Goal: Transaction & Acquisition: Book appointment/travel/reservation

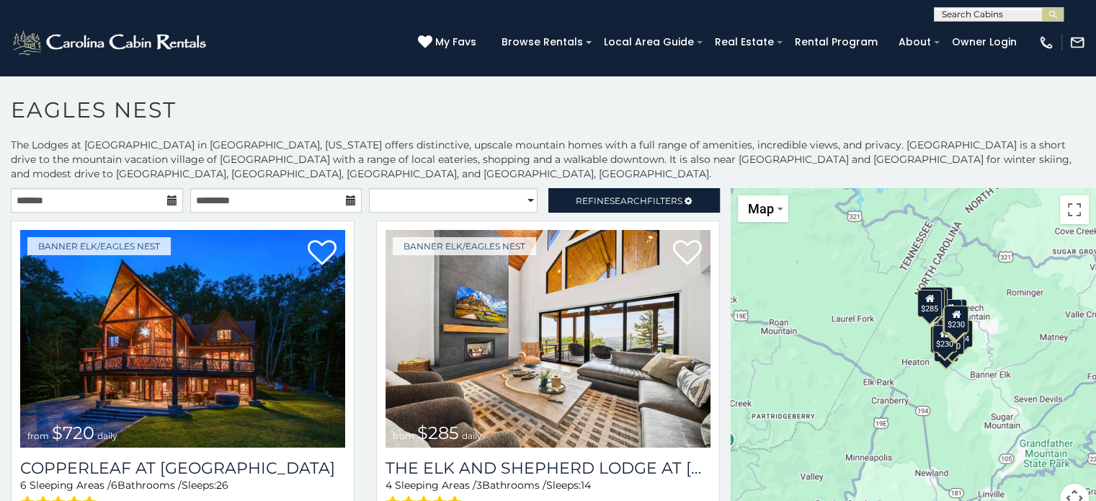
click at [167, 196] on icon at bounding box center [172, 200] width 10 height 10
click at [167, 199] on icon at bounding box center [172, 200] width 10 height 10
click at [167, 198] on icon at bounding box center [172, 200] width 10 height 10
click at [81, 196] on input "text" at bounding box center [97, 200] width 172 height 25
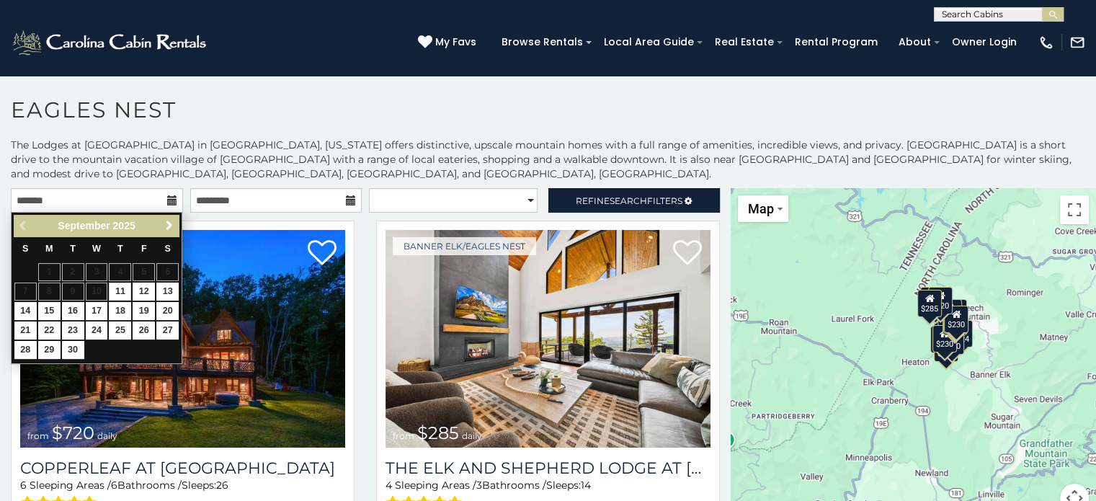
click at [167, 226] on span "Next" at bounding box center [170, 226] width 12 height 12
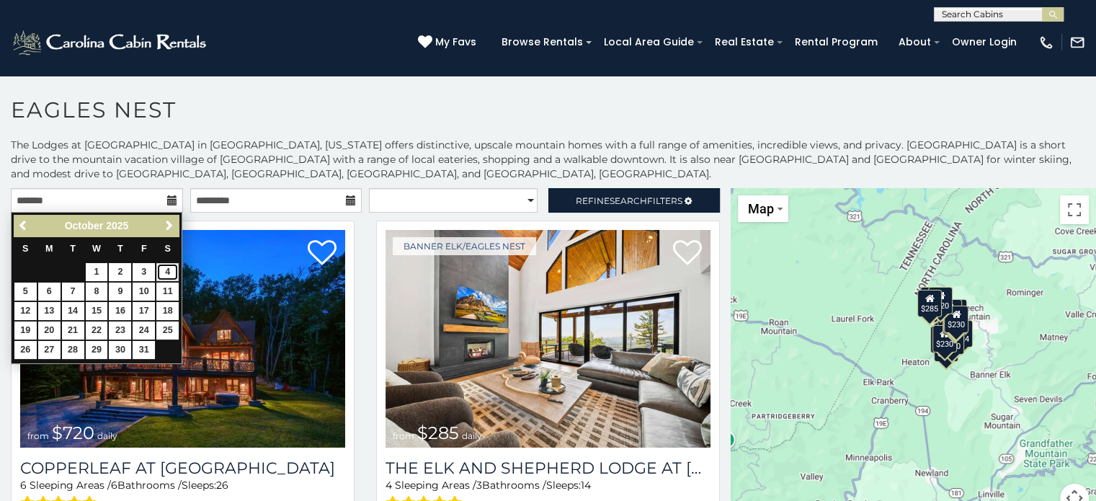
click at [169, 272] on link "4" at bounding box center [167, 272] width 22 height 18
type input "**********"
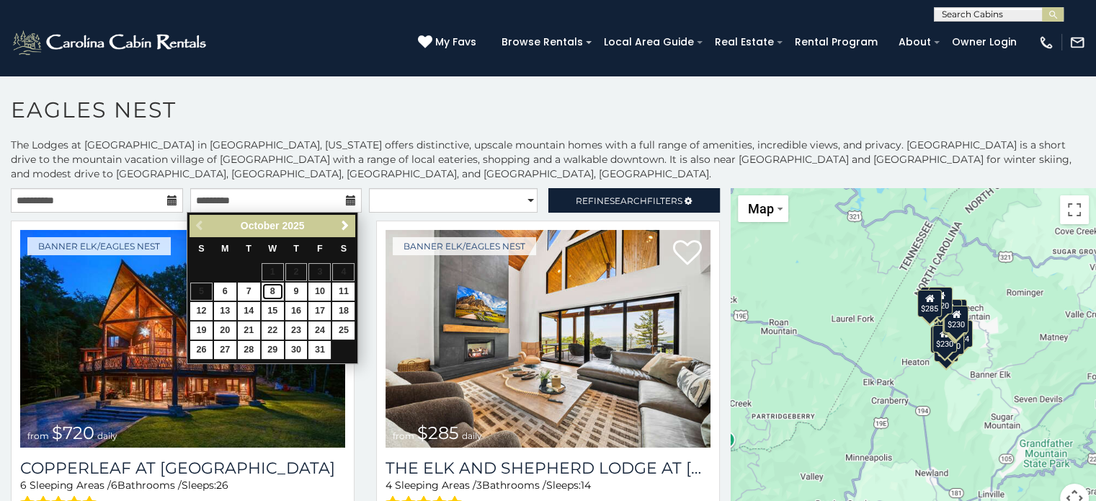
click at [273, 291] on link "8" at bounding box center [273, 292] width 22 height 18
type input "**********"
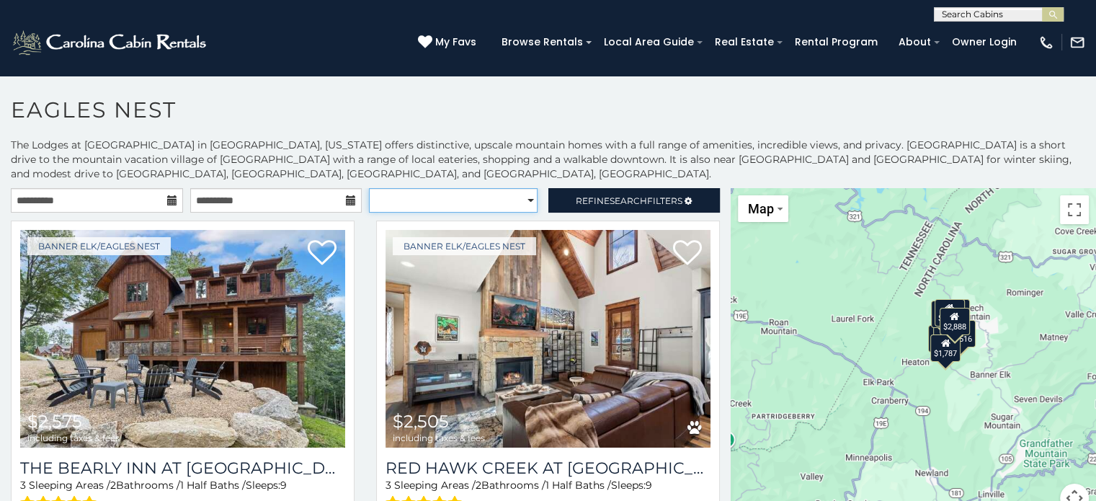
click at [458, 204] on select "**********" at bounding box center [453, 200] width 169 height 25
click at [487, 162] on p "The Lodges at [GEOGRAPHIC_DATA] in [GEOGRAPHIC_DATA], [US_STATE] offers distinc…" at bounding box center [548, 159] width 1096 height 43
click at [576, 197] on span "Refine Search Filters" at bounding box center [629, 200] width 107 height 11
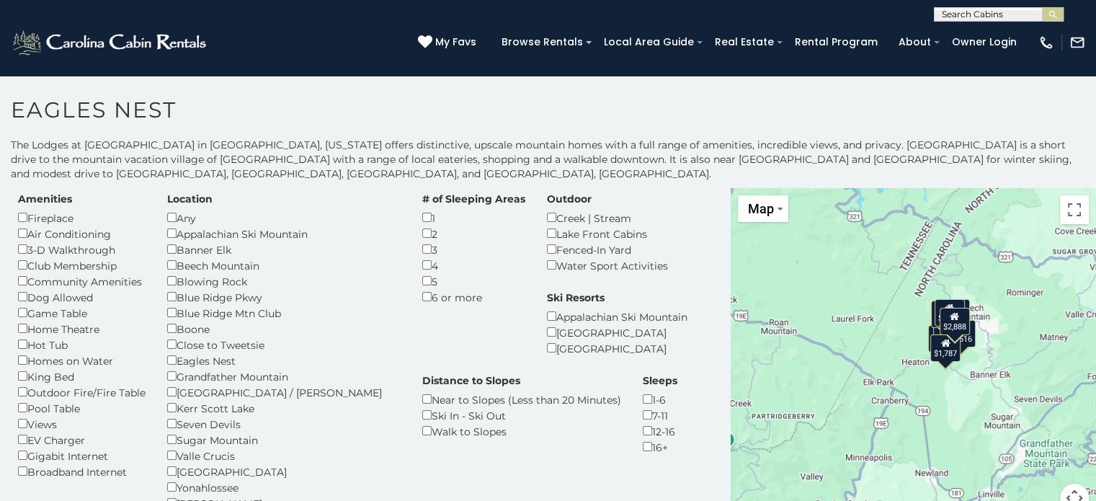
scroll to position [11, 0]
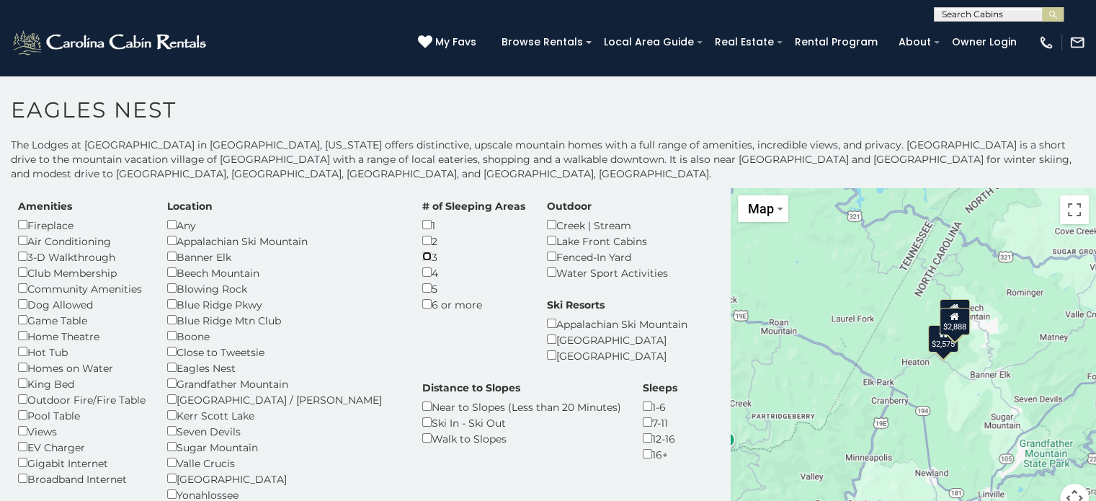
scroll to position [25, 0]
click at [946, 316] on div "$2,505" at bounding box center [954, 312] width 30 height 27
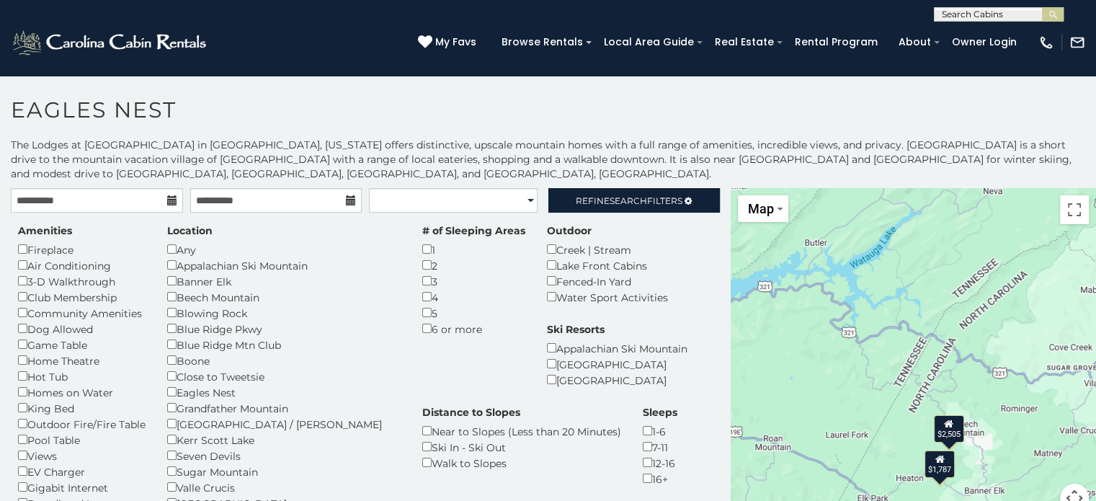
click at [935, 466] on div "$1,787" at bounding box center [940, 464] width 30 height 27
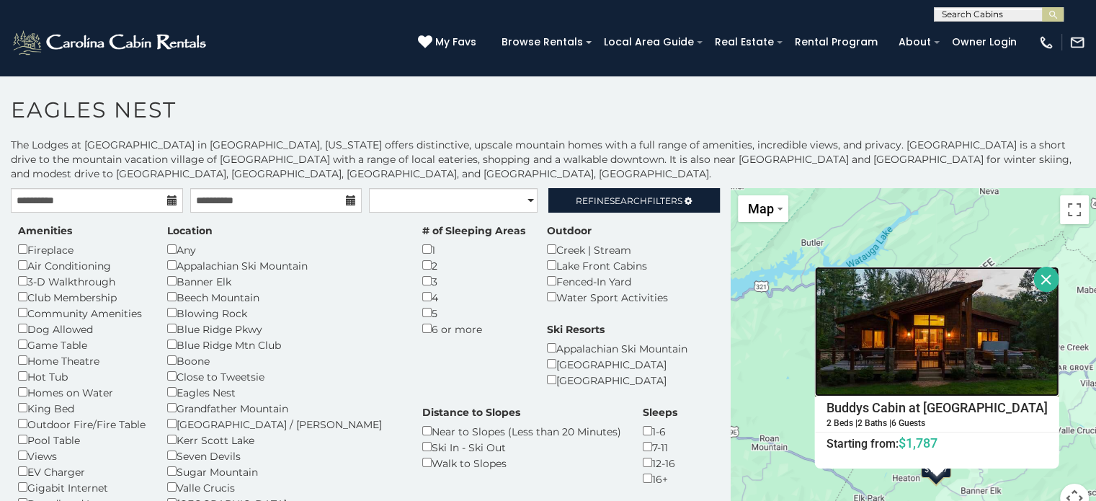
click at [921, 318] on img at bounding box center [937, 332] width 244 height 130
click at [869, 222] on div "$2,505 $1,787 Buddys Cabin at Eagles Nest 2 Beds | 2 Baths | 6 Guests Distance …" at bounding box center [913, 359] width 365 height 342
click at [1035, 281] on button "Close" at bounding box center [1046, 279] width 25 height 25
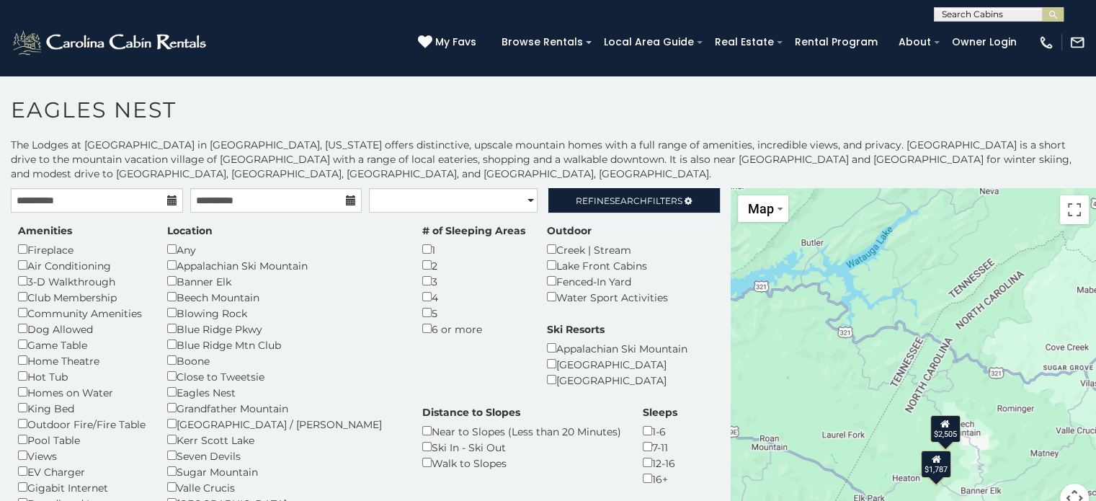
click at [939, 428] on div "$2,505" at bounding box center [945, 428] width 30 height 27
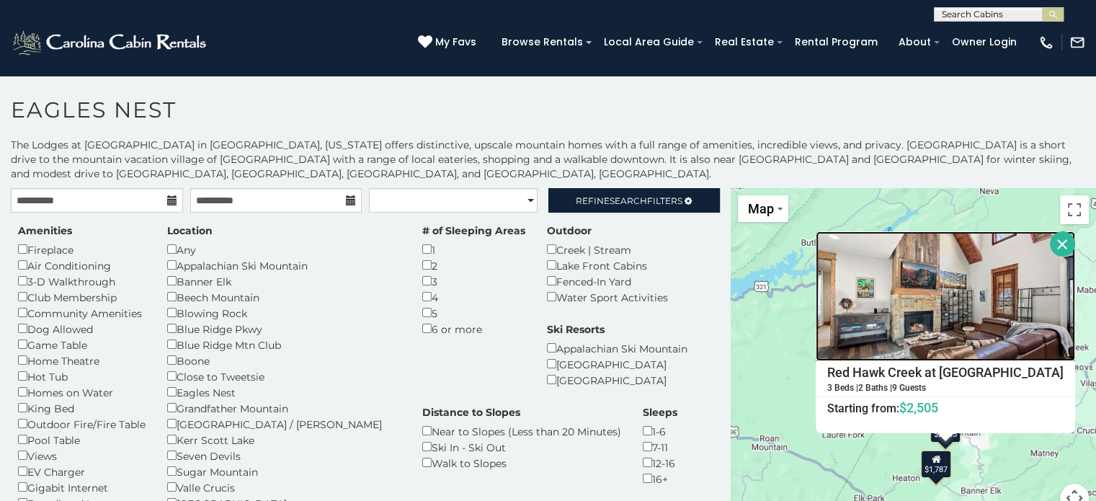
click at [933, 298] on img at bounding box center [945, 296] width 259 height 130
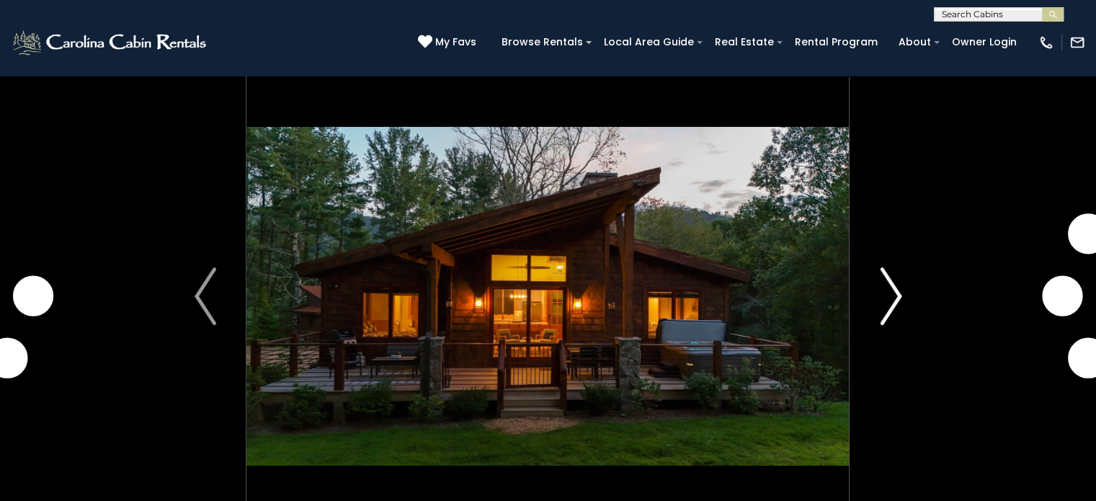
click at [887, 289] on img "Next" at bounding box center [891, 296] width 22 height 58
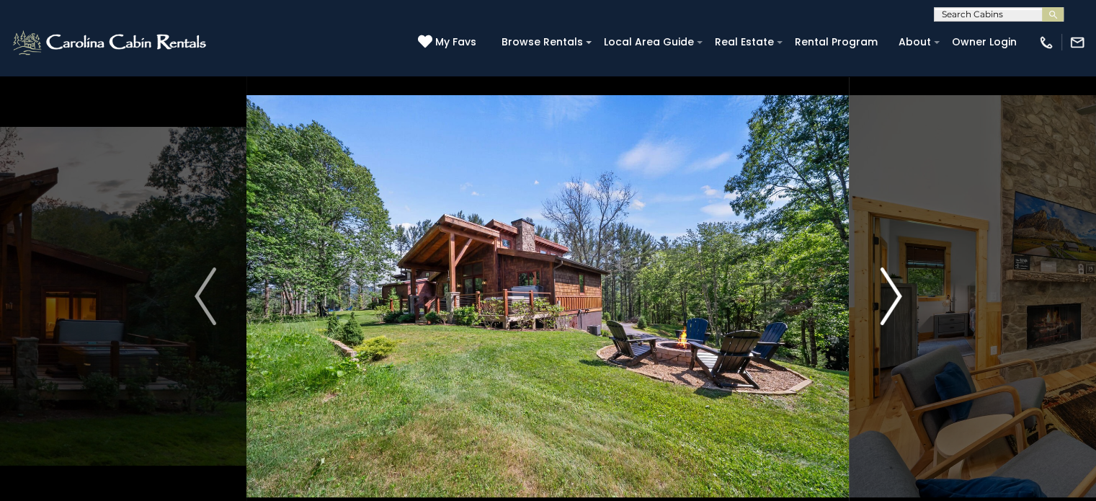
click at [887, 289] on img "Next" at bounding box center [891, 296] width 22 height 58
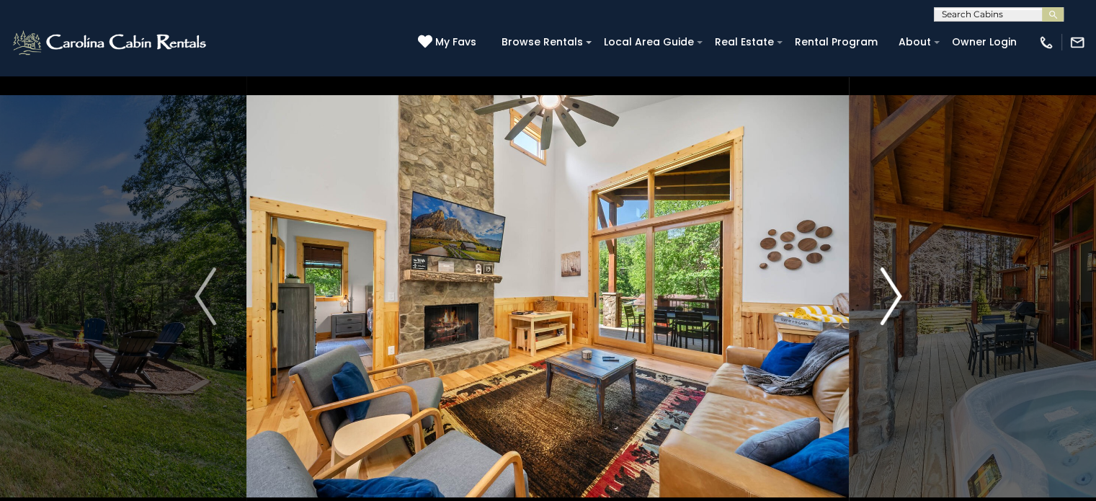
click at [887, 289] on img "Next" at bounding box center [891, 296] width 22 height 58
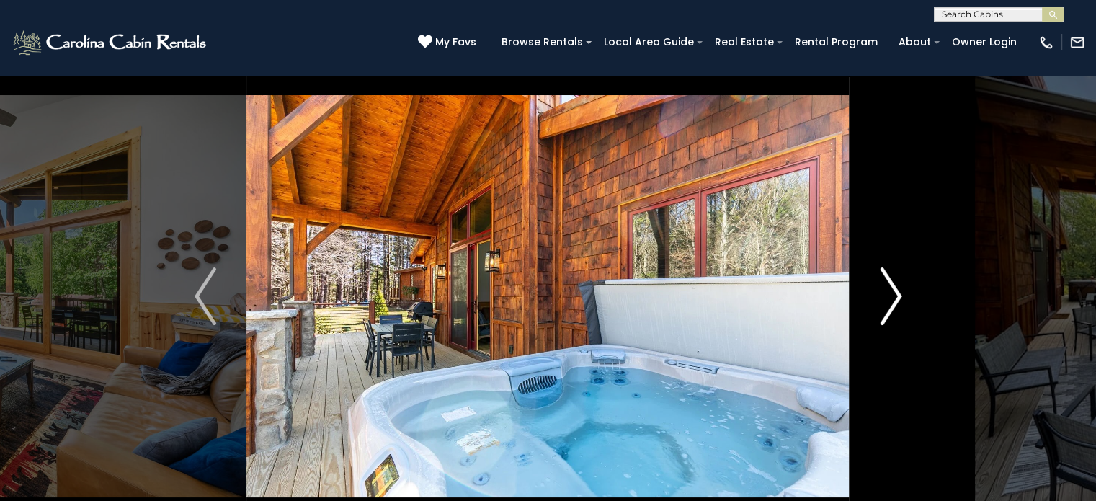
click at [887, 289] on img "Next" at bounding box center [891, 296] width 22 height 58
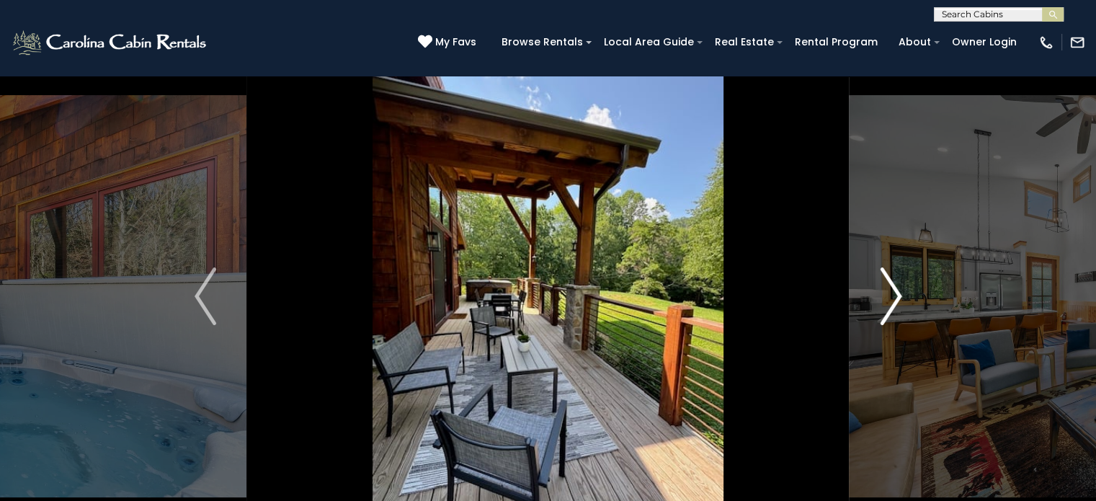
click at [887, 289] on img "Next" at bounding box center [891, 296] width 22 height 58
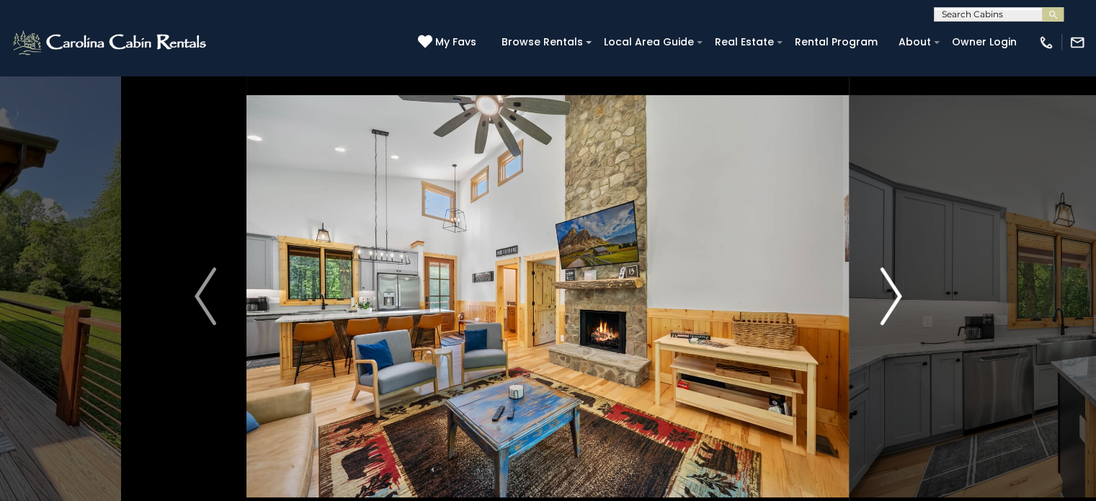
click at [886, 289] on img "Next" at bounding box center [891, 296] width 22 height 58
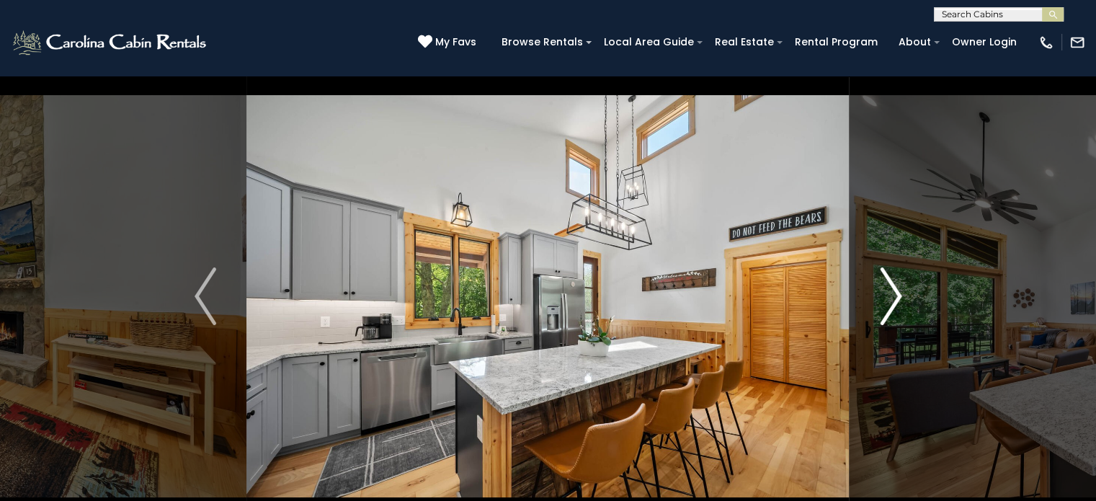
click at [886, 289] on img "Next" at bounding box center [891, 296] width 22 height 58
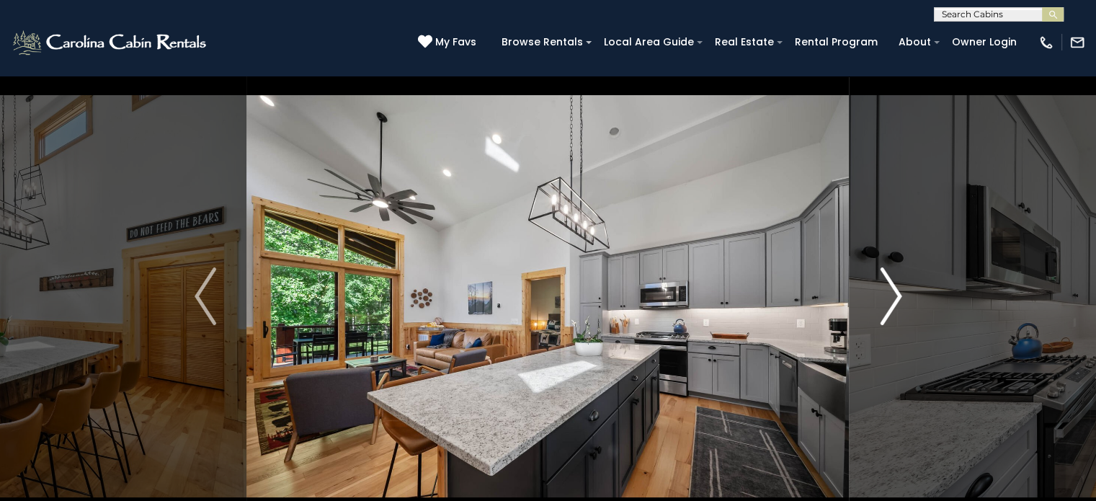
click at [886, 289] on img "Next" at bounding box center [891, 296] width 22 height 58
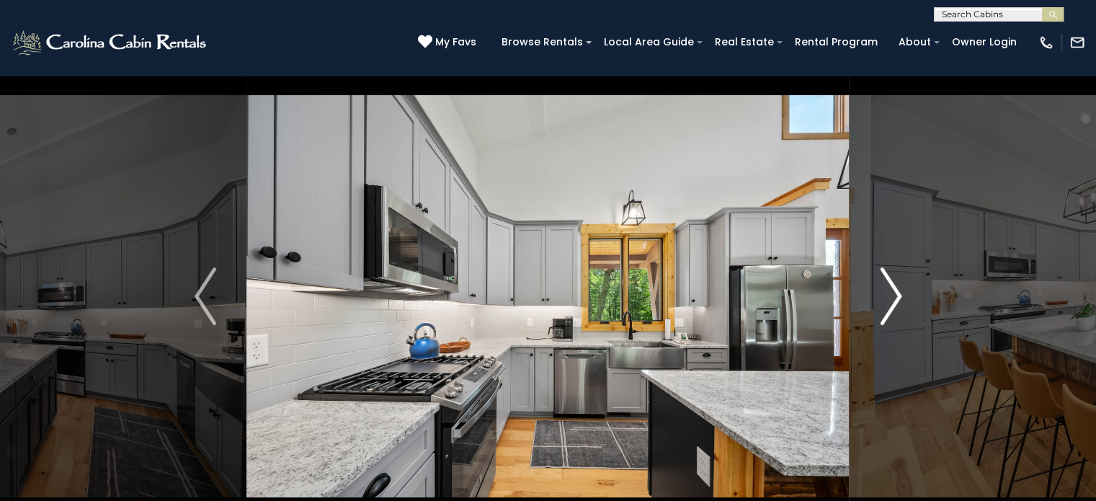
click at [886, 289] on img "Next" at bounding box center [891, 296] width 22 height 58
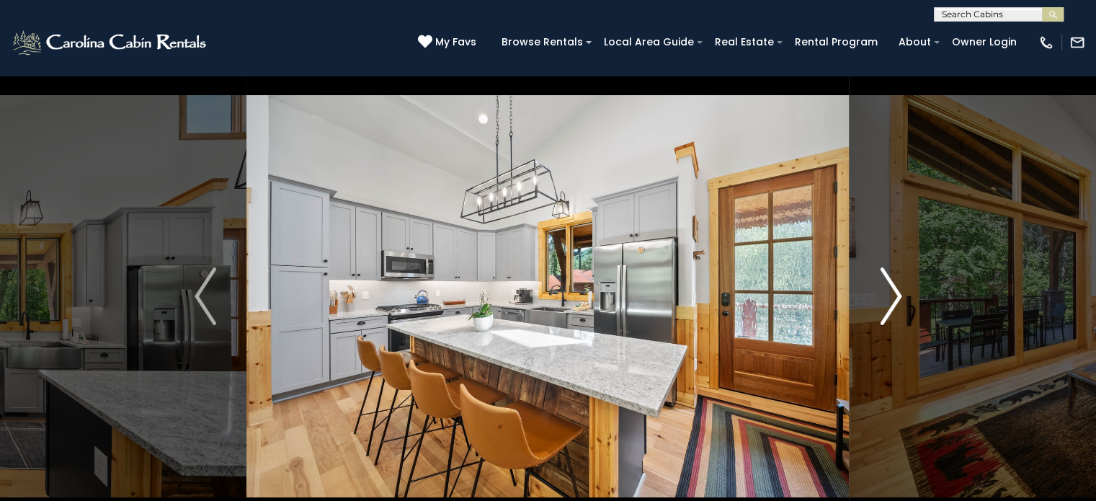
click at [886, 289] on img "Next" at bounding box center [891, 296] width 22 height 58
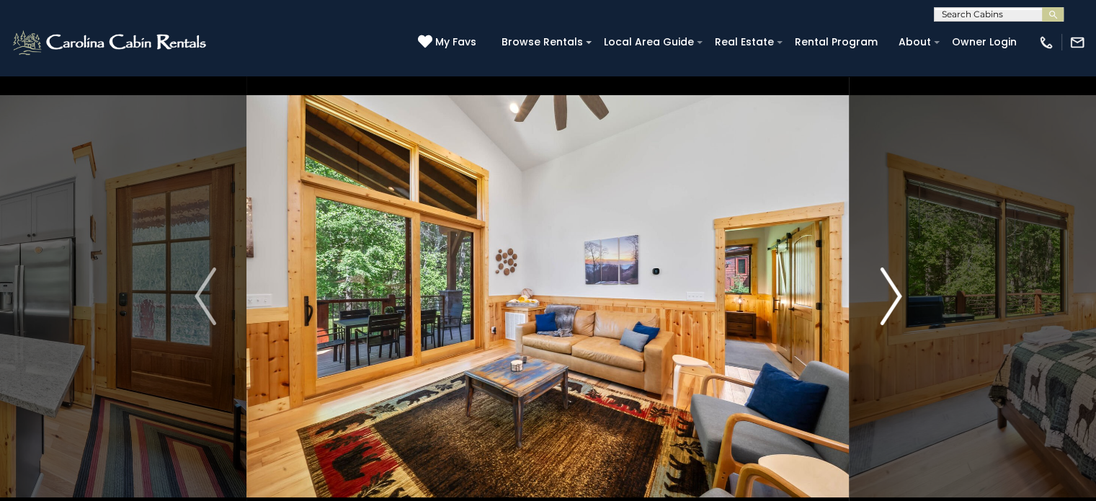
click at [886, 289] on img "Next" at bounding box center [891, 296] width 22 height 58
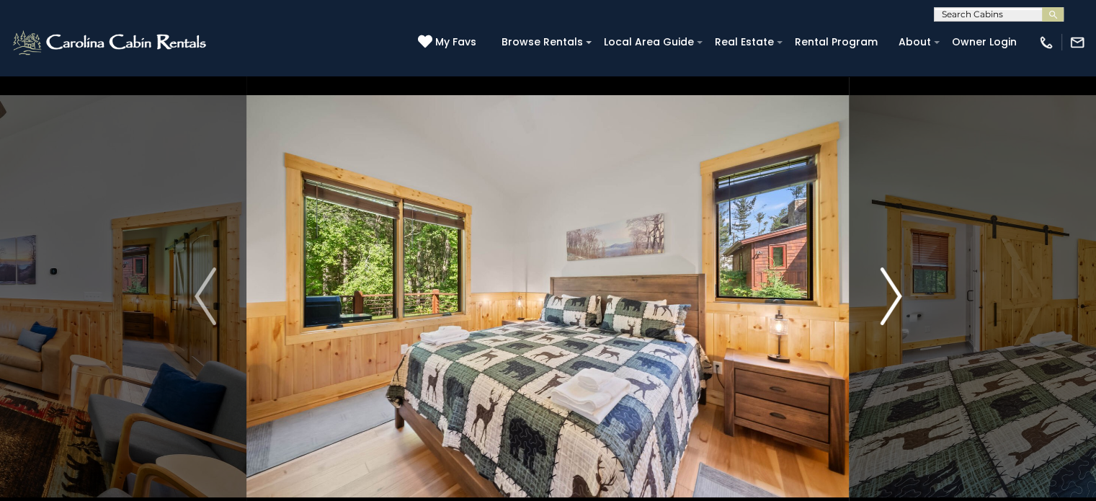
click at [886, 290] on img "Next" at bounding box center [891, 296] width 22 height 58
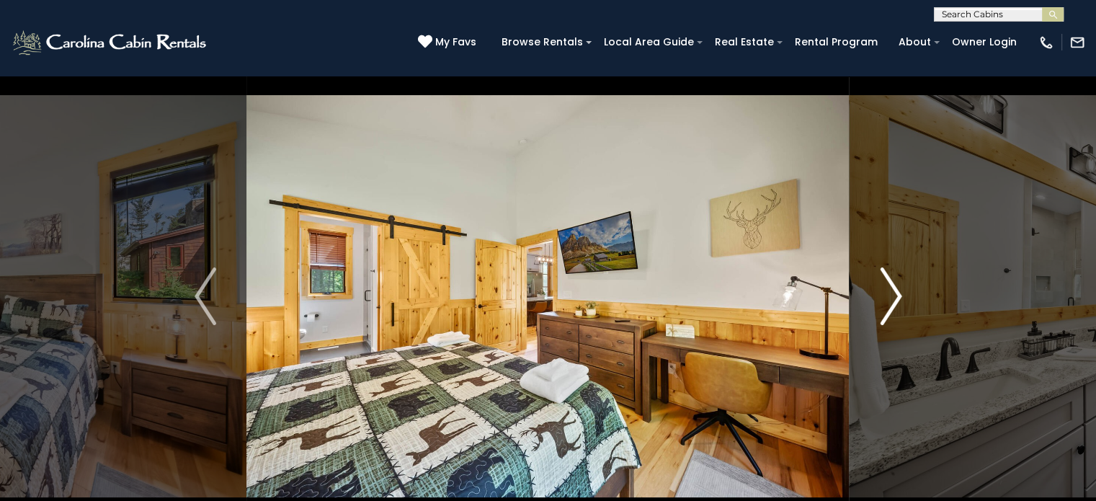
click at [886, 290] on img "Next" at bounding box center [891, 296] width 22 height 58
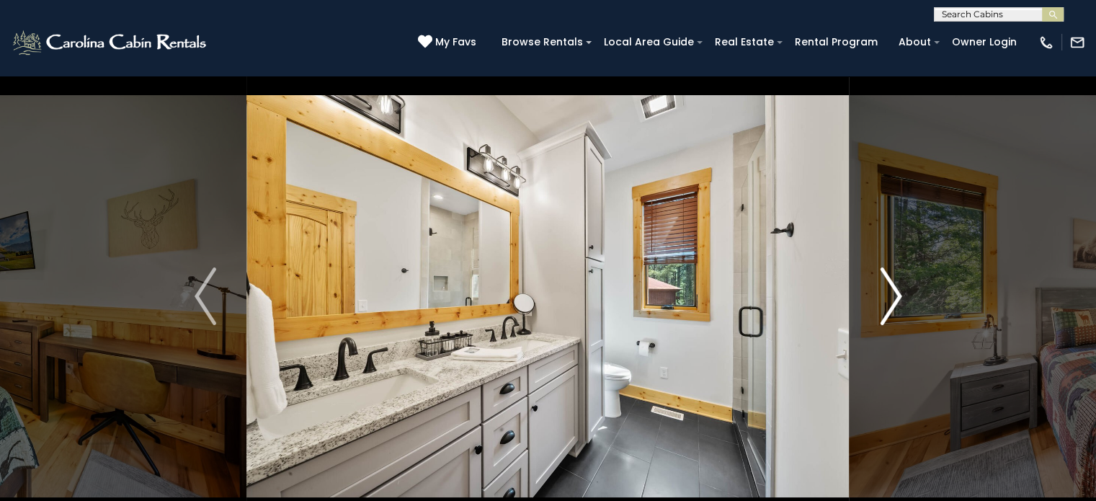
click at [886, 290] on img "Next" at bounding box center [891, 296] width 22 height 58
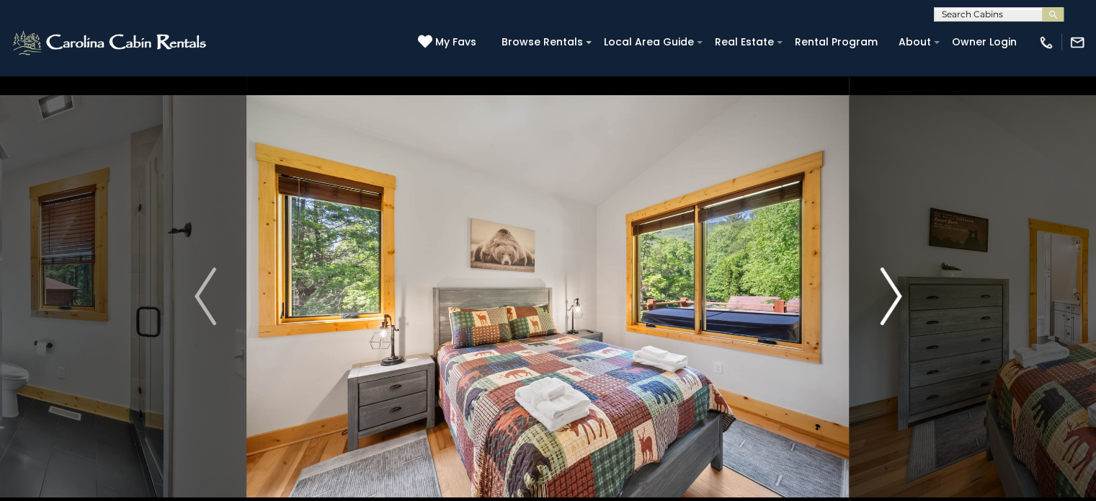
click at [886, 290] on img "Next" at bounding box center [891, 296] width 22 height 58
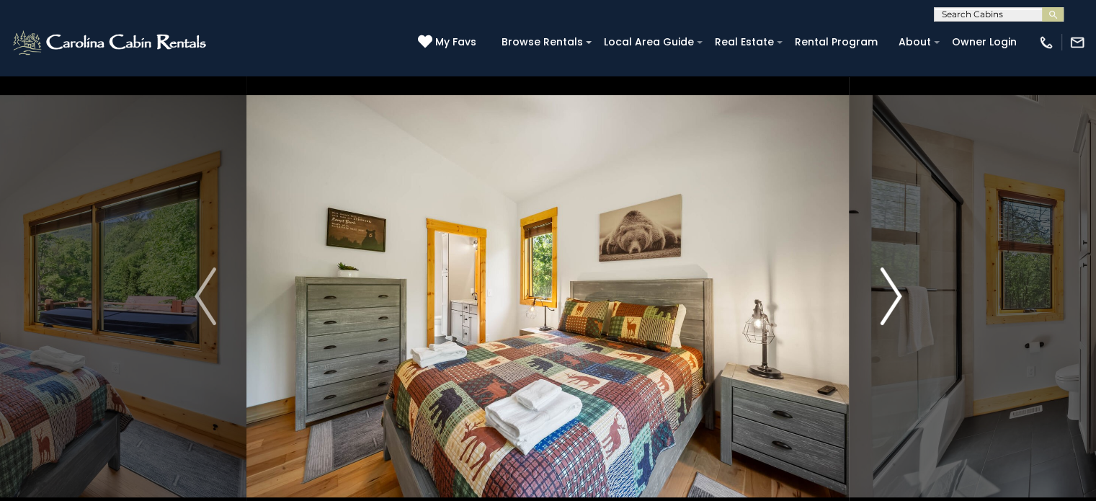
click at [885, 290] on img "Next" at bounding box center [891, 296] width 22 height 58
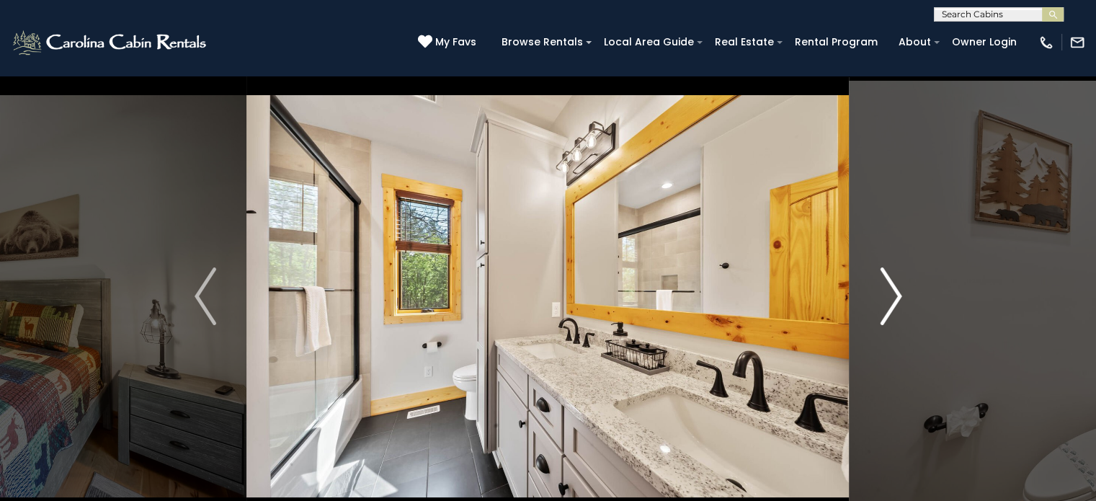
click at [885, 290] on img "Next" at bounding box center [891, 296] width 22 height 58
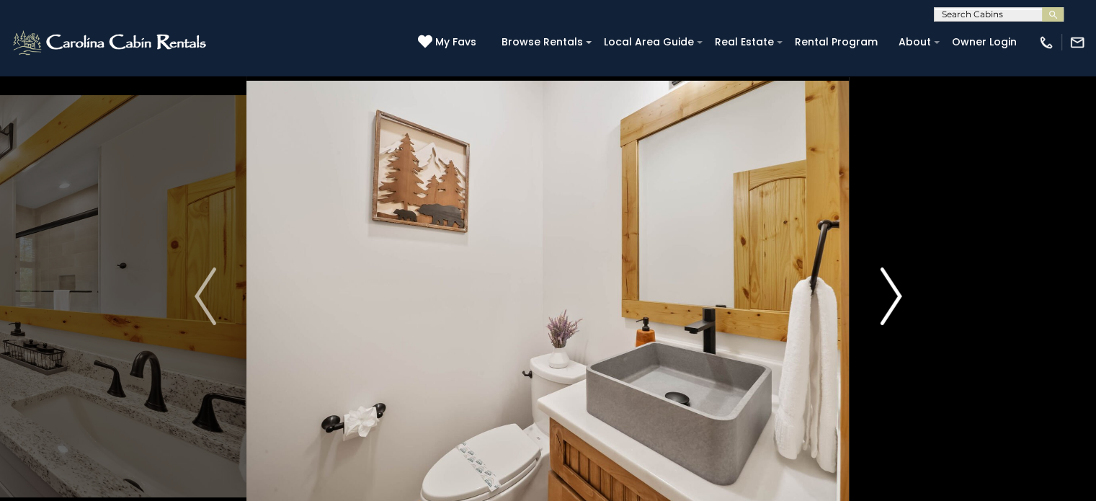
click at [885, 290] on img "Next" at bounding box center [891, 296] width 22 height 58
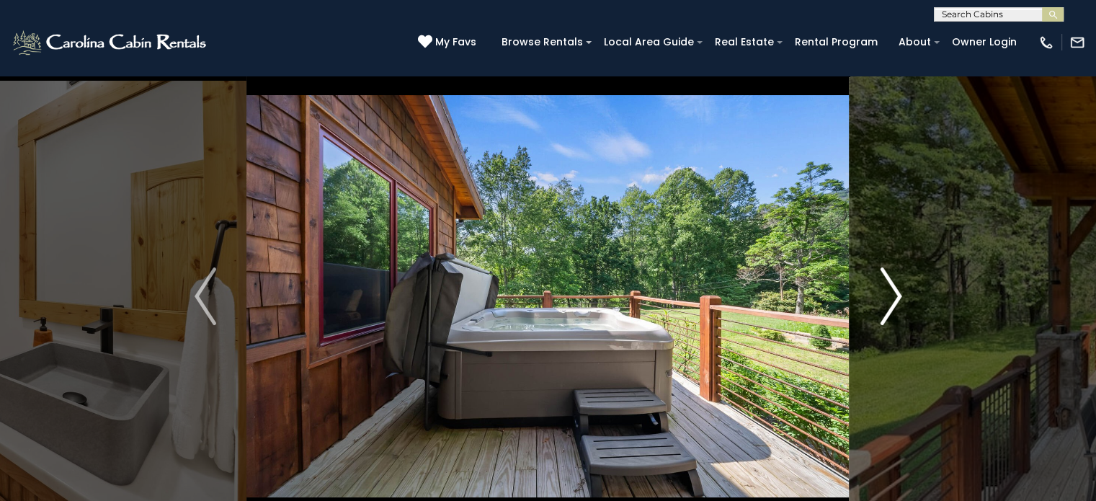
click at [885, 290] on img "Next" at bounding box center [891, 296] width 22 height 58
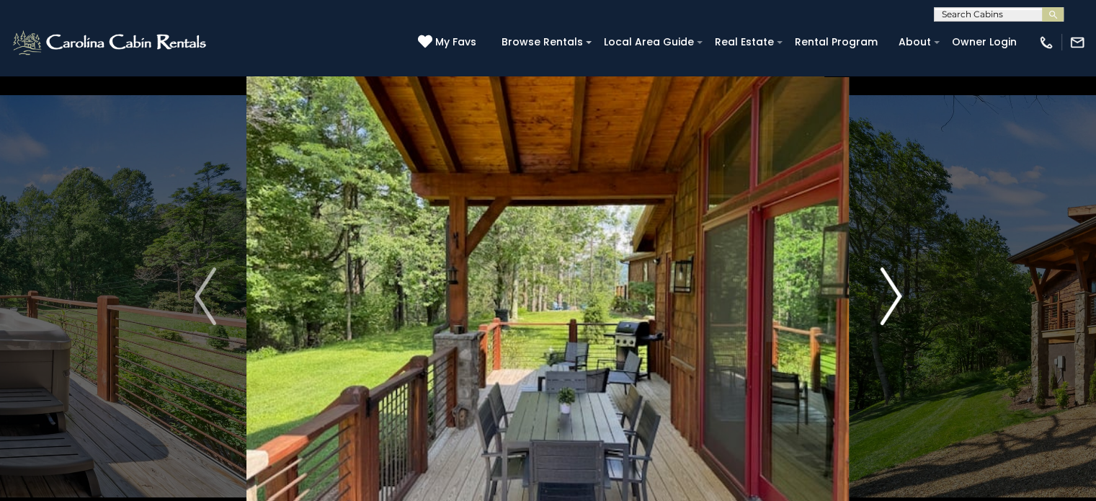
click at [885, 290] on img "Next" at bounding box center [891, 296] width 22 height 58
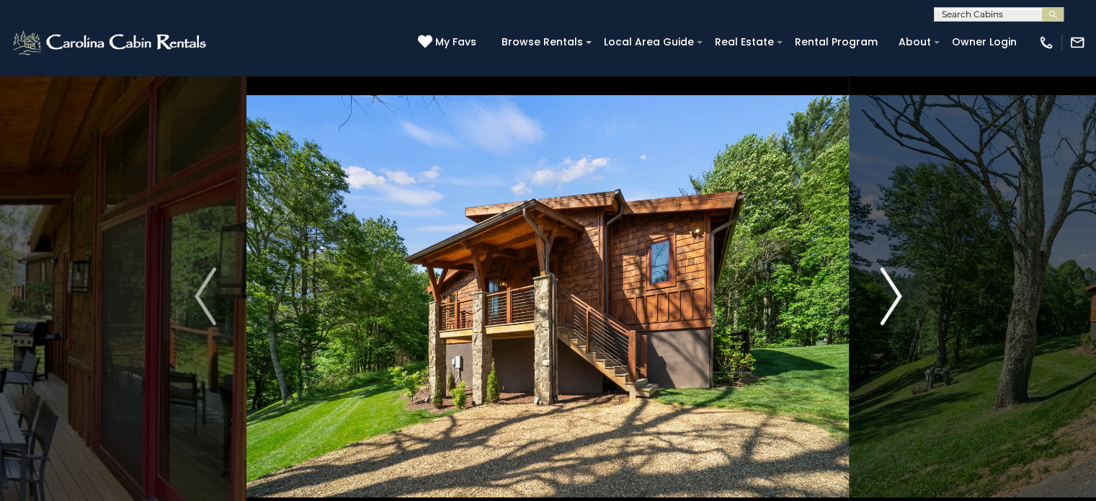
click at [884, 290] on img "Next" at bounding box center [891, 296] width 22 height 58
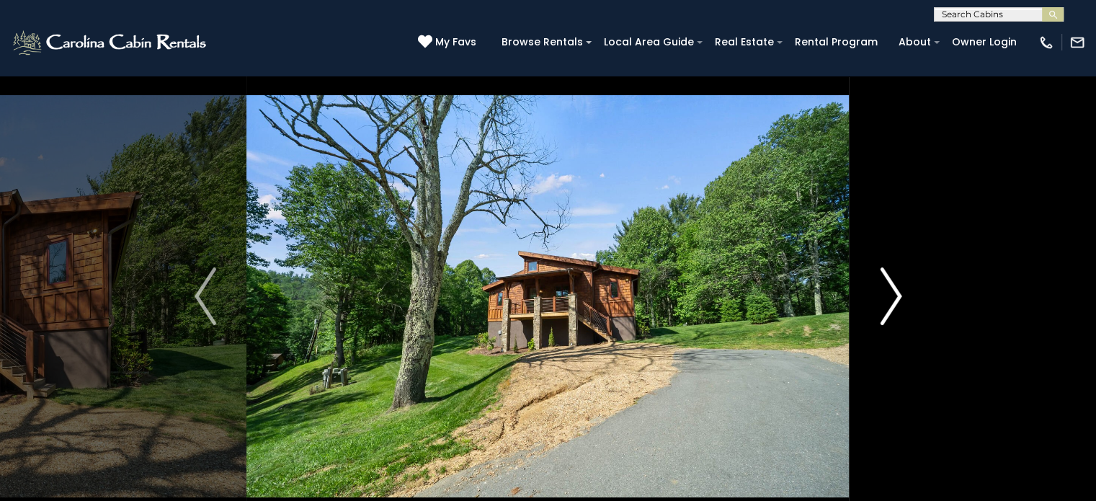
click at [884, 290] on img "Next" at bounding box center [891, 296] width 22 height 58
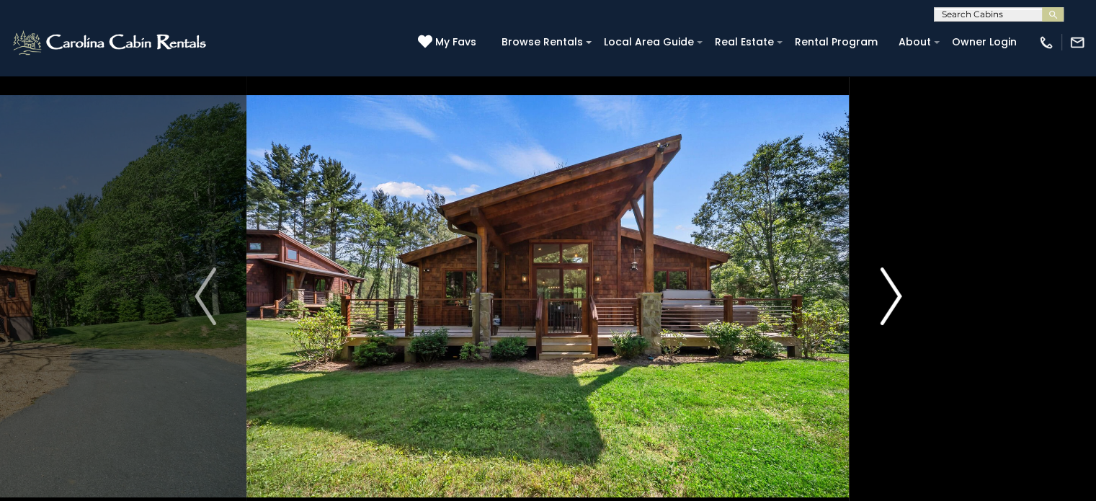
click at [884, 290] on img "Next" at bounding box center [891, 296] width 22 height 58
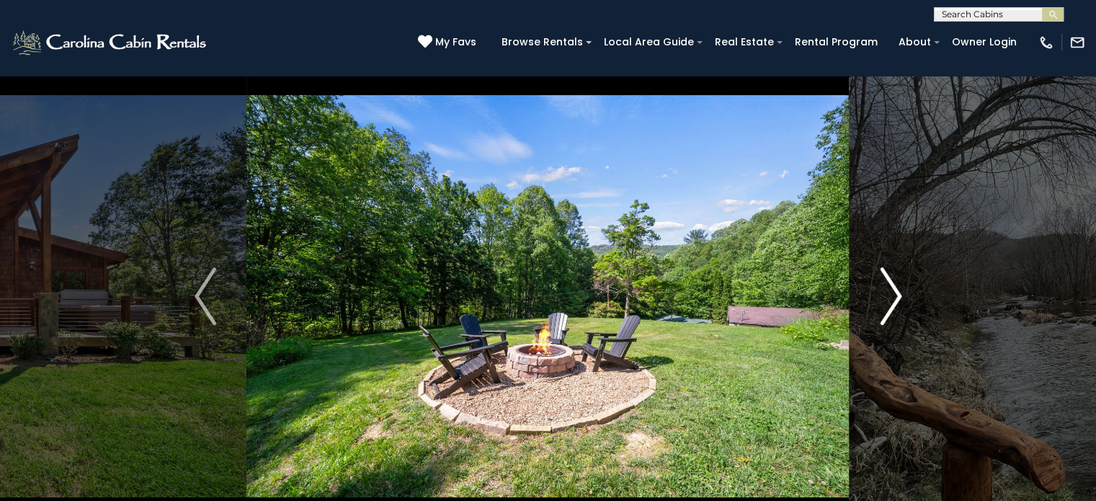
click at [884, 290] on img "Next" at bounding box center [891, 296] width 22 height 58
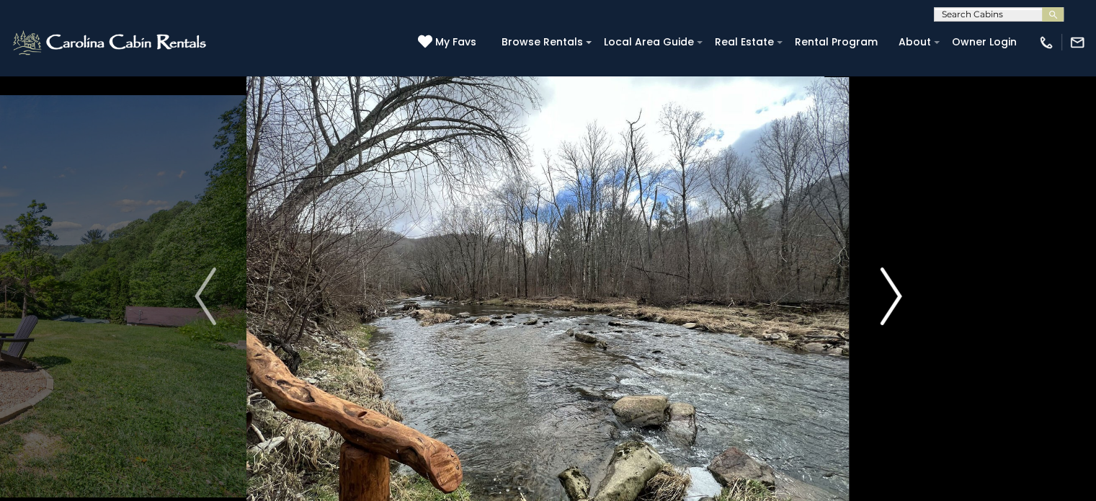
click at [884, 289] on img "Next" at bounding box center [891, 296] width 22 height 58
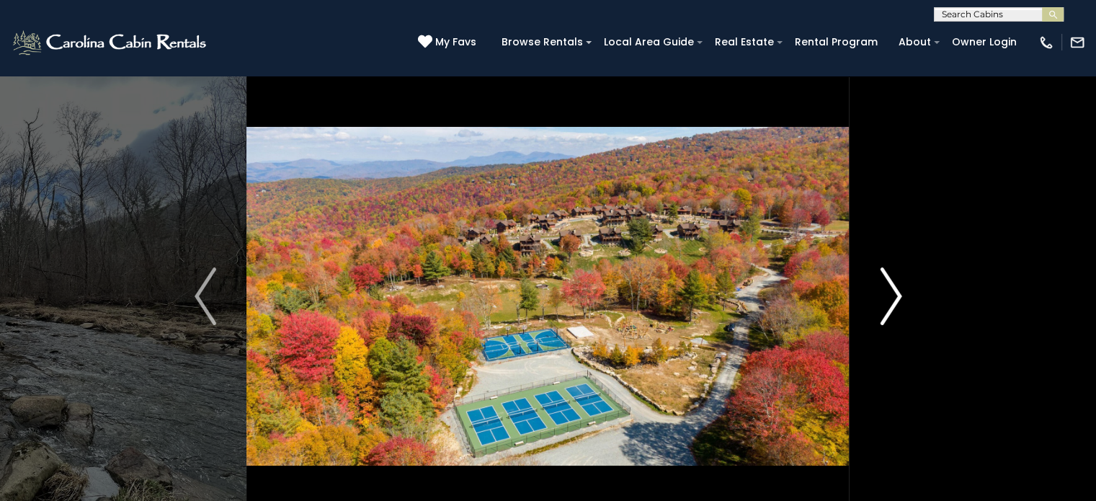
click at [884, 289] on img "Next" at bounding box center [891, 296] width 22 height 58
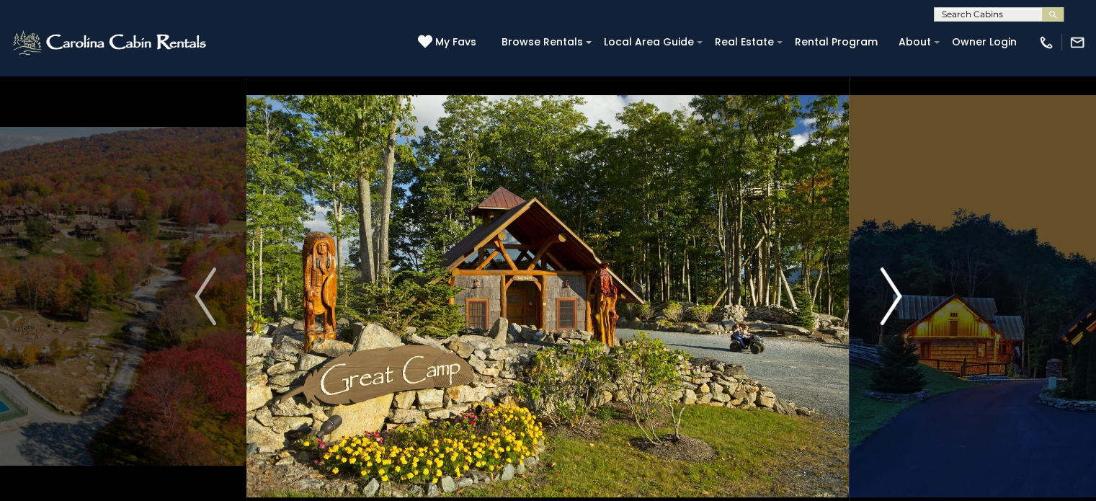
click at [884, 289] on img "Next" at bounding box center [891, 296] width 22 height 58
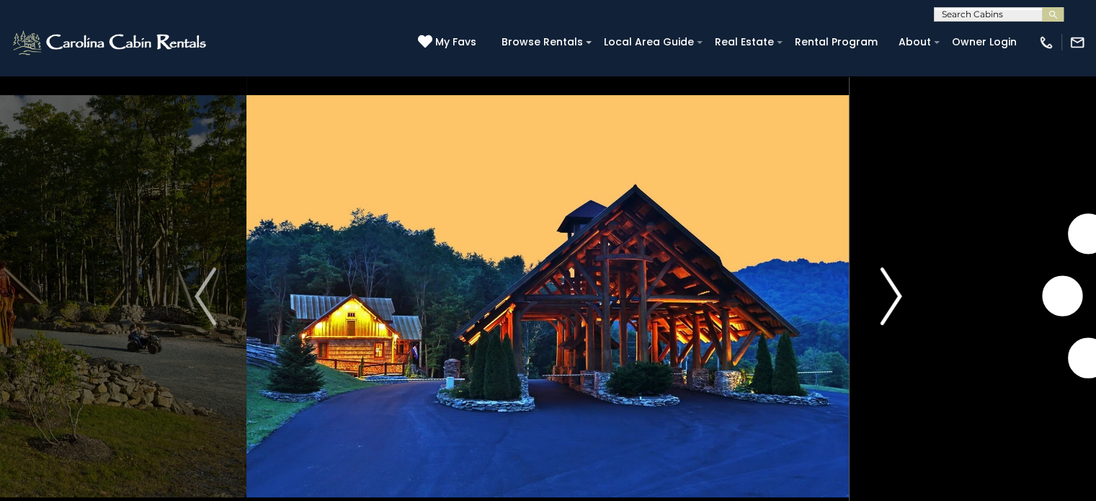
click at [884, 289] on img "Next" at bounding box center [891, 296] width 22 height 58
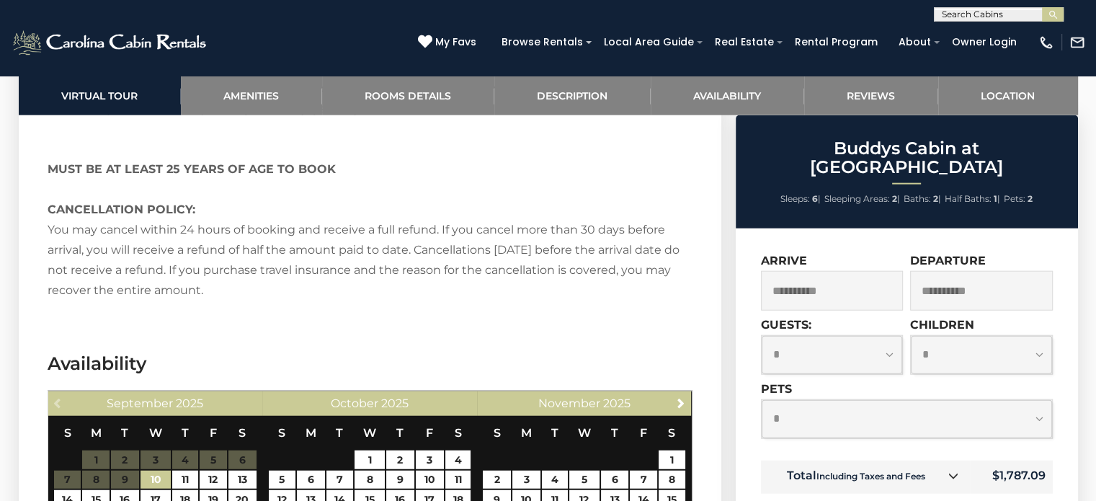
scroll to position [3509, 0]
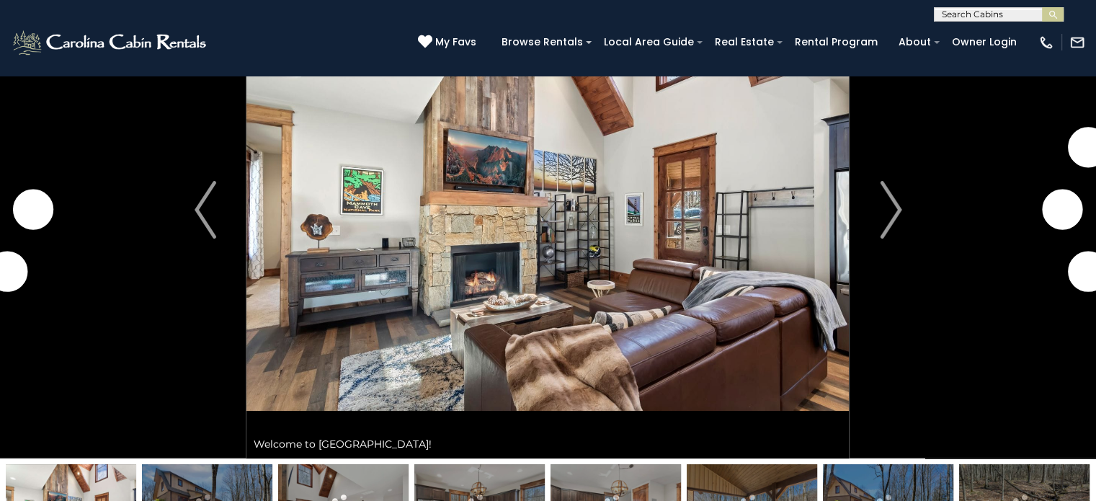
scroll to position [112, 0]
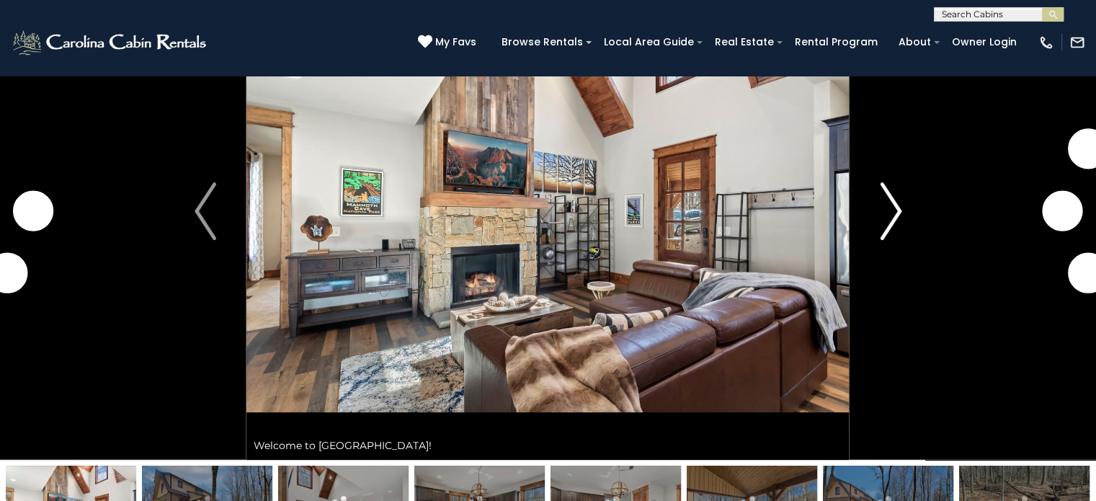
click at [892, 215] on img "Next" at bounding box center [891, 211] width 22 height 58
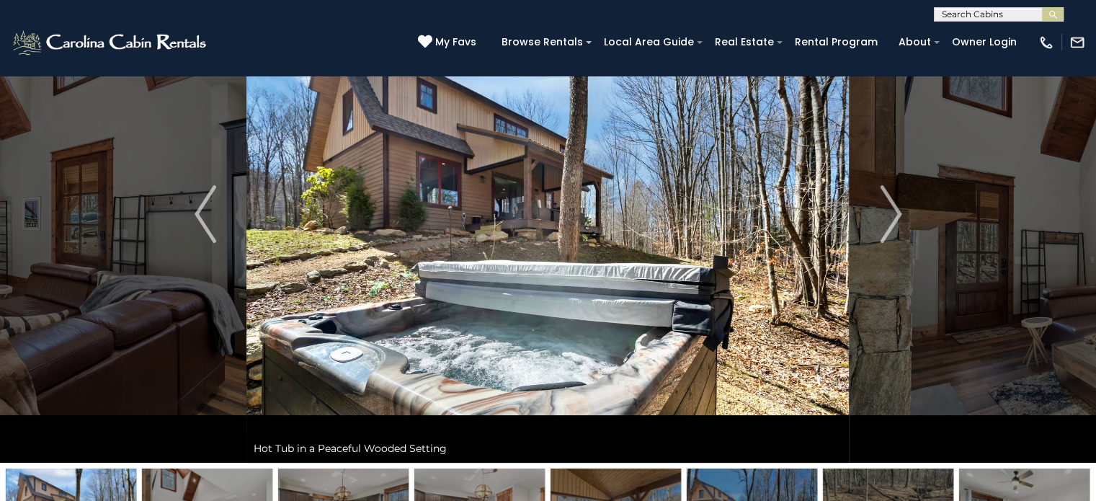
scroll to position [110, 0]
click at [895, 214] on img "Next" at bounding box center [891, 214] width 22 height 58
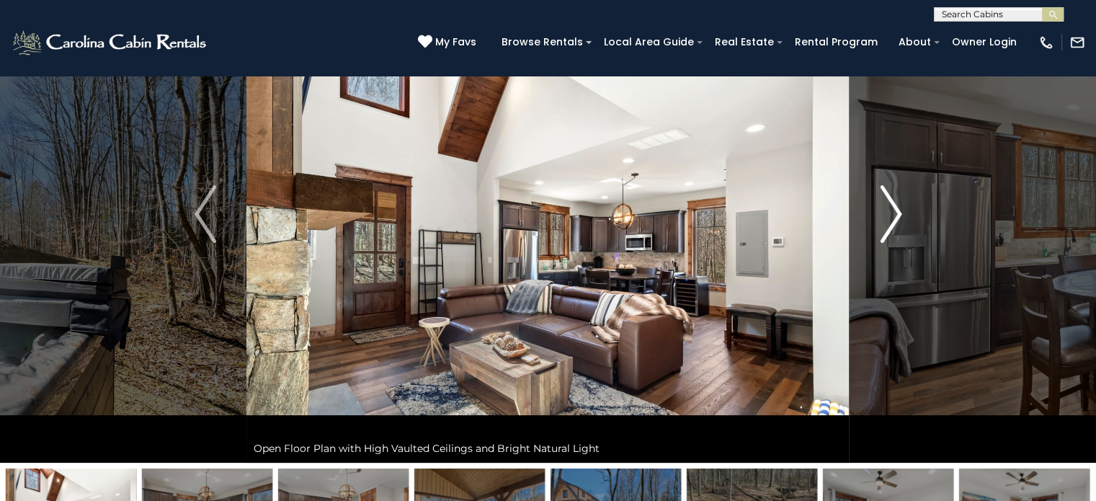
click at [895, 214] on img "Next" at bounding box center [891, 214] width 22 height 58
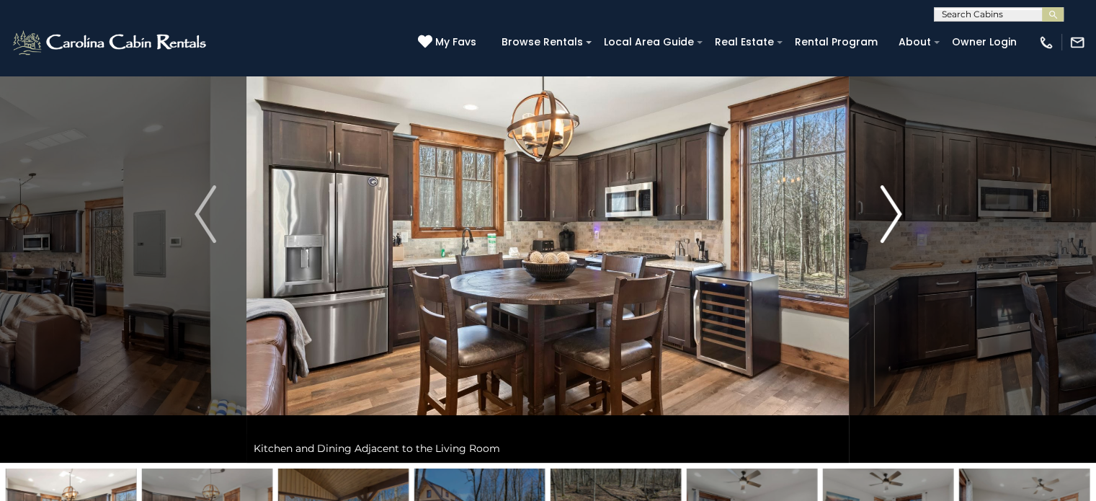
click at [895, 214] on img "Next" at bounding box center [891, 214] width 22 height 58
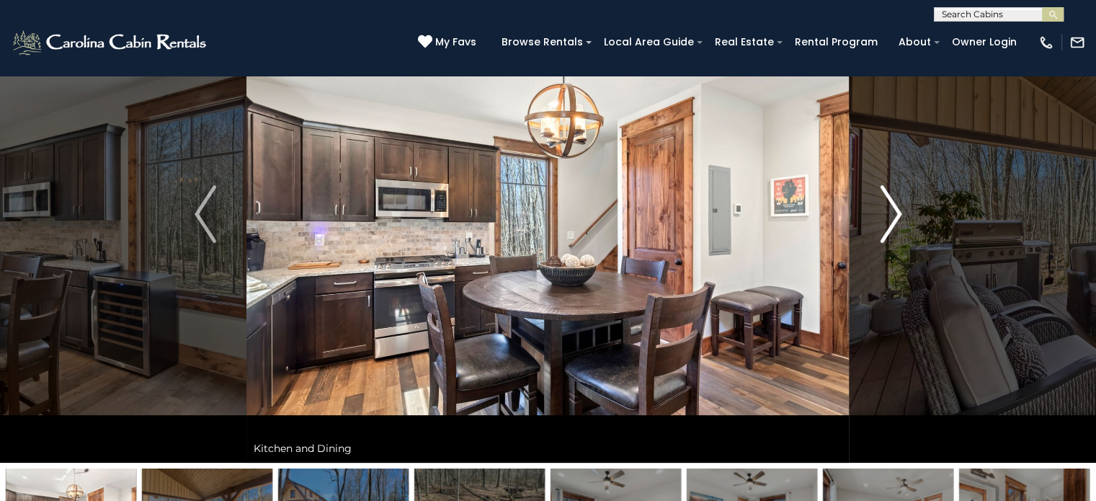
click at [895, 214] on img "Next" at bounding box center [891, 214] width 22 height 58
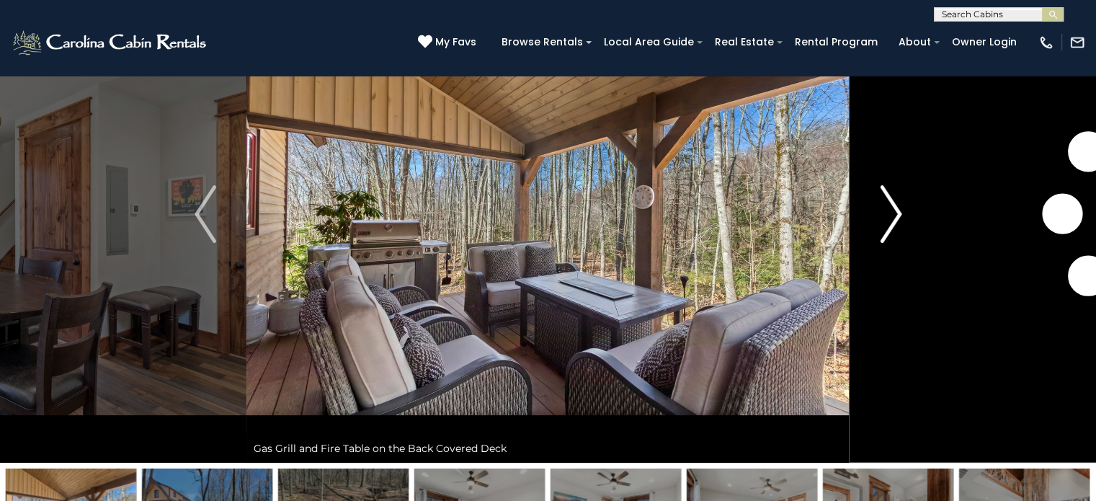
click at [895, 214] on img "Next" at bounding box center [891, 214] width 22 height 58
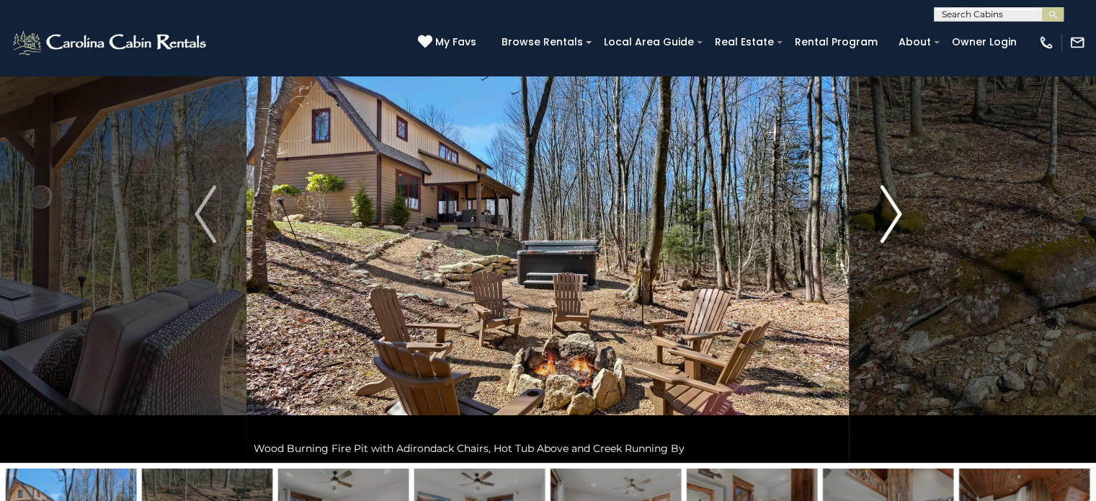
click at [895, 214] on img "Next" at bounding box center [891, 214] width 22 height 58
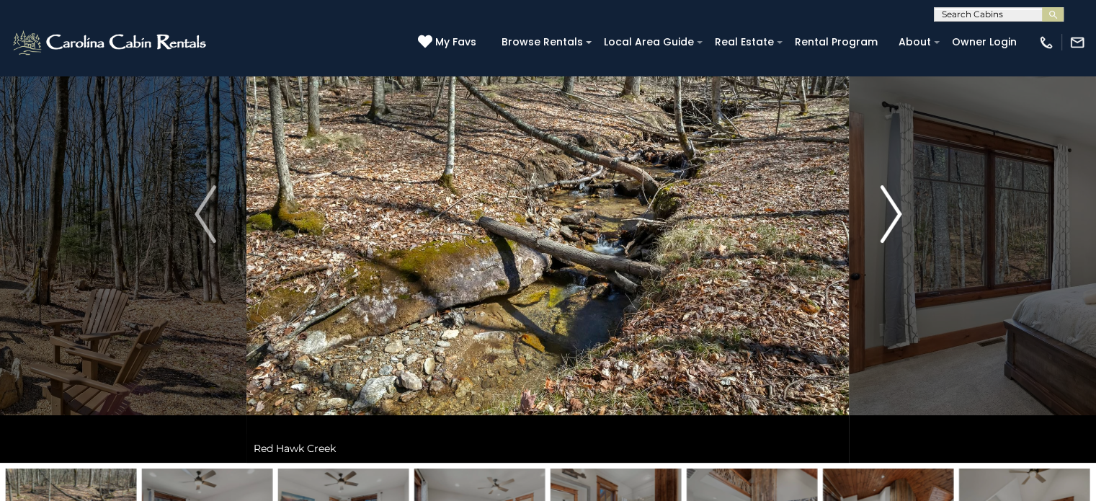
click at [895, 214] on img "Next" at bounding box center [891, 214] width 22 height 58
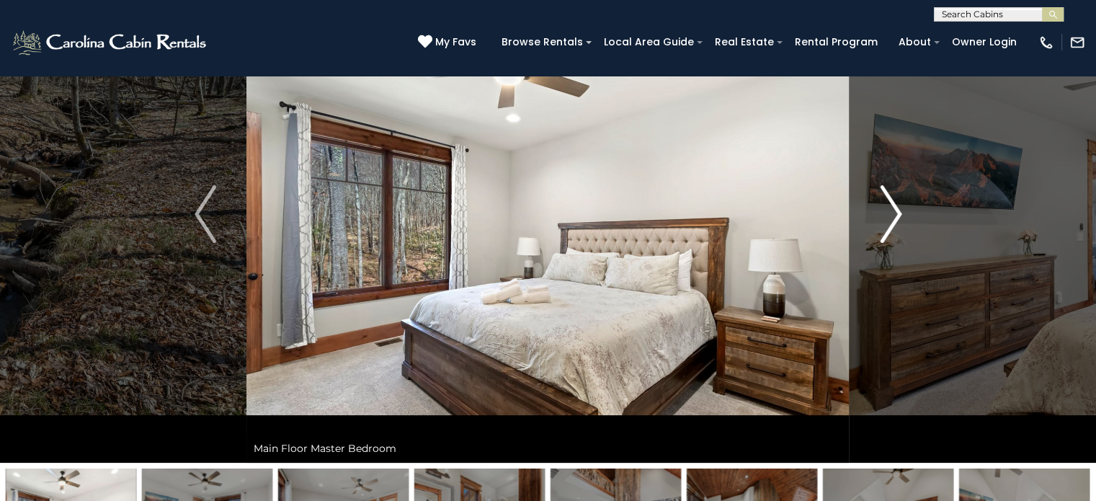
click at [895, 214] on img "Next" at bounding box center [891, 214] width 22 height 58
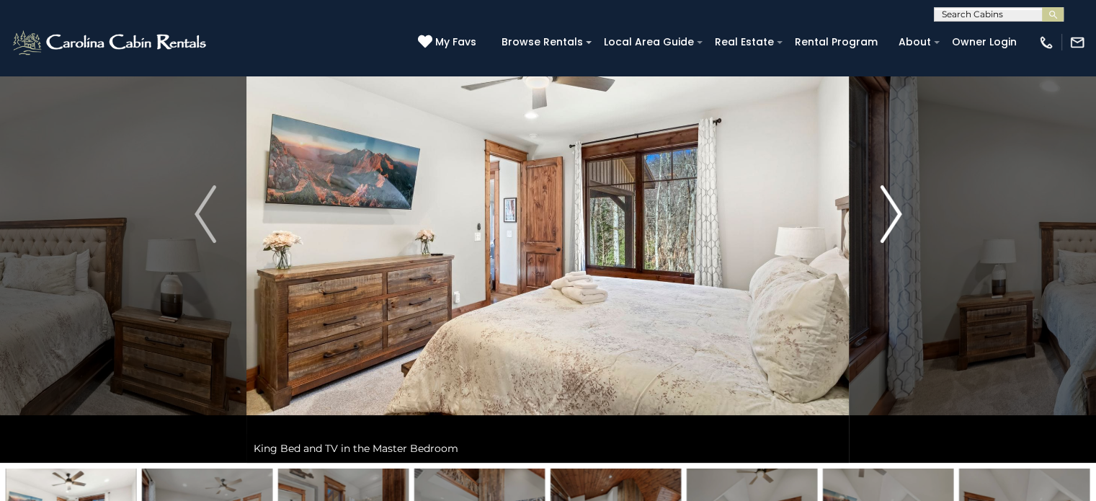
click at [895, 214] on img "Next" at bounding box center [891, 214] width 22 height 58
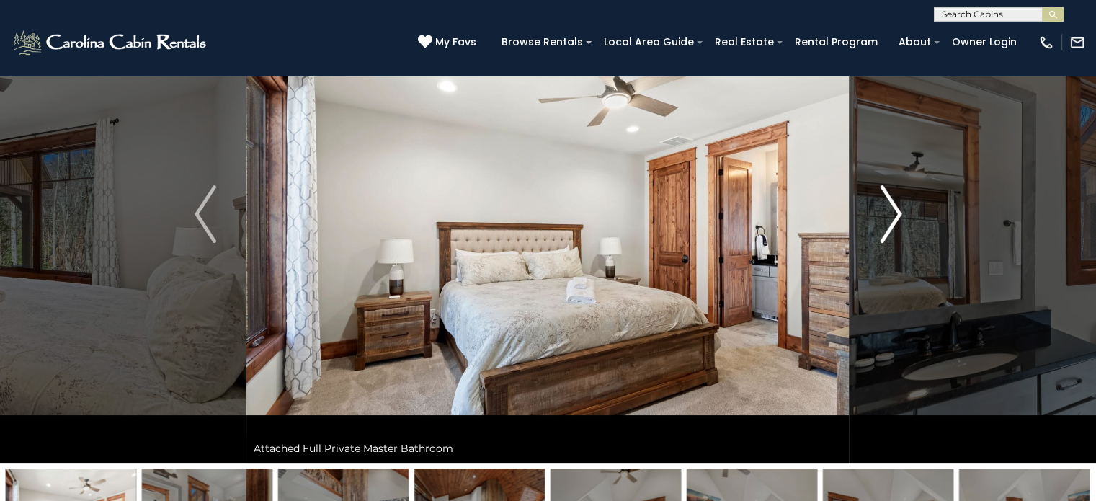
click at [895, 214] on img "Next" at bounding box center [891, 214] width 22 height 58
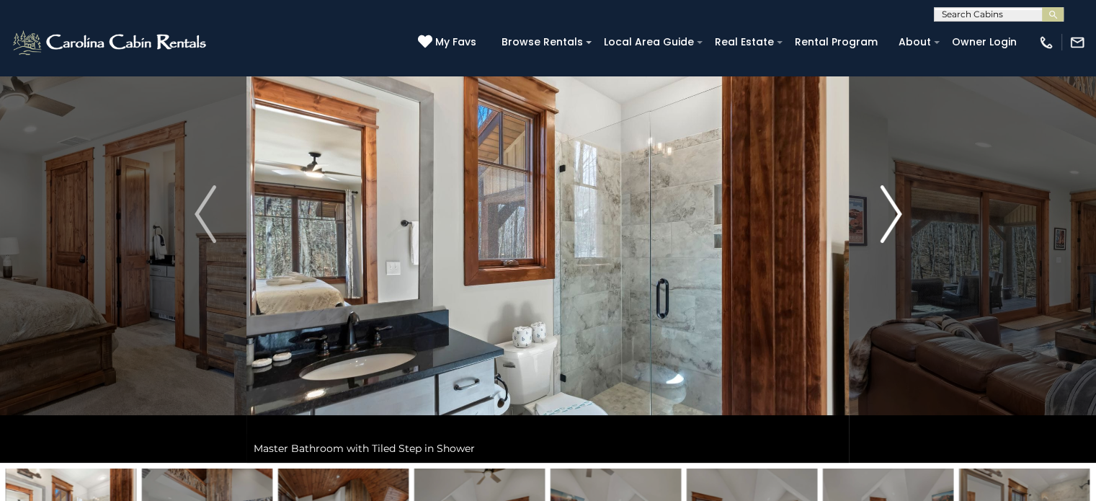
click at [895, 214] on img "Next" at bounding box center [891, 214] width 22 height 58
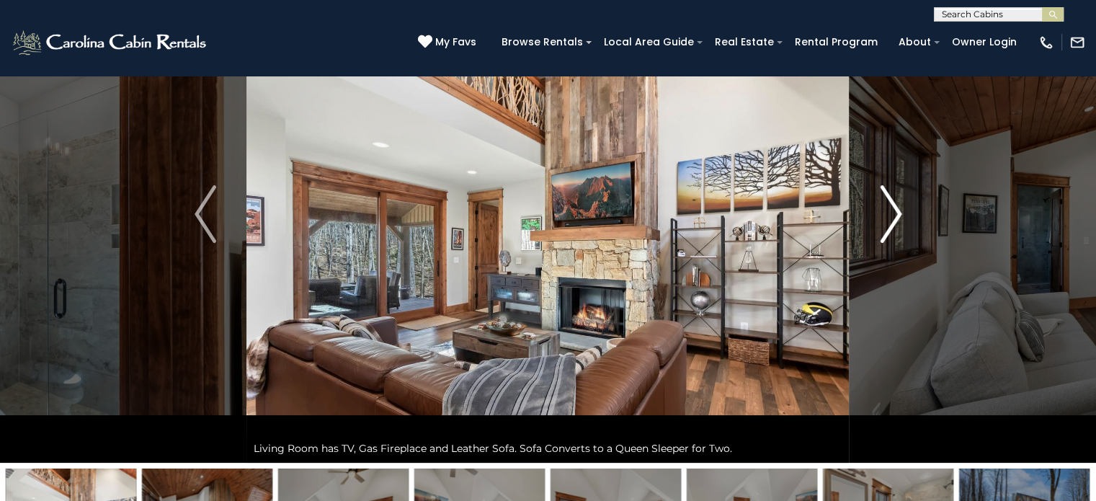
click at [895, 214] on img "Next" at bounding box center [891, 214] width 22 height 58
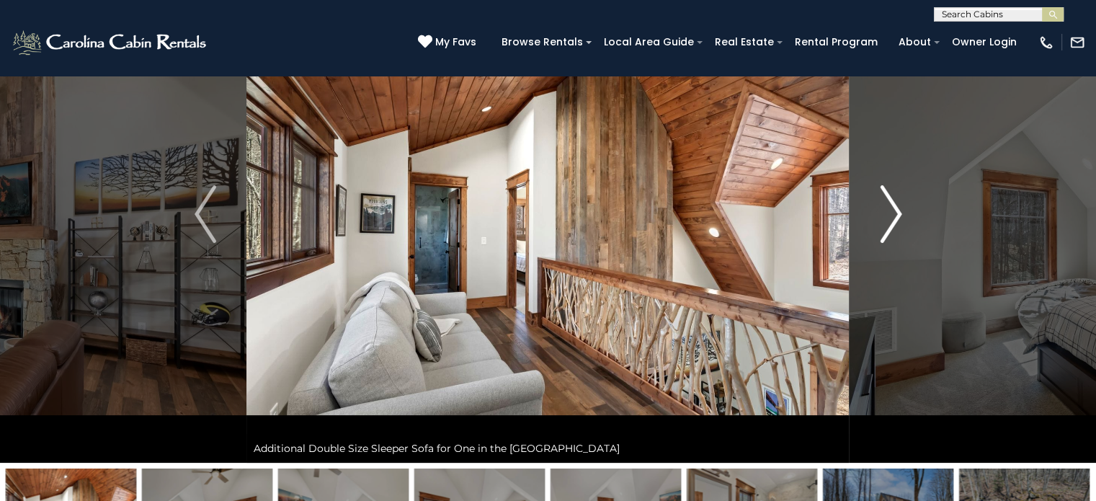
click at [895, 214] on img "Next" at bounding box center [891, 214] width 22 height 58
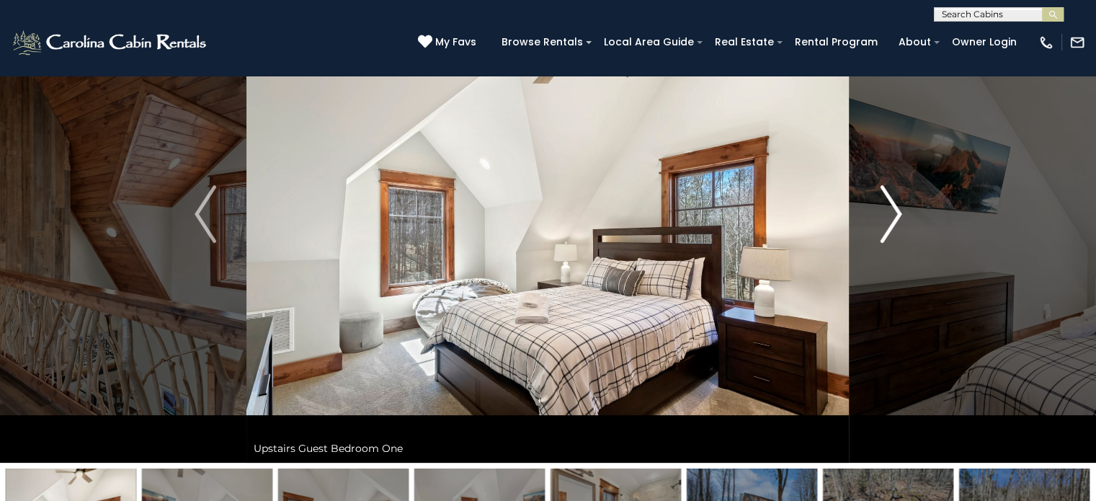
click at [895, 214] on img "Next" at bounding box center [891, 214] width 22 height 58
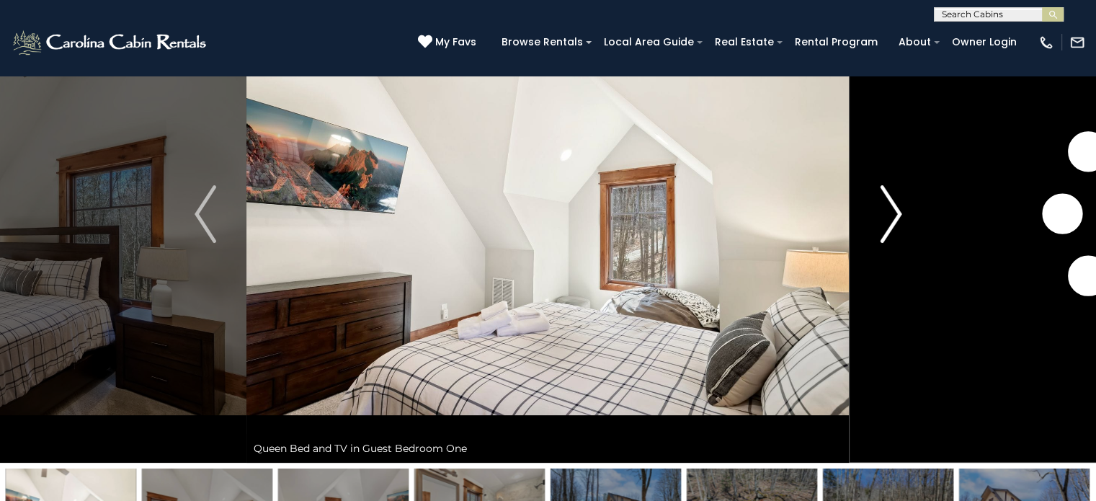
click at [895, 214] on img "Next" at bounding box center [891, 214] width 22 height 58
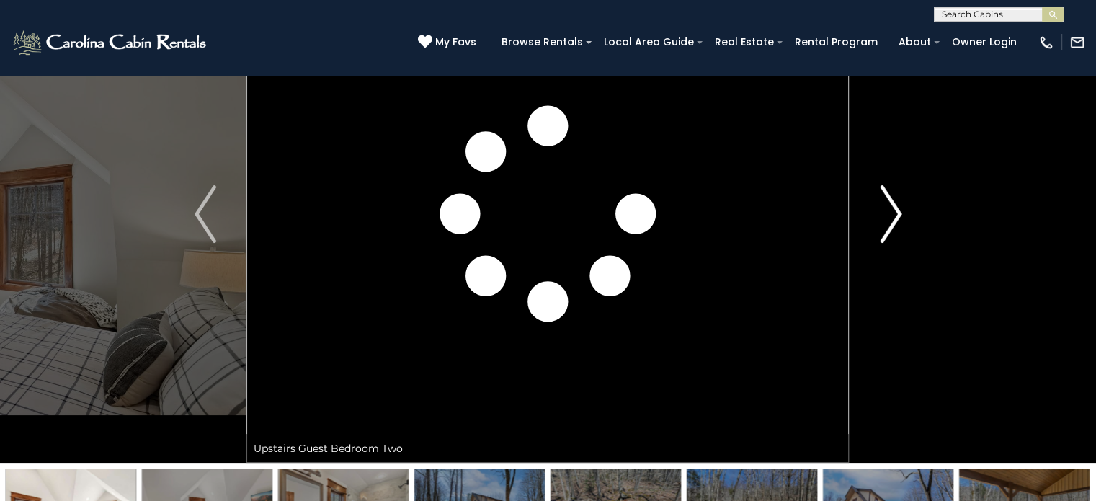
click at [895, 214] on img "Next" at bounding box center [891, 214] width 22 height 58
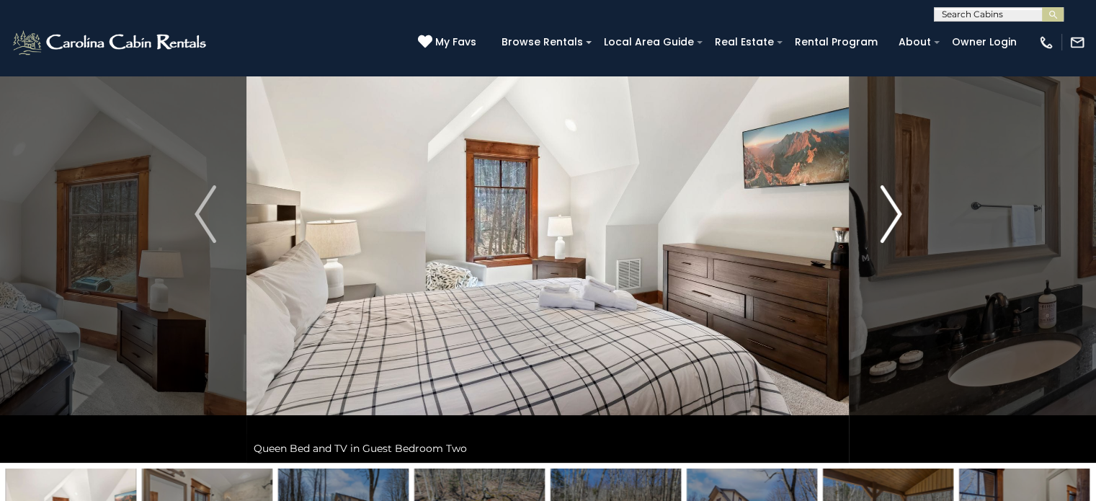
click at [895, 214] on img "Next" at bounding box center [891, 214] width 22 height 58
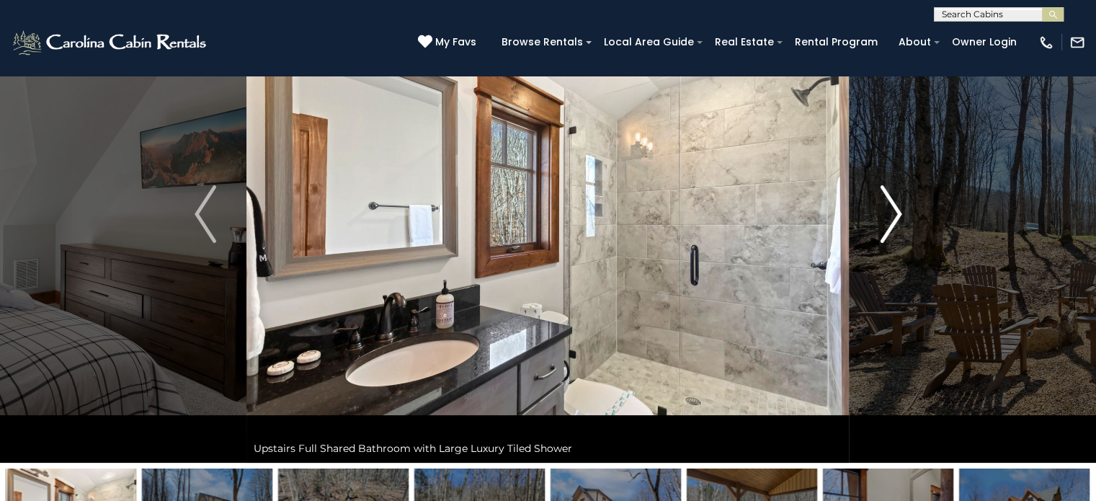
click at [895, 214] on img "Next" at bounding box center [891, 214] width 22 height 58
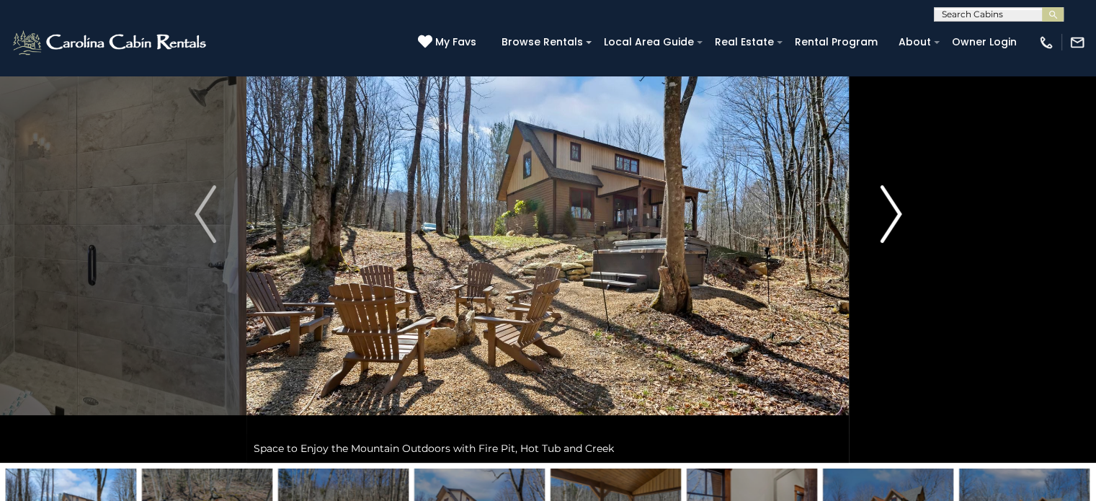
click at [895, 214] on img "Next" at bounding box center [891, 214] width 22 height 58
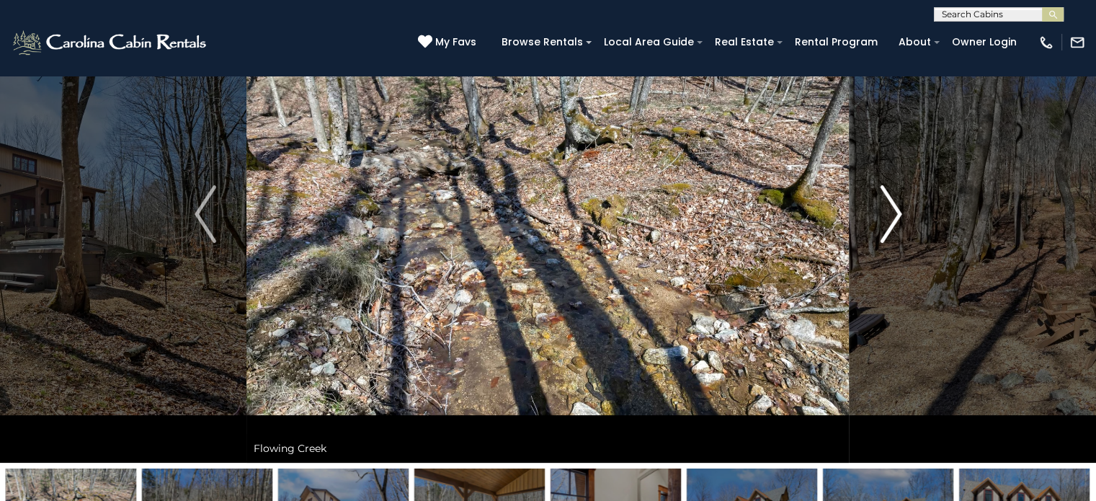
click at [895, 214] on img "Next" at bounding box center [891, 214] width 22 height 58
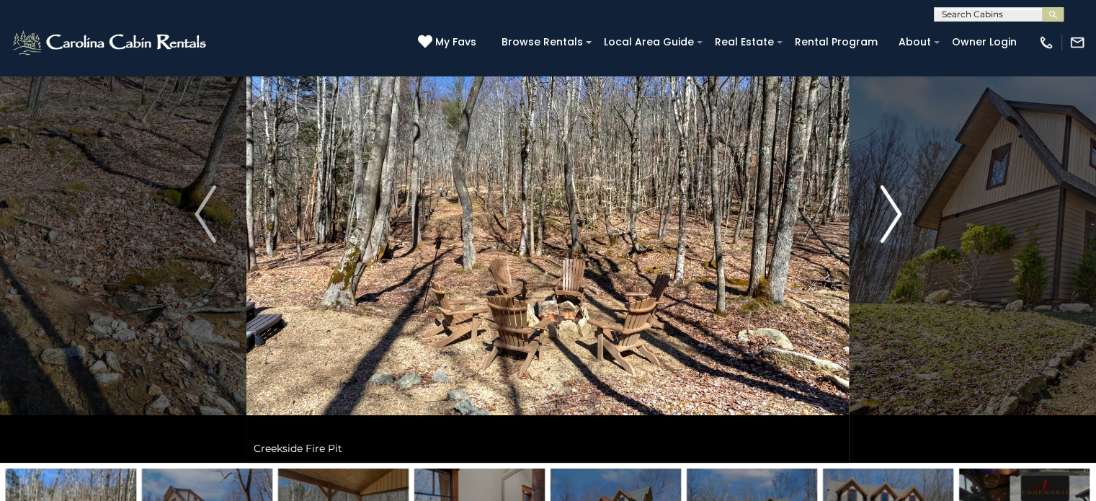
click at [895, 214] on img "Next" at bounding box center [891, 214] width 22 height 58
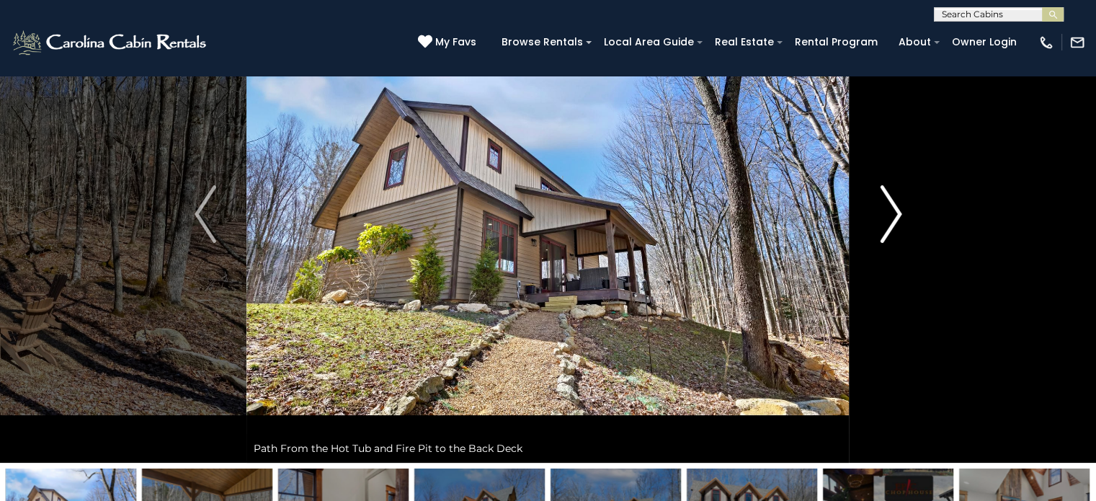
click at [895, 214] on img "Next" at bounding box center [891, 214] width 22 height 58
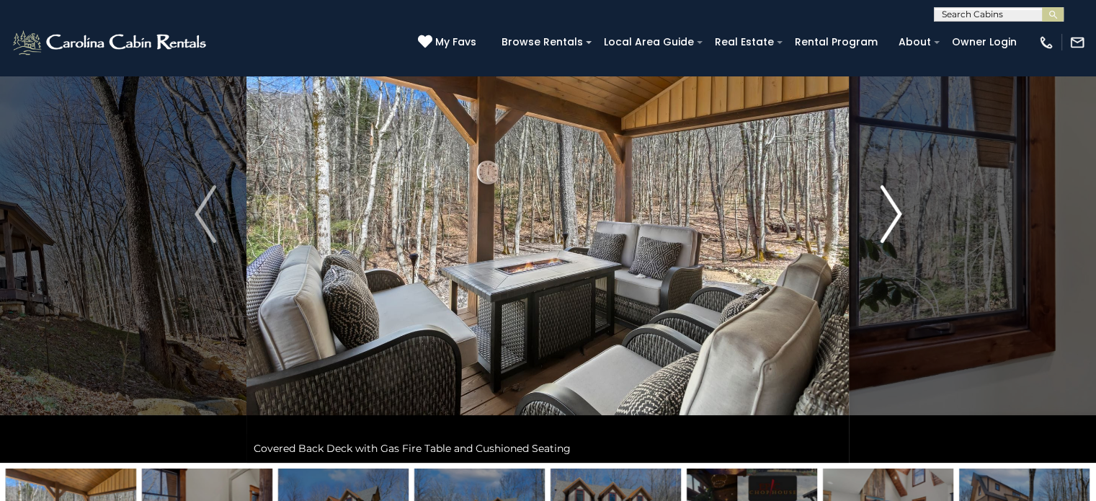
click at [895, 214] on img "Next" at bounding box center [891, 214] width 22 height 58
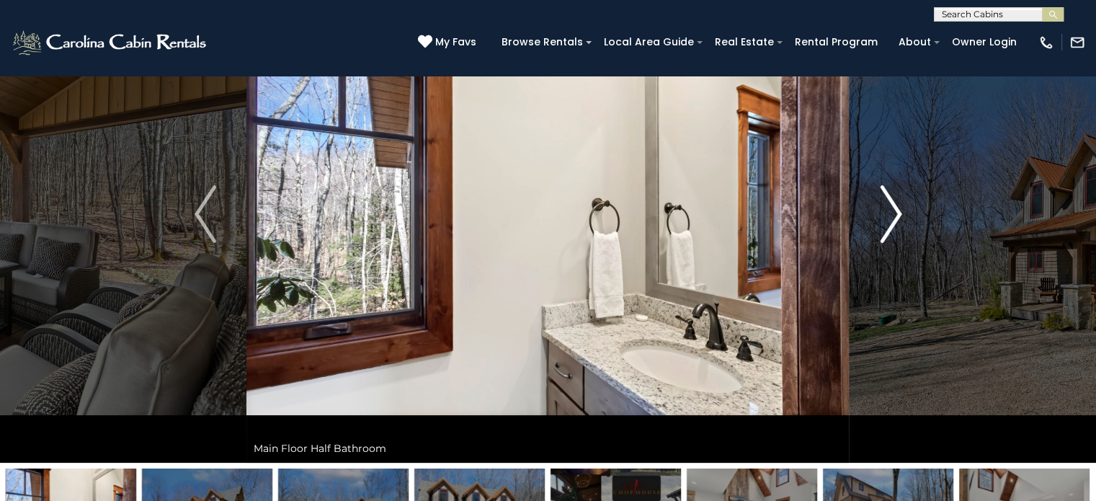
click at [895, 214] on img "Next" at bounding box center [891, 214] width 22 height 58
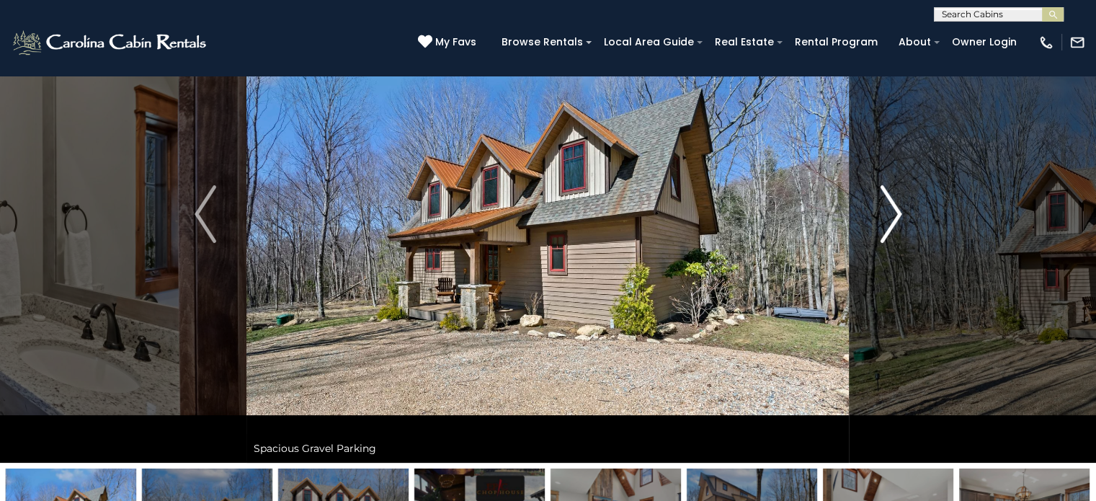
click at [895, 214] on img "Next" at bounding box center [891, 214] width 22 height 58
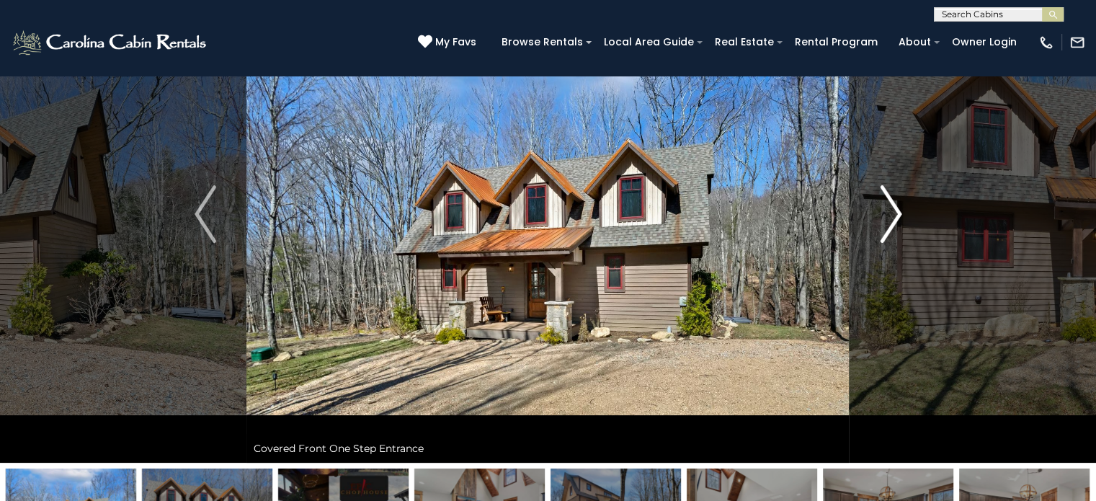
click at [895, 214] on img "Next" at bounding box center [891, 214] width 22 height 58
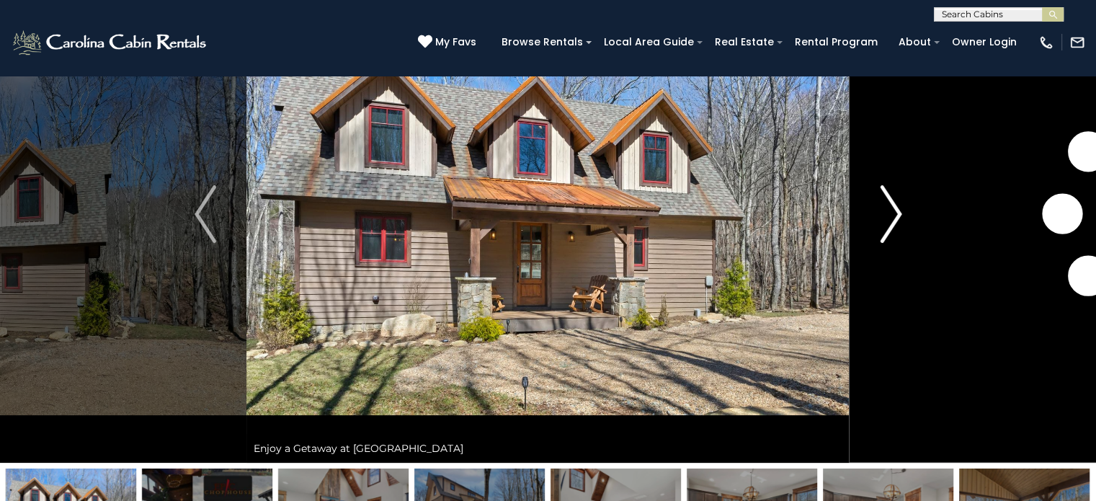
click at [895, 214] on img "Next" at bounding box center [891, 214] width 22 height 58
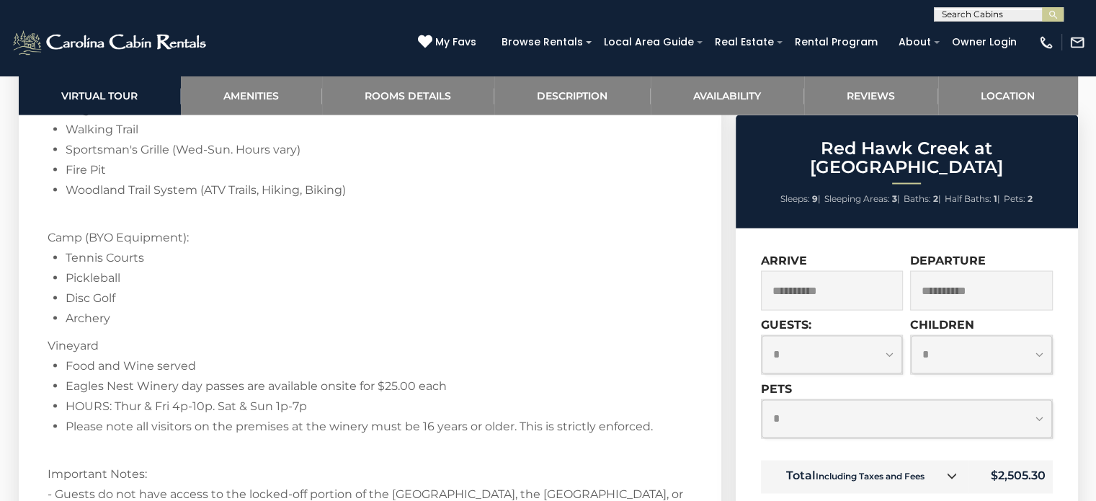
scroll to position [3168, 0]
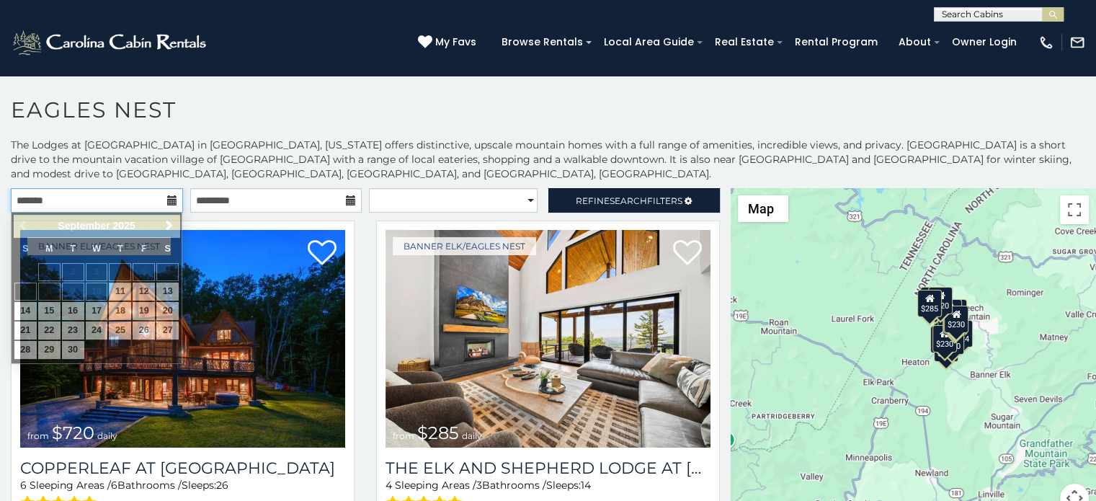
click at [116, 193] on input "text" at bounding box center [97, 200] width 172 height 25
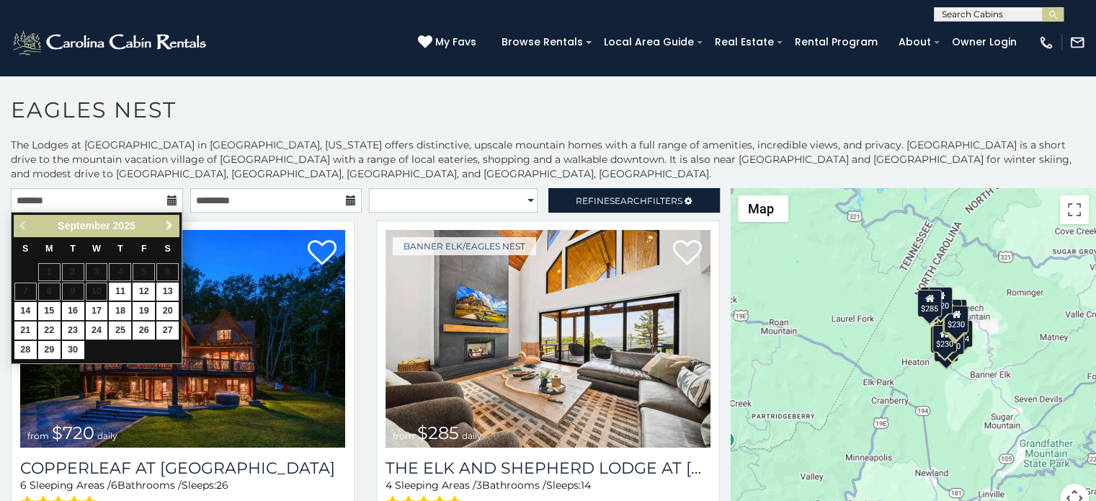
click at [171, 224] on span "Next" at bounding box center [170, 226] width 12 height 12
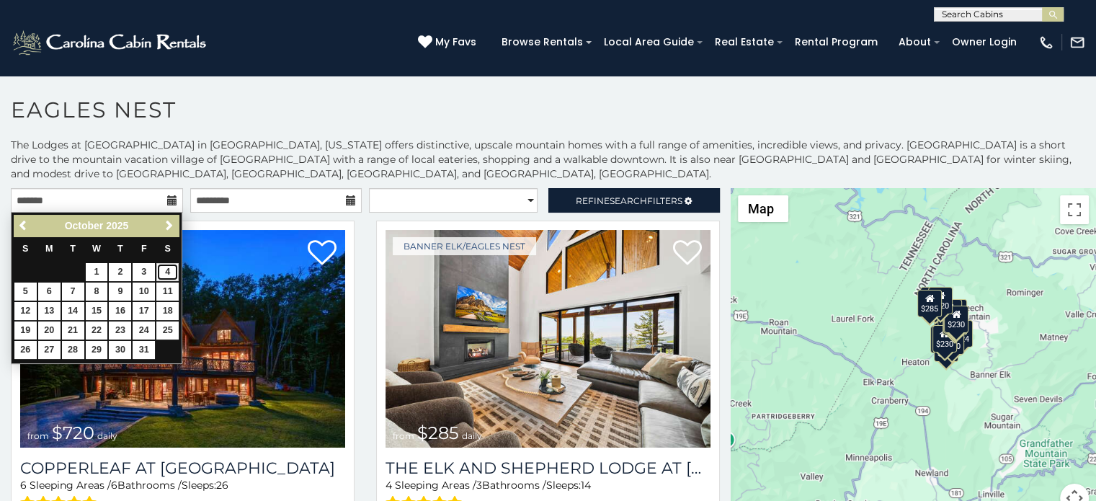
click at [167, 273] on link "4" at bounding box center [167, 272] width 22 height 18
type input "**********"
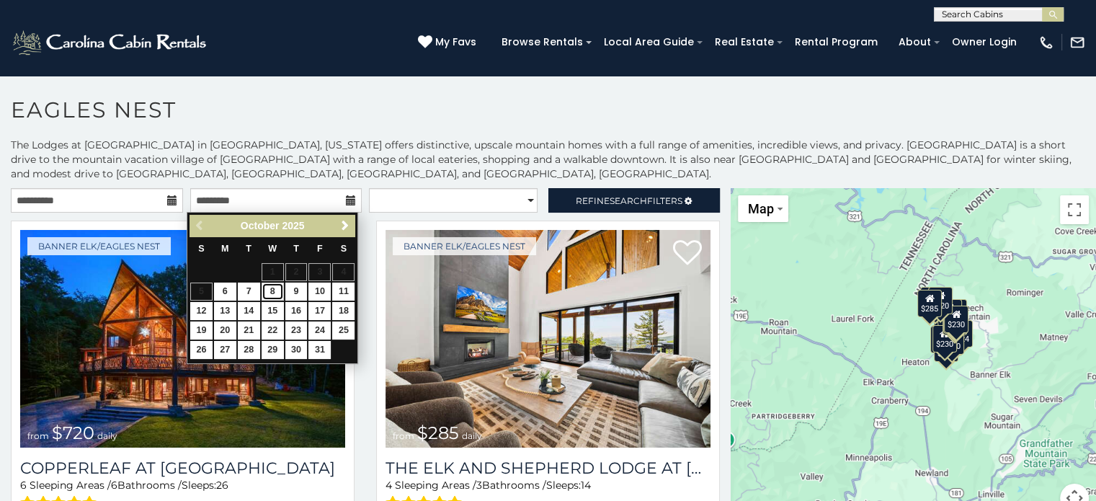
click at [268, 288] on link "8" at bounding box center [273, 292] width 22 height 18
type input "**********"
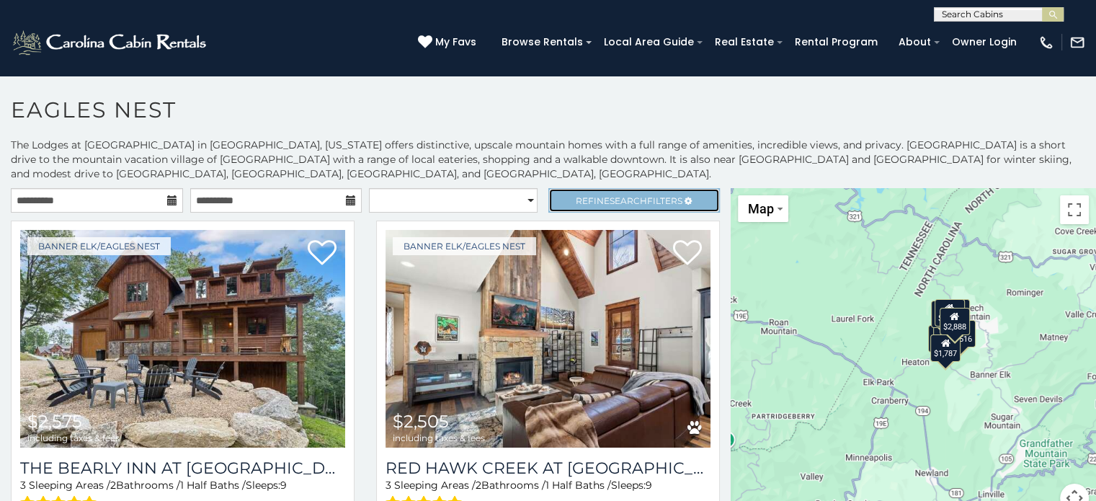
click at [597, 195] on span "Refine Search Filters" at bounding box center [629, 200] width 107 height 11
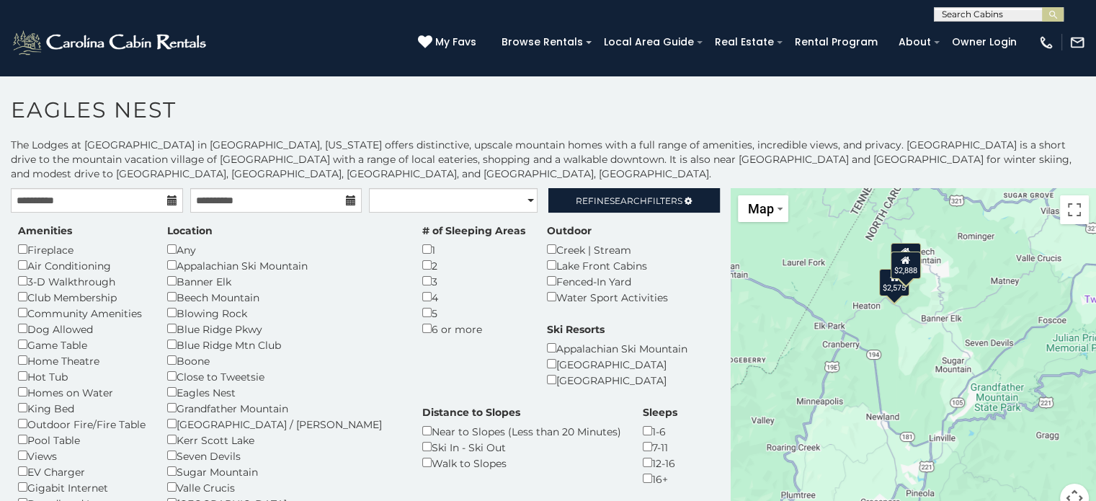
drag, startPoint x: 1024, startPoint y: 339, endPoint x: 992, endPoint y: 324, distance: 35.1
click at [992, 324] on div "$2,575 $2,505 $2,888" at bounding box center [913, 359] width 365 height 342
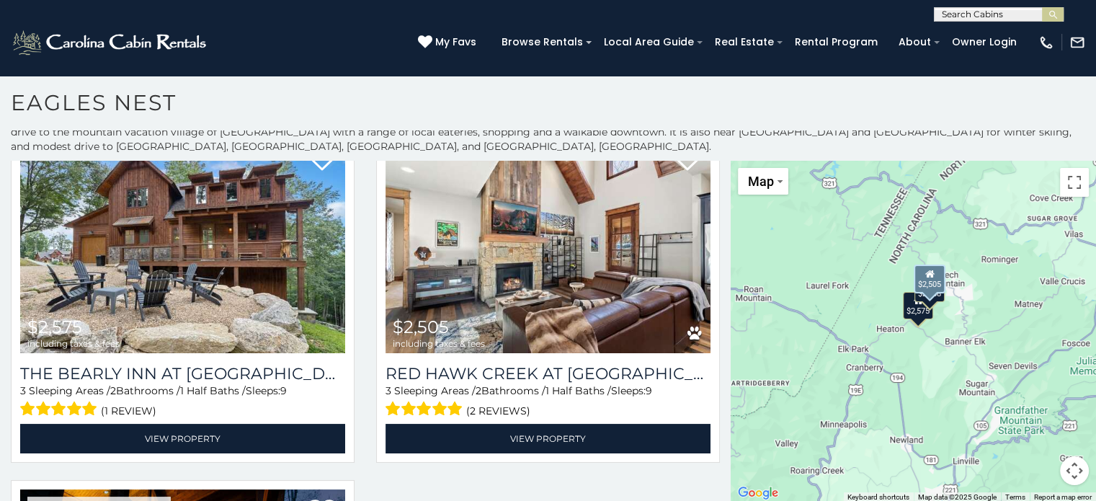
scroll to position [483, 0]
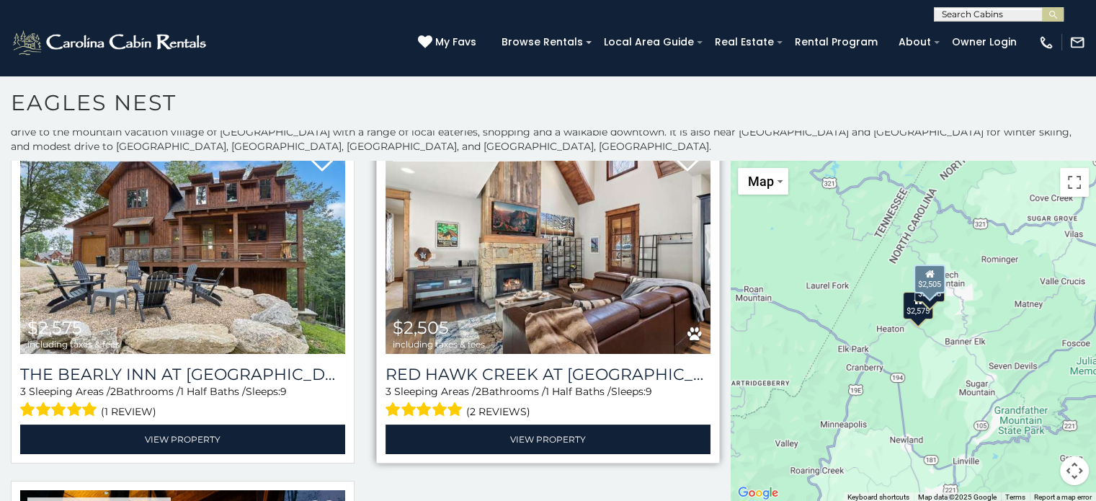
click at [581, 290] on img at bounding box center [548, 245] width 325 height 218
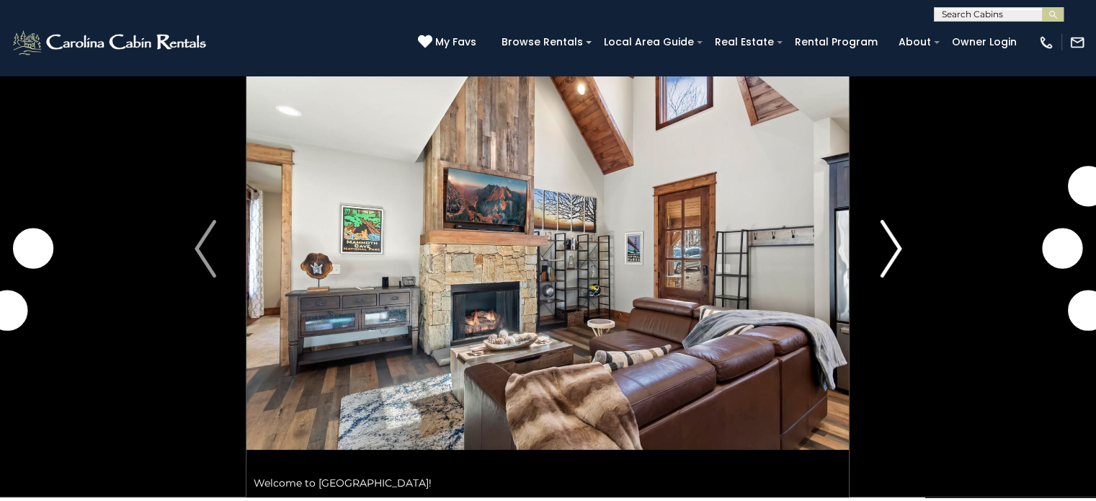
scroll to position [82, 0]
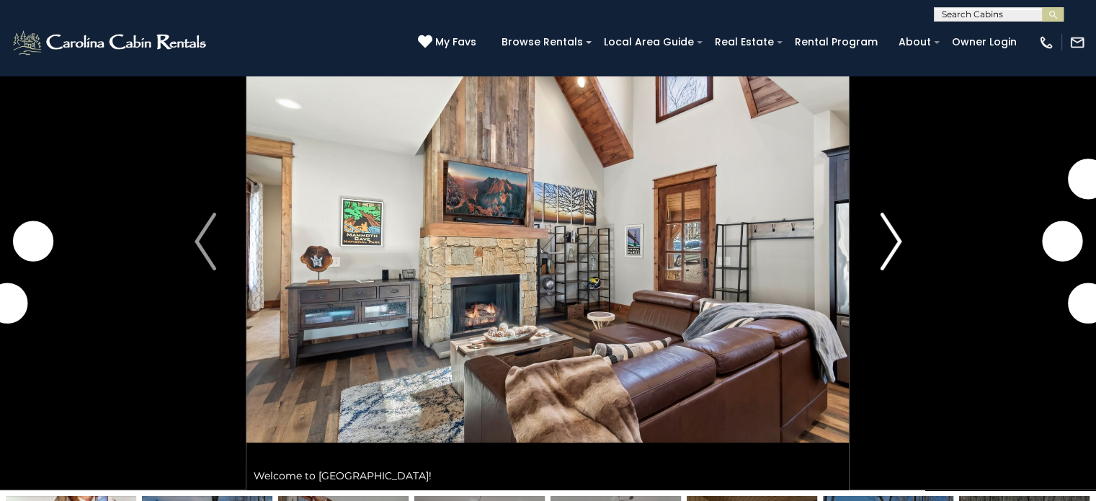
click at [889, 234] on img "Next" at bounding box center [891, 242] width 22 height 58
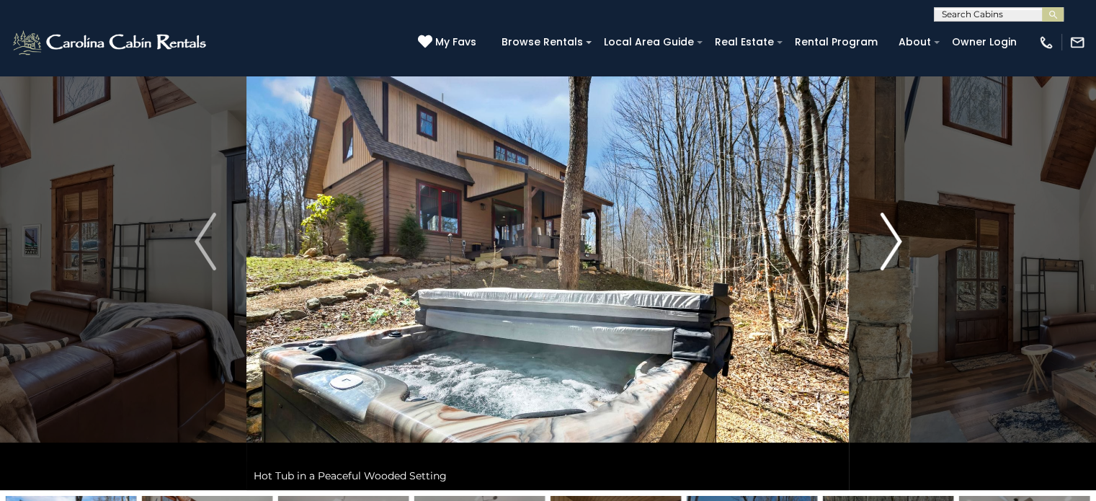
click at [889, 233] on img "Next" at bounding box center [891, 242] width 22 height 58
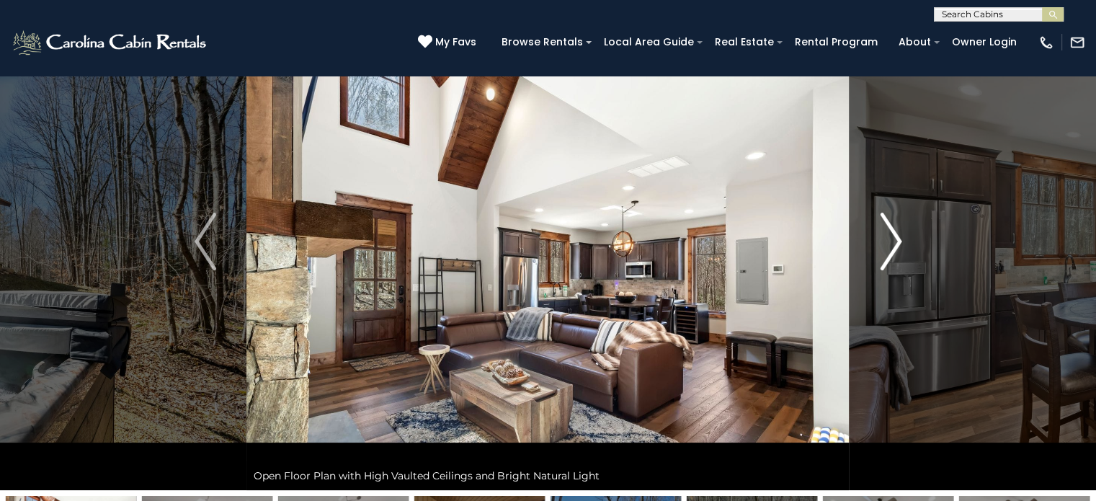
click at [889, 233] on img "Next" at bounding box center [891, 242] width 22 height 58
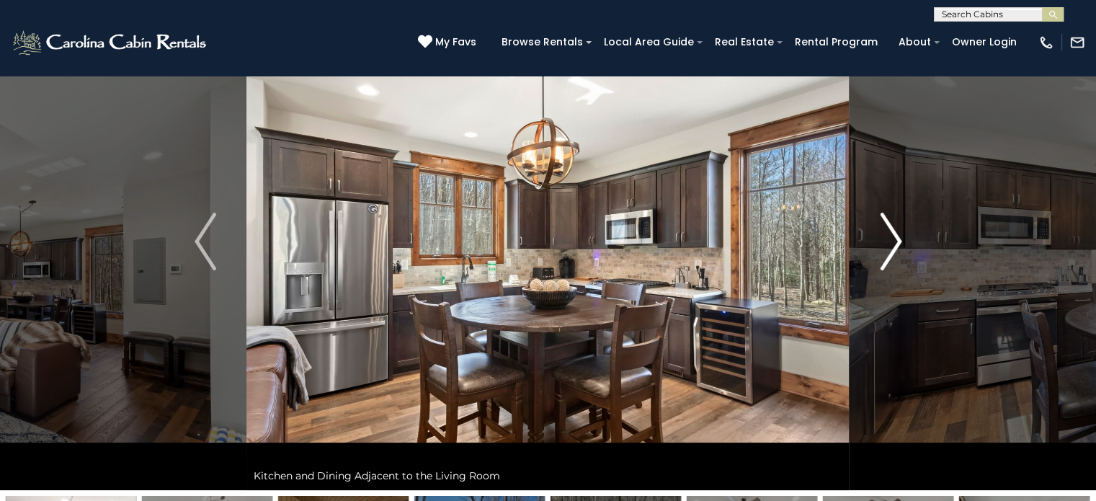
click at [889, 233] on img "Next" at bounding box center [891, 242] width 22 height 58
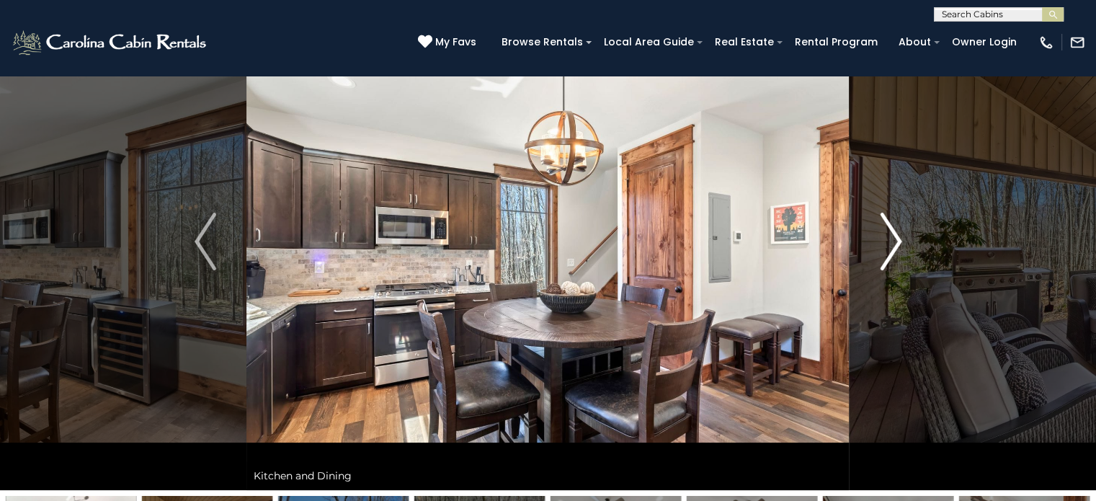
click at [889, 233] on img "Next" at bounding box center [891, 242] width 22 height 58
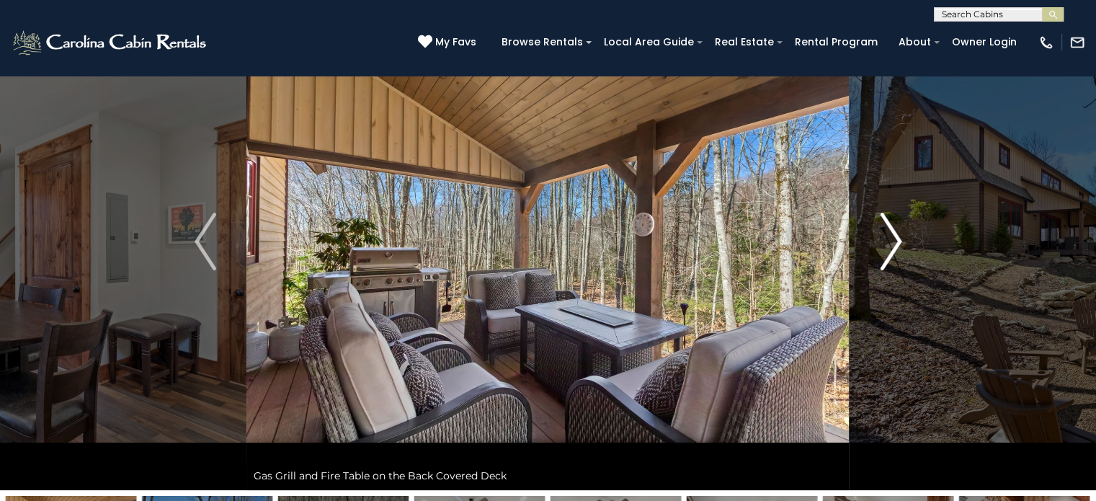
click at [889, 233] on img "Next" at bounding box center [891, 242] width 22 height 58
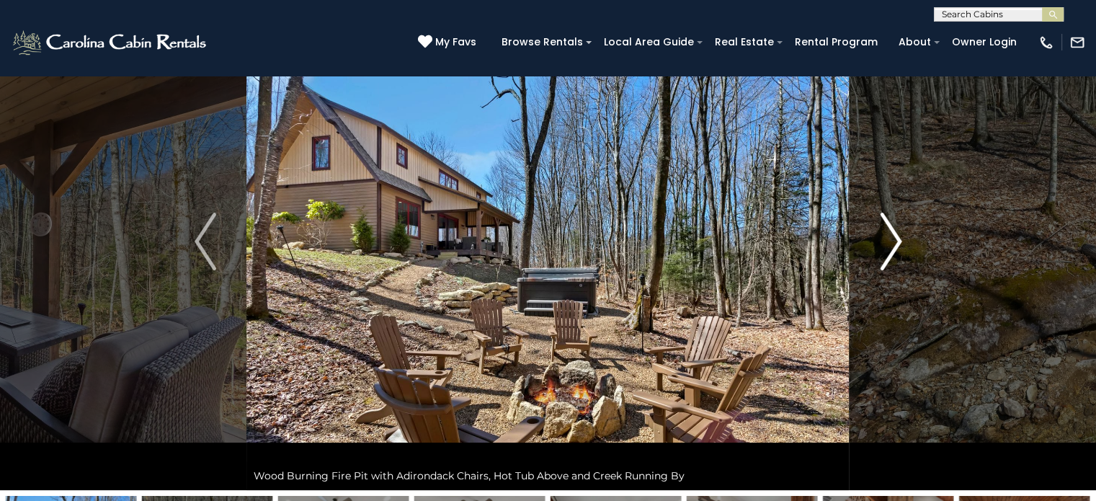
click at [889, 233] on img "Next" at bounding box center [891, 242] width 22 height 58
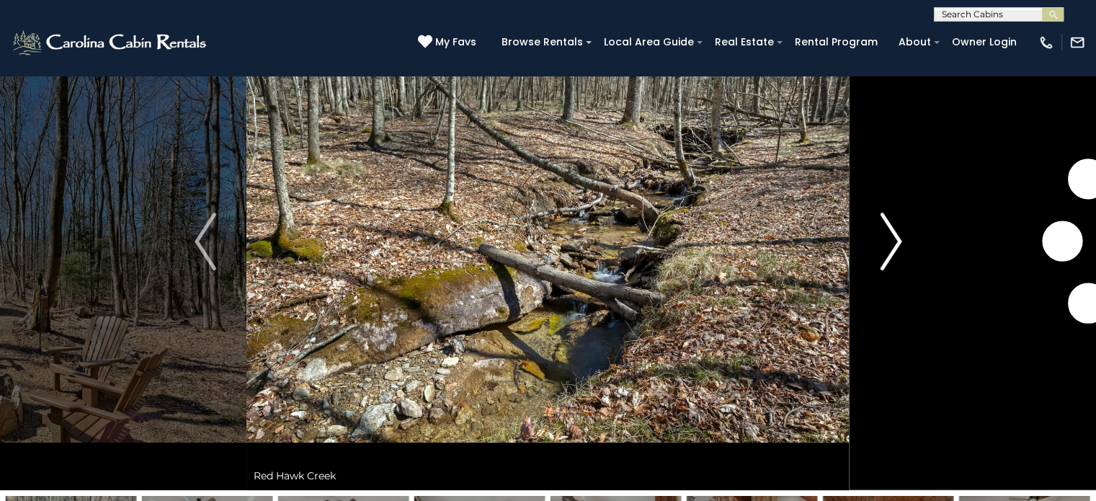
click at [889, 233] on img "Next" at bounding box center [891, 242] width 22 height 58
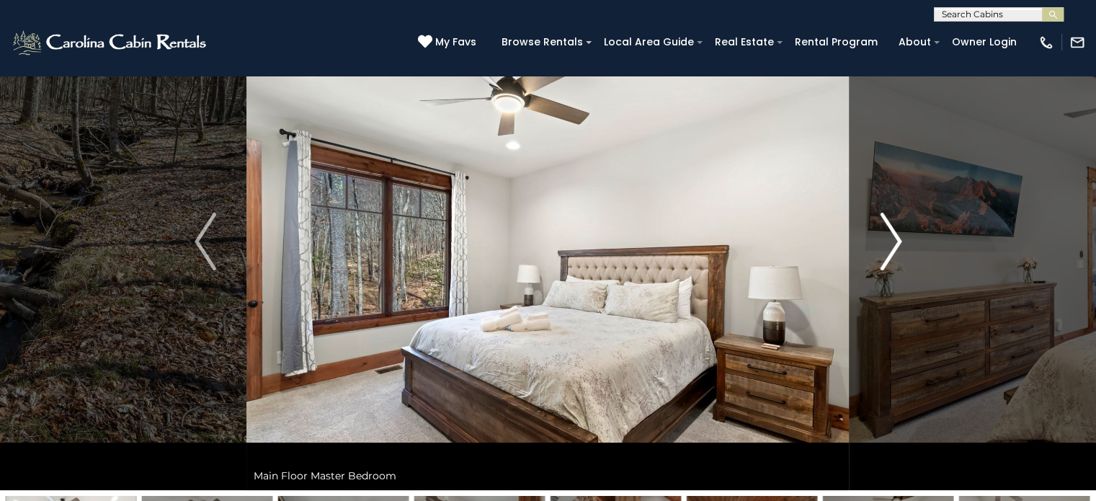
click at [889, 233] on img "Next" at bounding box center [891, 242] width 22 height 58
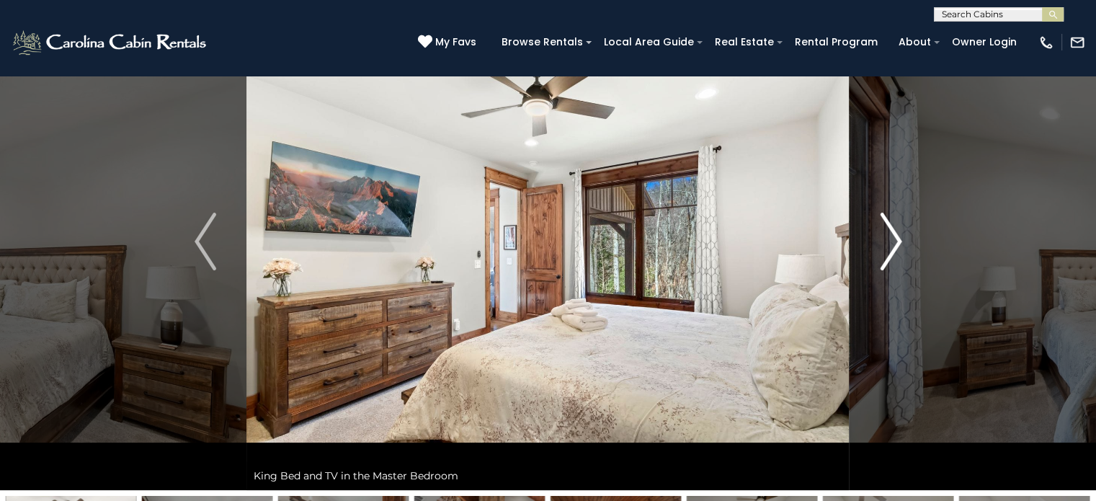
click at [889, 233] on img "Next" at bounding box center [891, 242] width 22 height 58
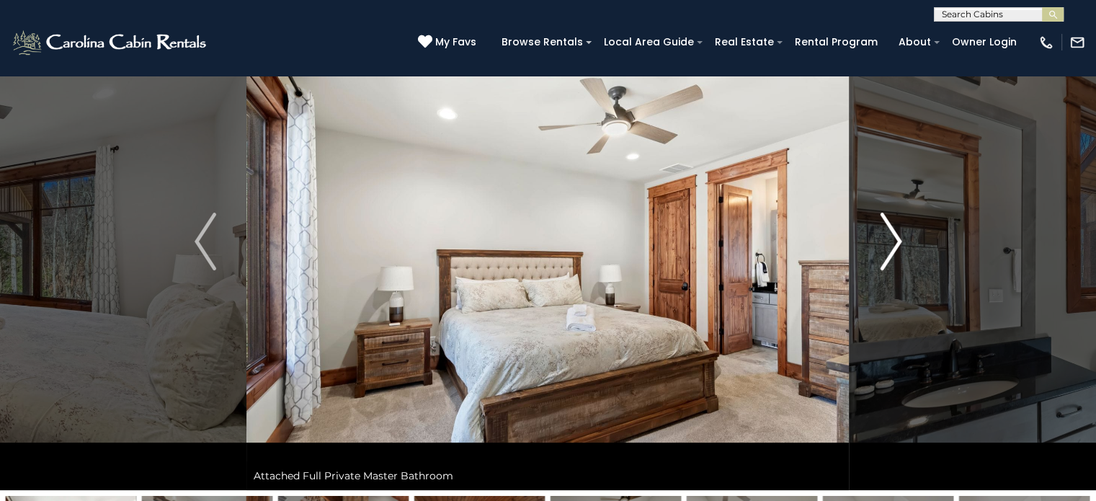
click at [889, 233] on img "Next" at bounding box center [891, 242] width 22 height 58
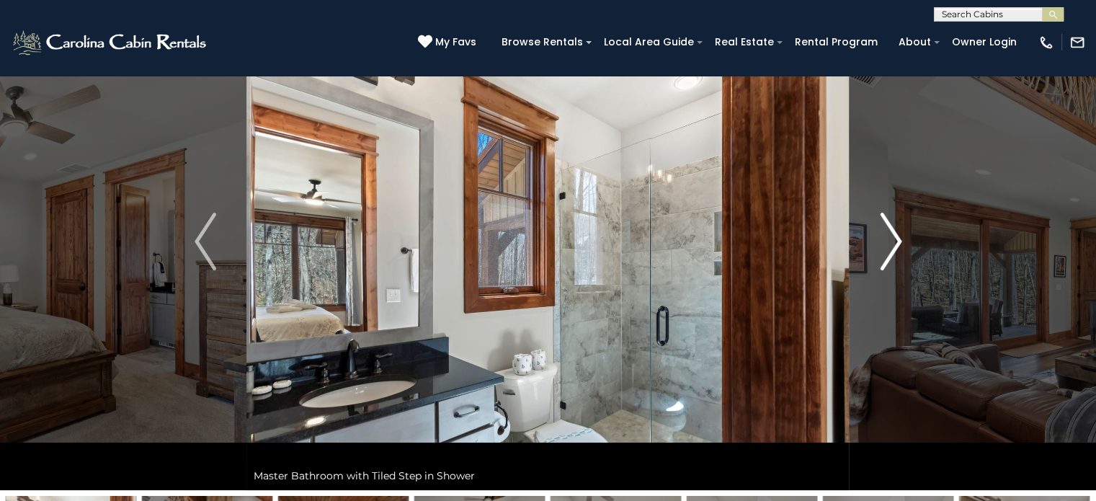
click at [889, 233] on img "Next" at bounding box center [891, 242] width 22 height 58
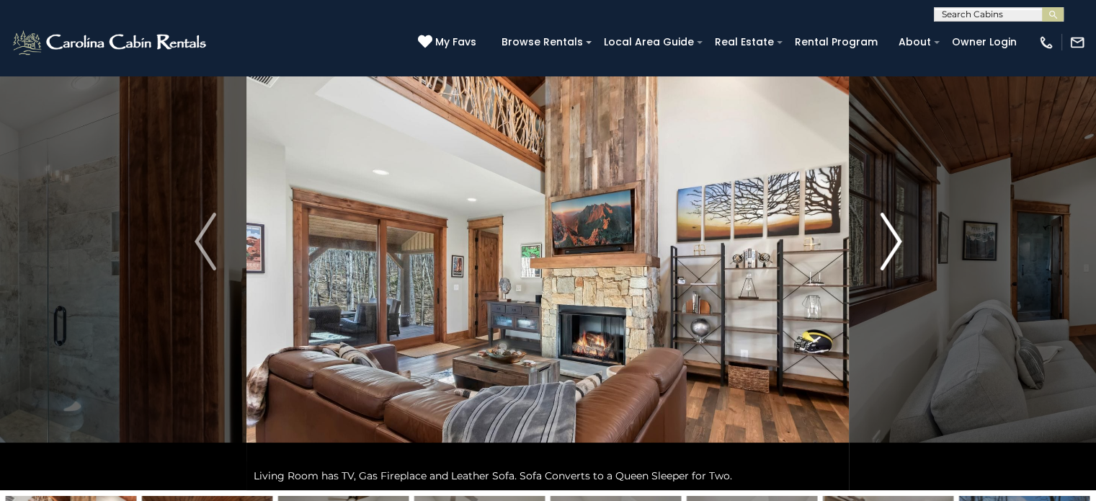
click at [889, 233] on img "Next" at bounding box center [891, 242] width 22 height 58
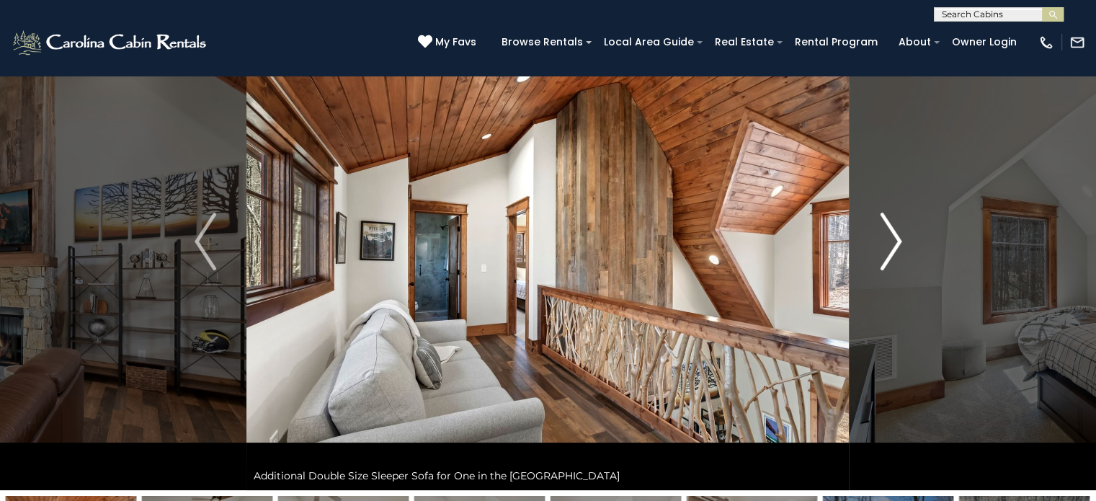
click at [889, 233] on img "Next" at bounding box center [891, 242] width 22 height 58
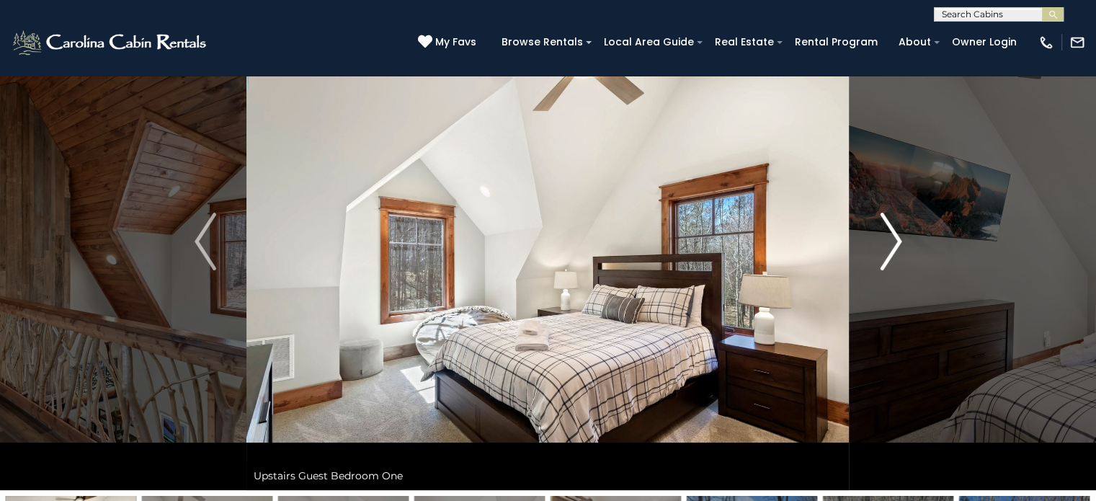
click at [889, 233] on img "Next" at bounding box center [891, 242] width 22 height 58
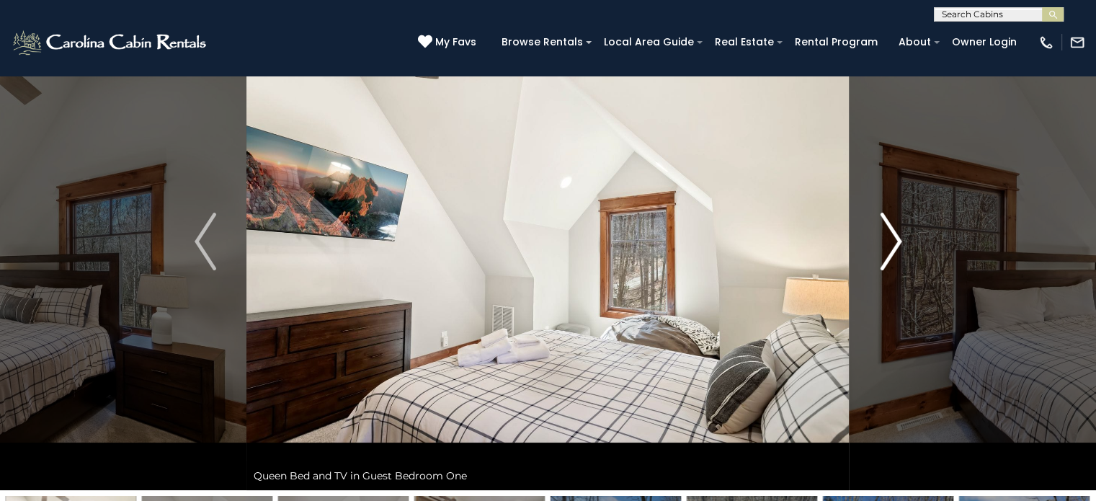
click at [889, 233] on img "Next" at bounding box center [891, 242] width 22 height 58
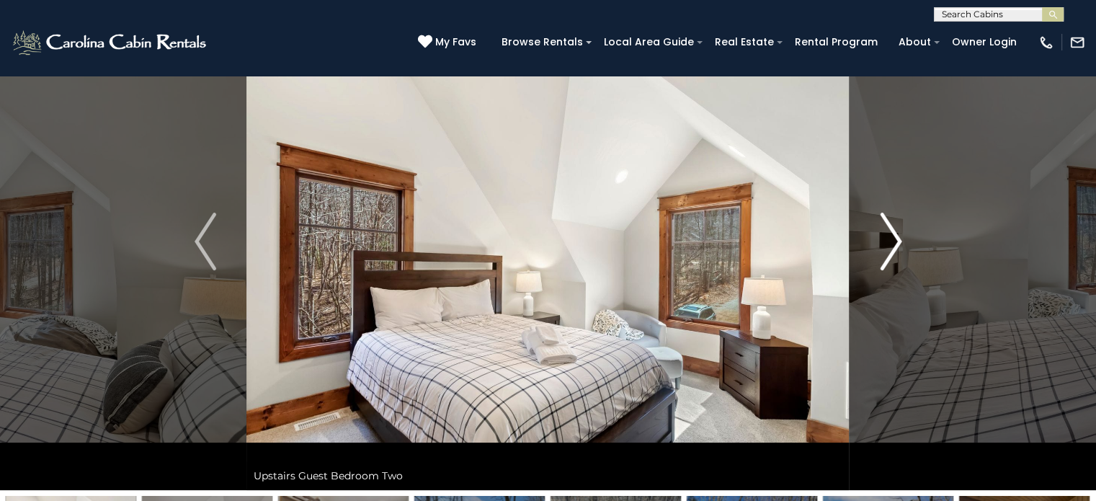
click at [889, 233] on img "Next" at bounding box center [891, 242] width 22 height 58
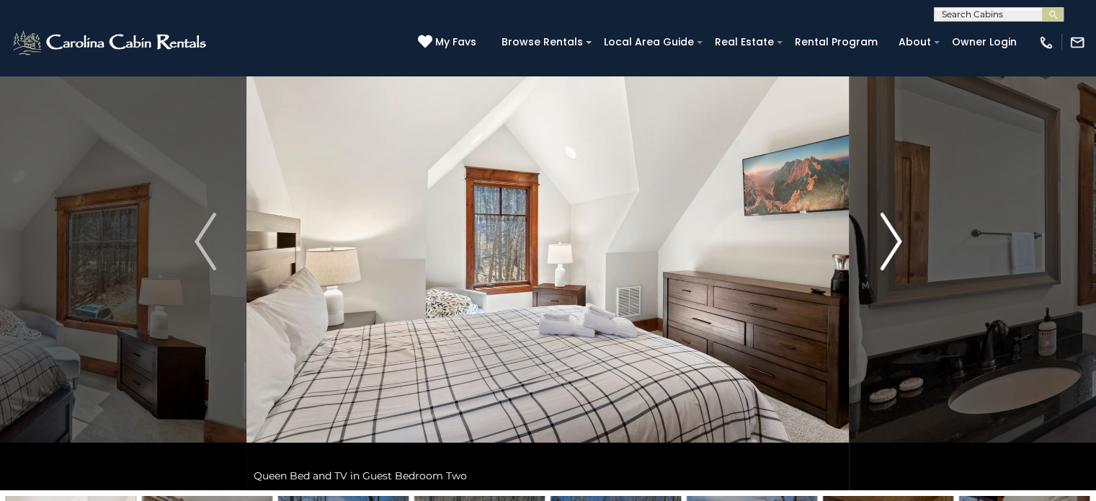
click at [889, 233] on img "Next" at bounding box center [891, 242] width 22 height 58
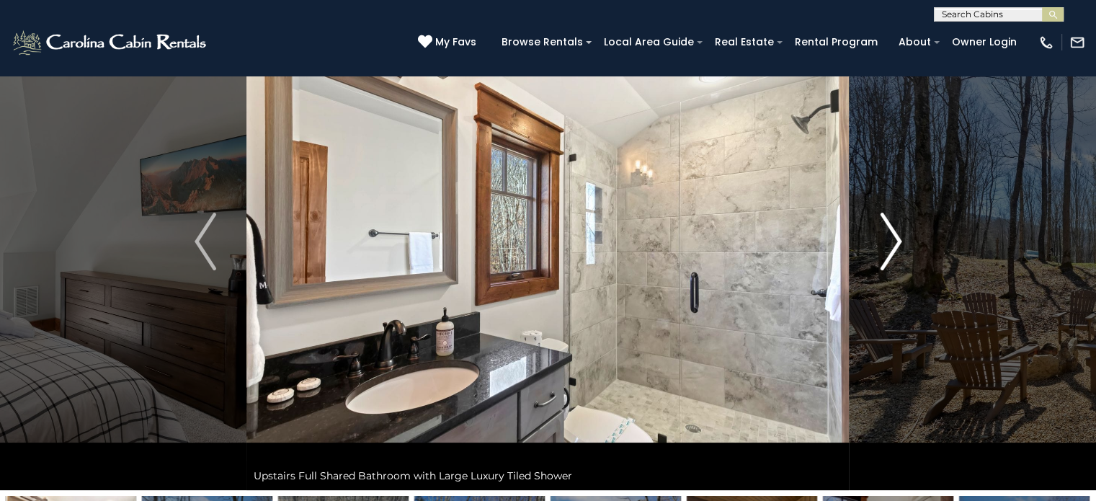
click at [889, 233] on img "Next" at bounding box center [891, 242] width 22 height 58
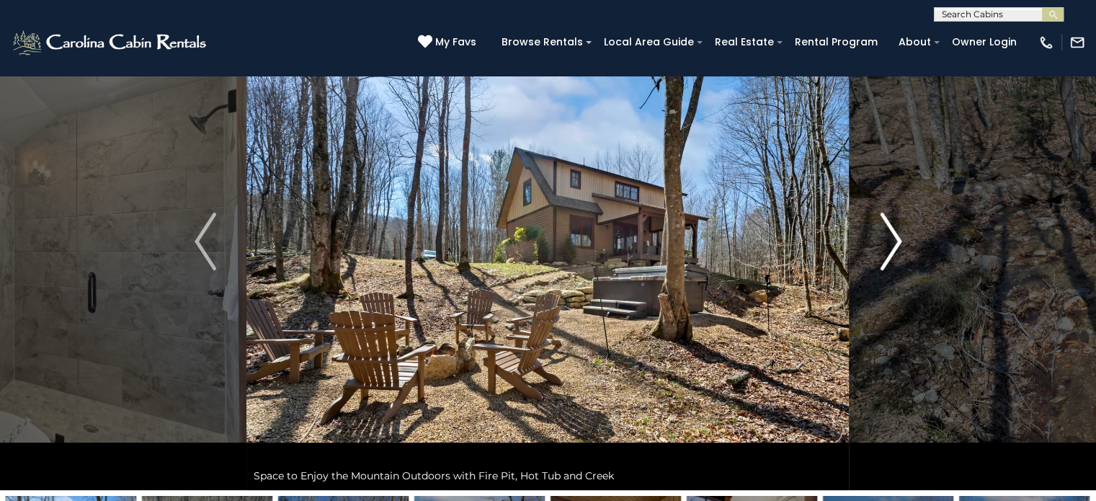
click at [889, 233] on img "Next" at bounding box center [891, 242] width 22 height 58
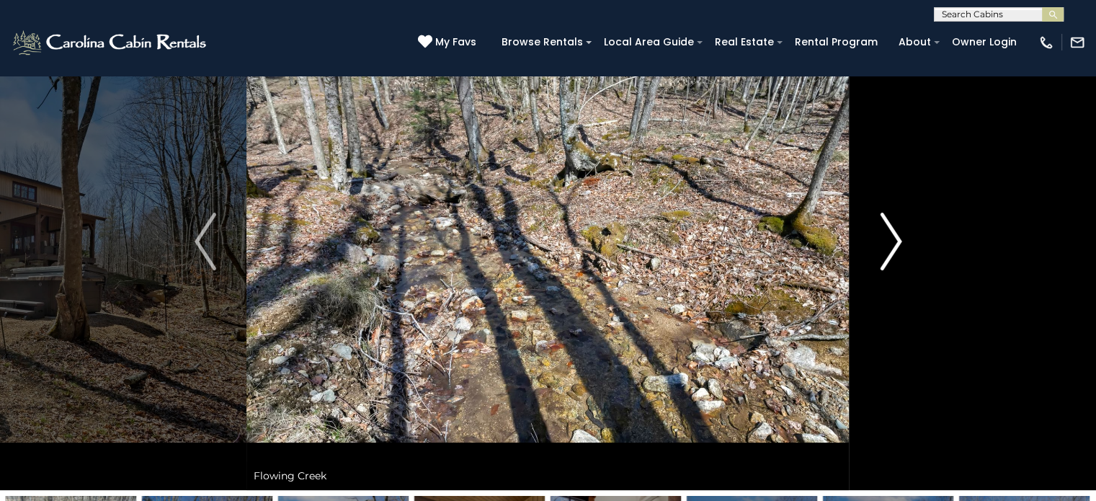
click at [889, 233] on img "Next" at bounding box center [891, 242] width 22 height 58
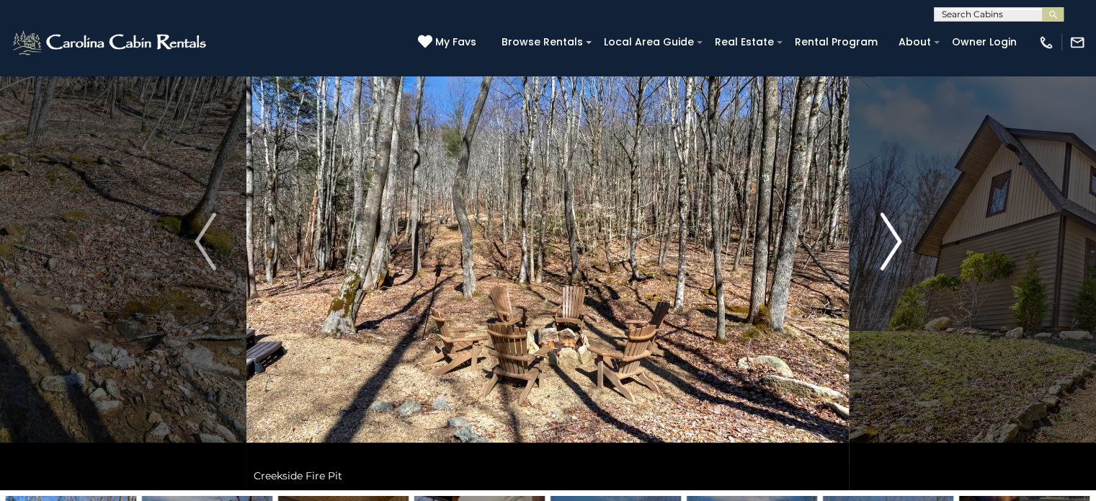
click at [889, 233] on img "Next" at bounding box center [891, 242] width 22 height 58
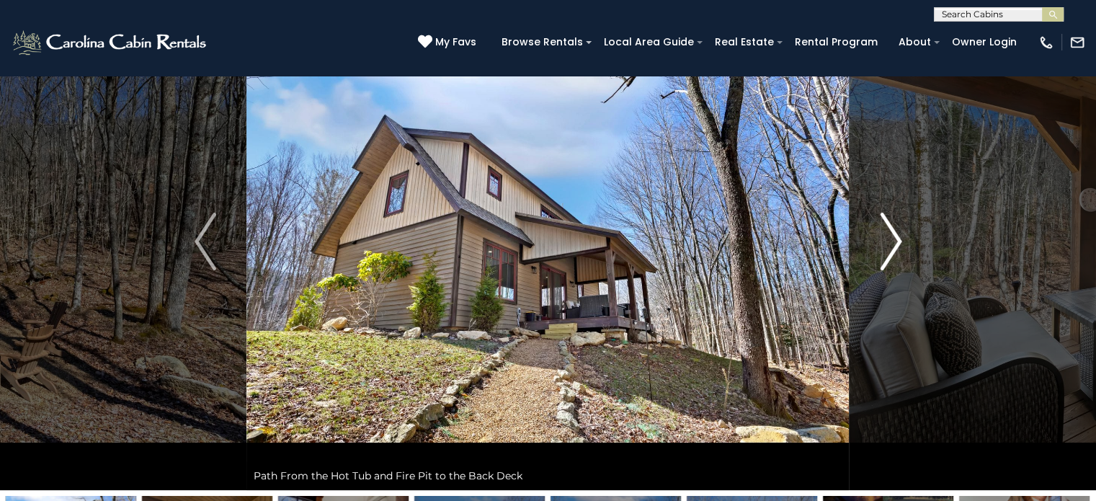
click at [889, 233] on img "Next" at bounding box center [891, 242] width 22 height 58
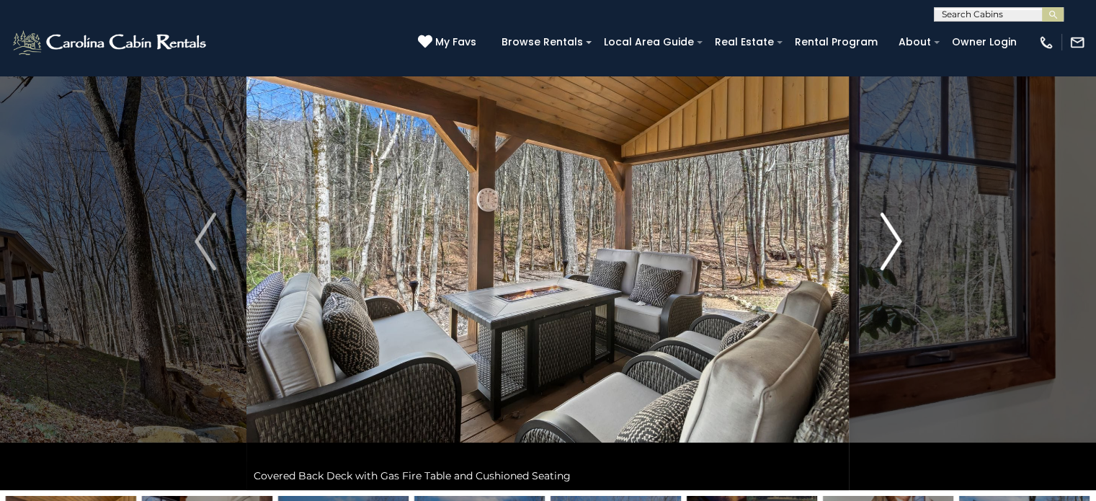
click at [889, 233] on img "Next" at bounding box center [891, 242] width 22 height 58
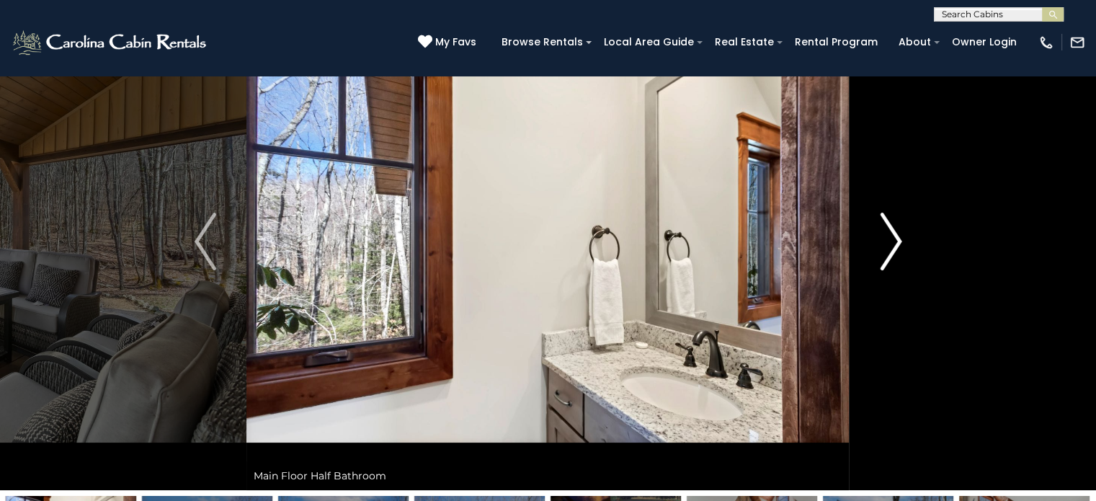
click at [889, 233] on img "Next" at bounding box center [891, 242] width 22 height 58
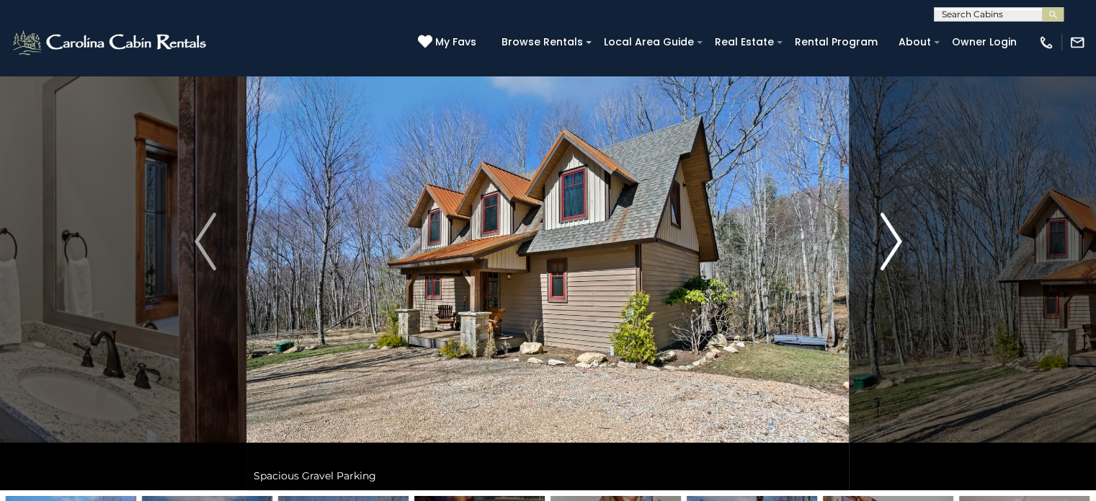
click at [889, 233] on img "Next" at bounding box center [891, 242] width 22 height 58
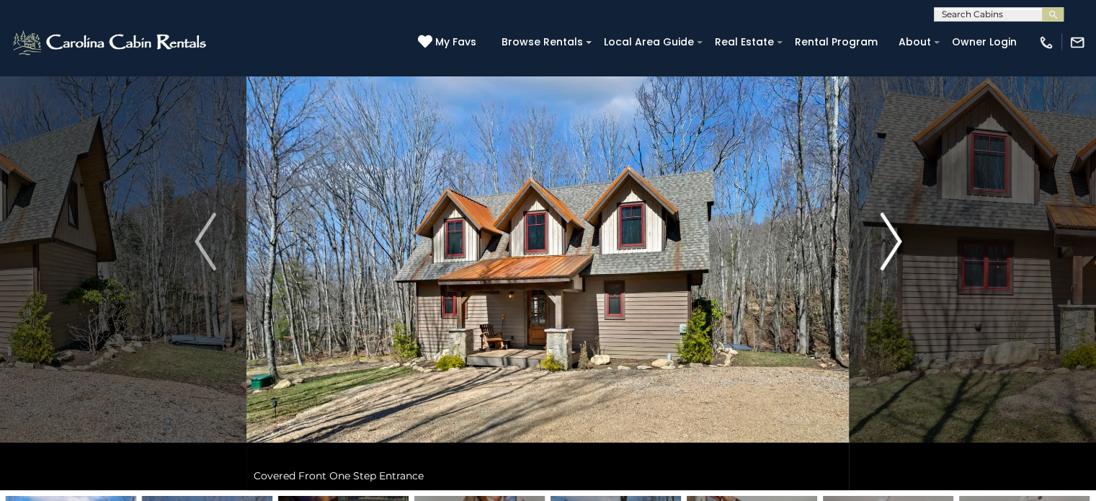
click at [889, 233] on img "Next" at bounding box center [891, 242] width 22 height 58
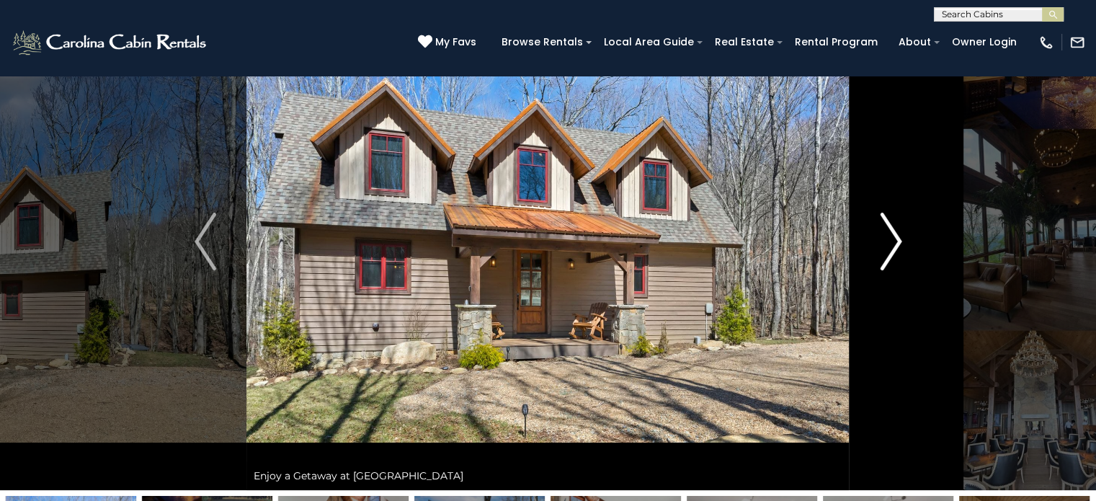
click at [889, 233] on img "Next" at bounding box center [891, 242] width 22 height 58
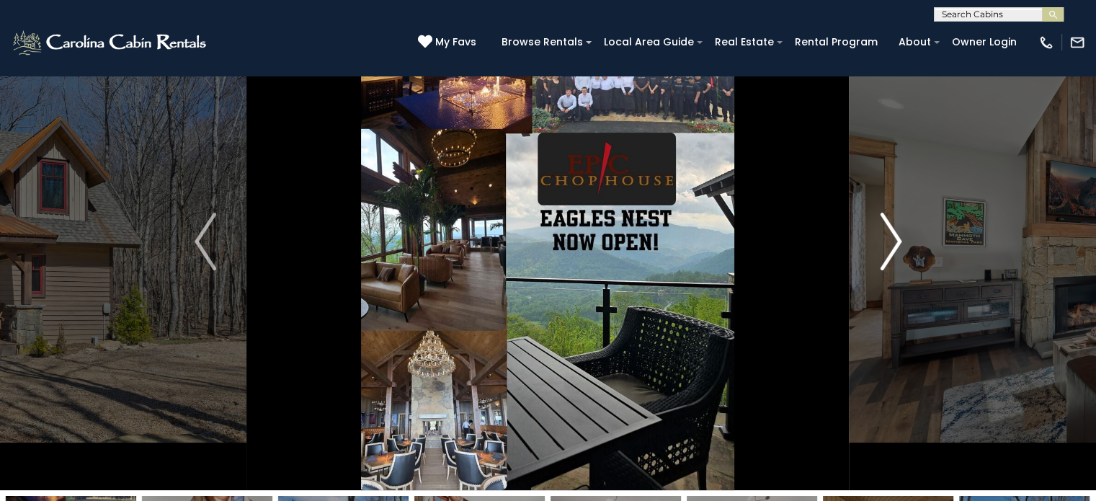
click at [889, 233] on img "Next" at bounding box center [891, 242] width 22 height 58
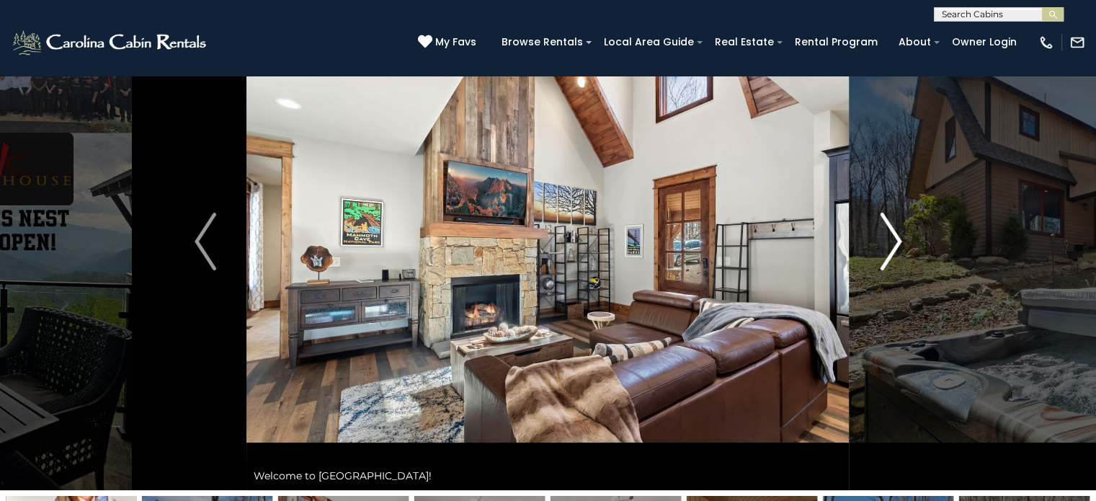
click at [889, 233] on img "Next" at bounding box center [891, 242] width 22 height 58
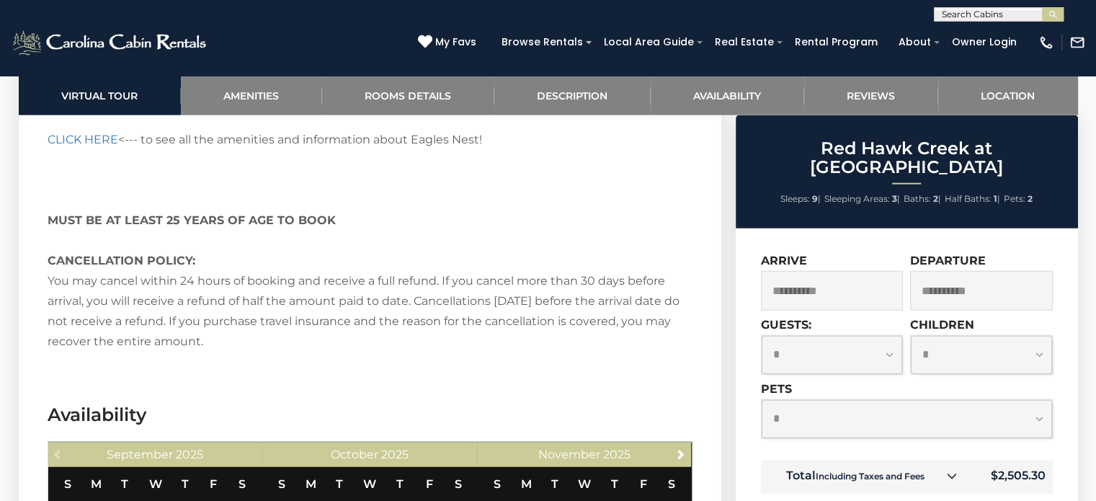
scroll to position [3394, 0]
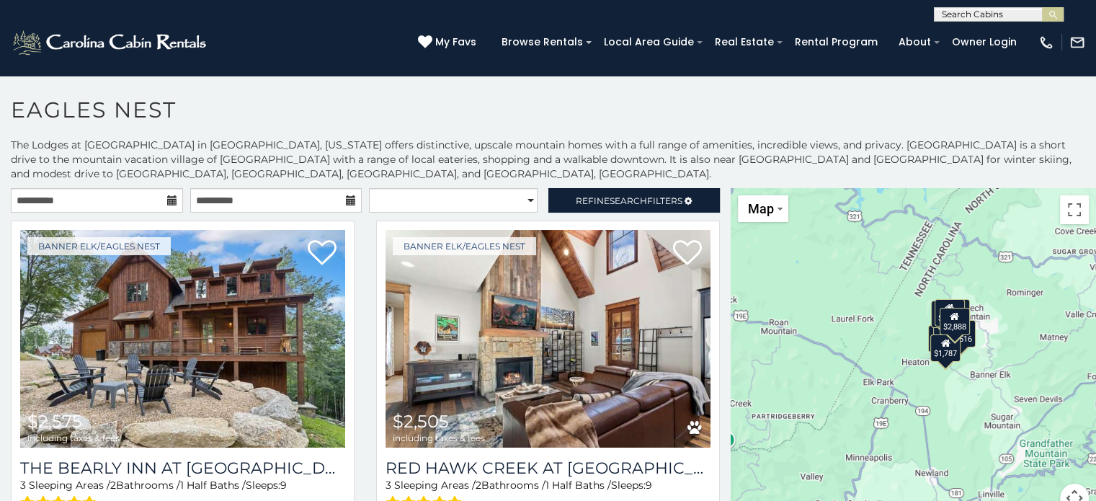
scroll to position [7, 0]
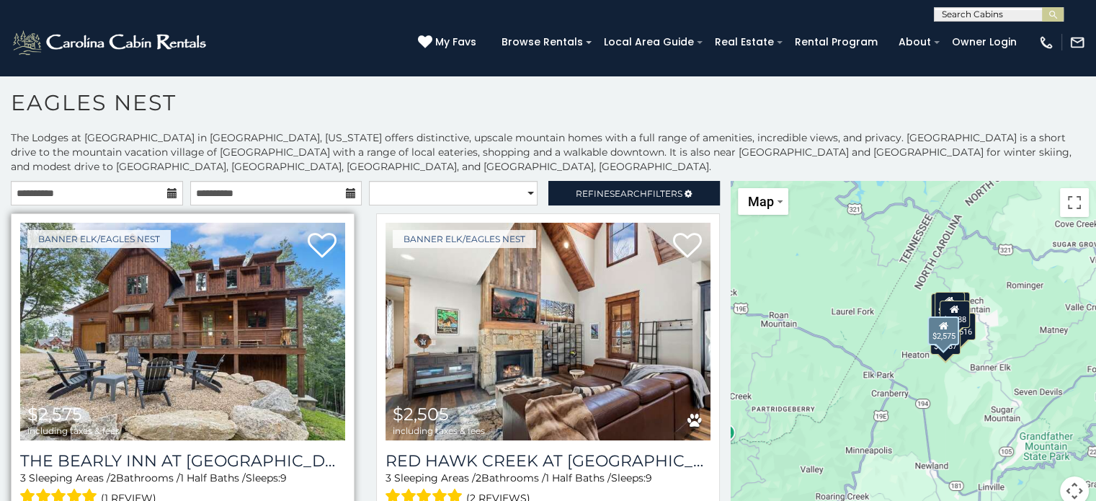
click at [97, 306] on img at bounding box center [182, 332] width 325 height 218
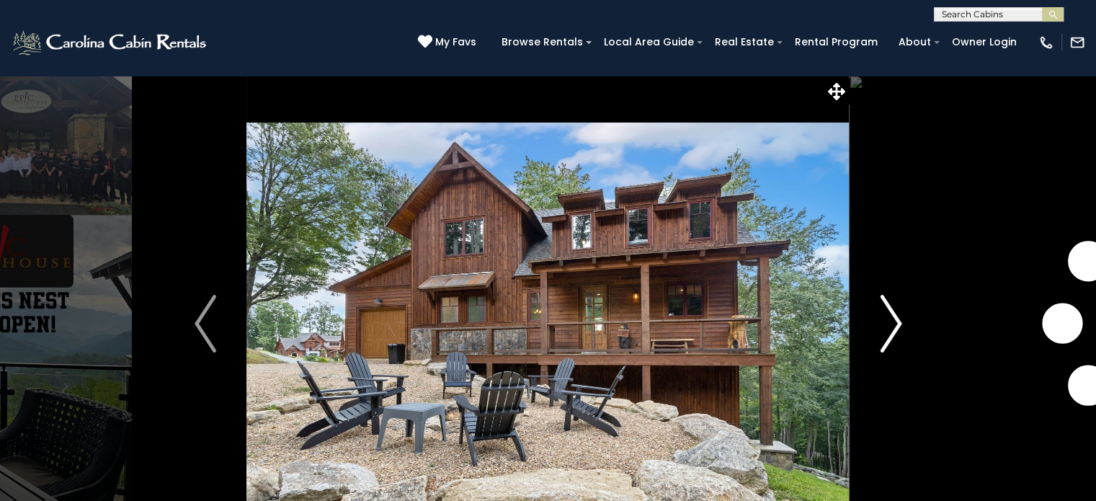
click at [885, 326] on img "Next" at bounding box center [891, 324] width 22 height 58
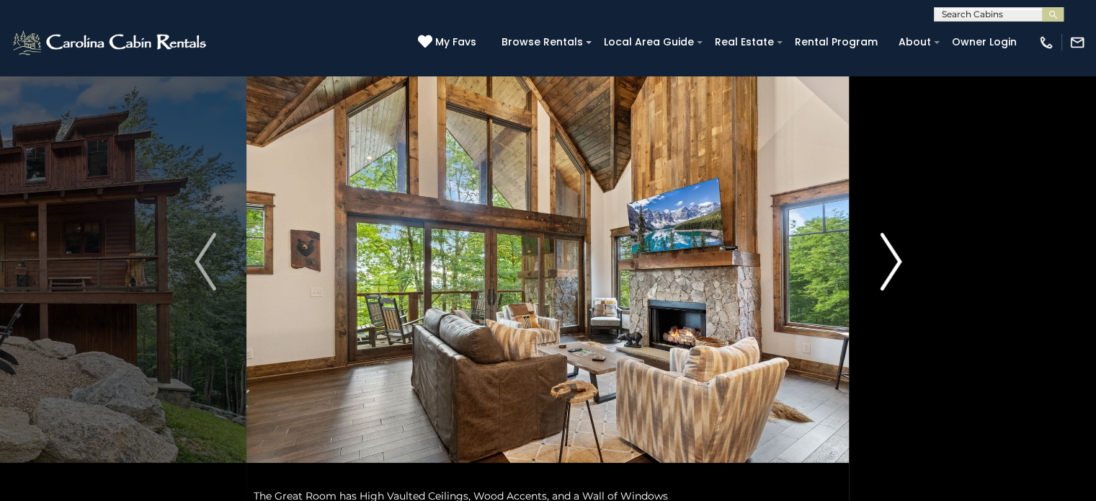
scroll to position [63, 0]
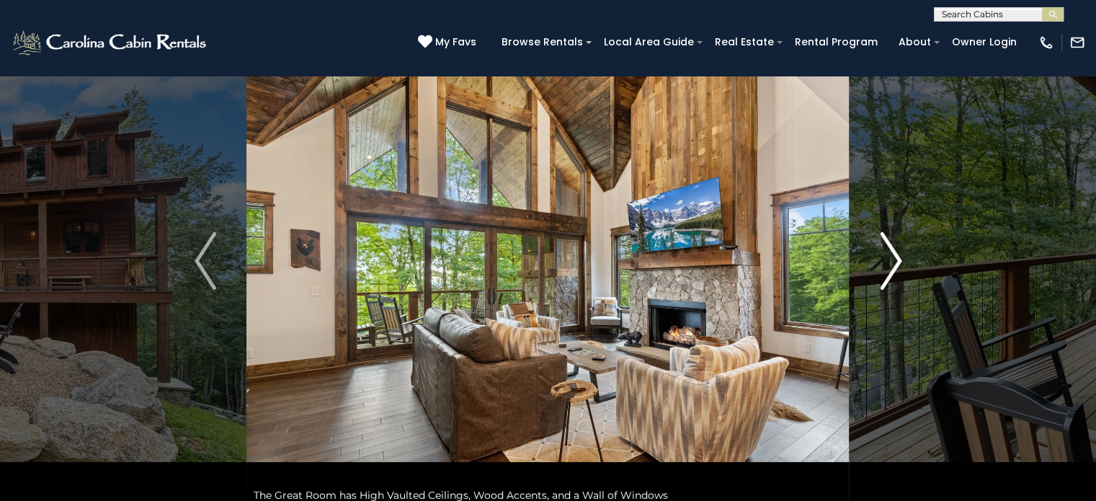
click at [892, 262] on img "Next" at bounding box center [891, 261] width 22 height 58
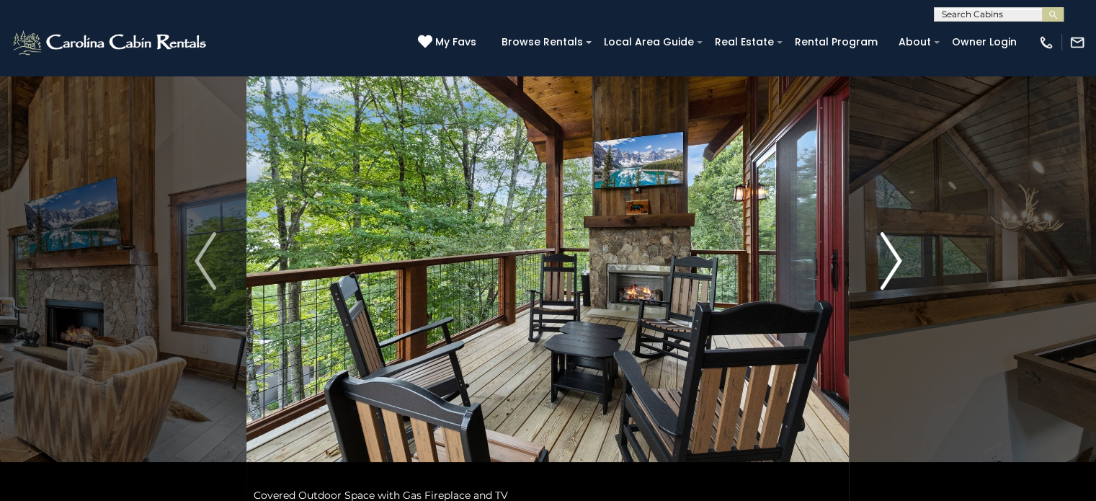
click at [891, 261] on img "Next" at bounding box center [891, 261] width 22 height 58
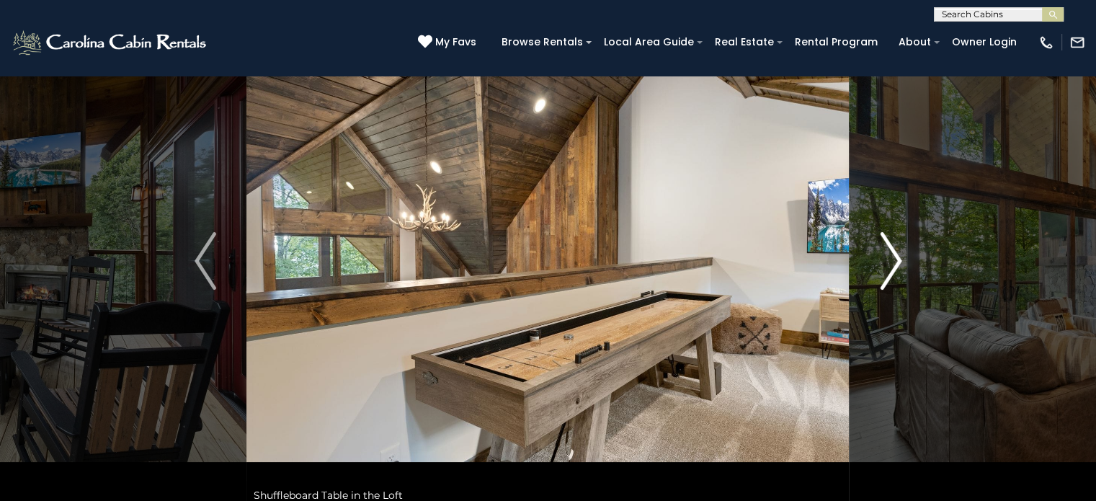
click at [891, 261] on img "Next" at bounding box center [891, 261] width 22 height 58
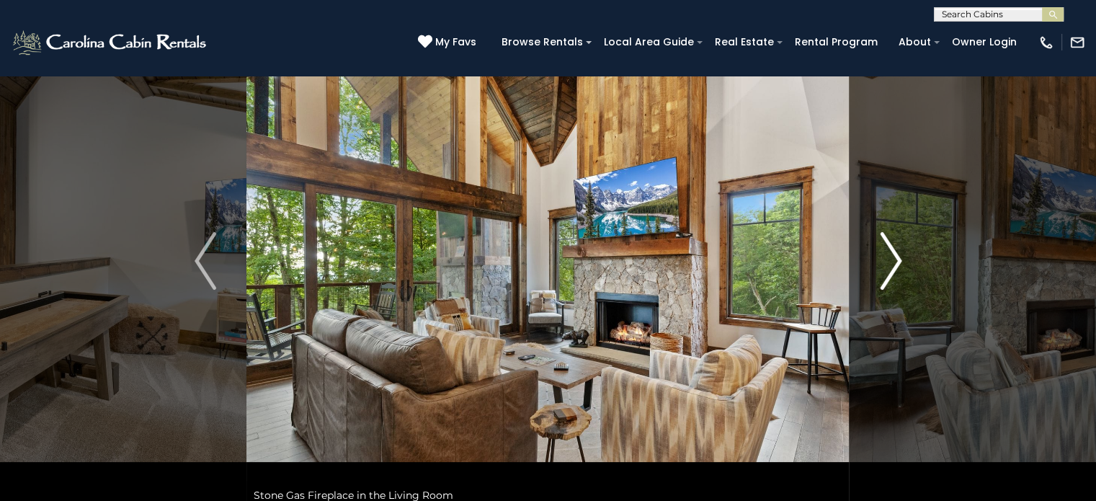
click at [891, 261] on img "Next" at bounding box center [891, 261] width 22 height 58
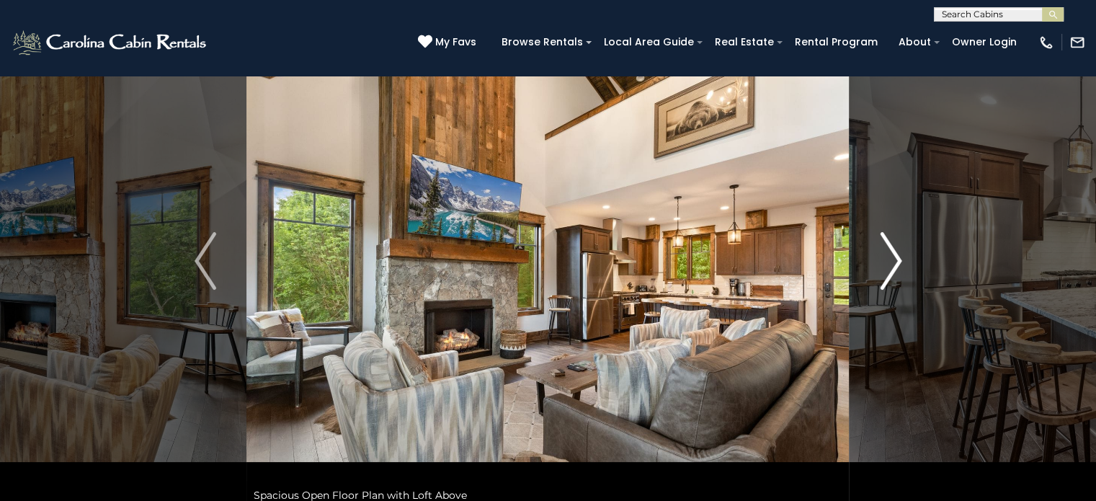
click at [891, 261] on img "Next" at bounding box center [891, 261] width 22 height 58
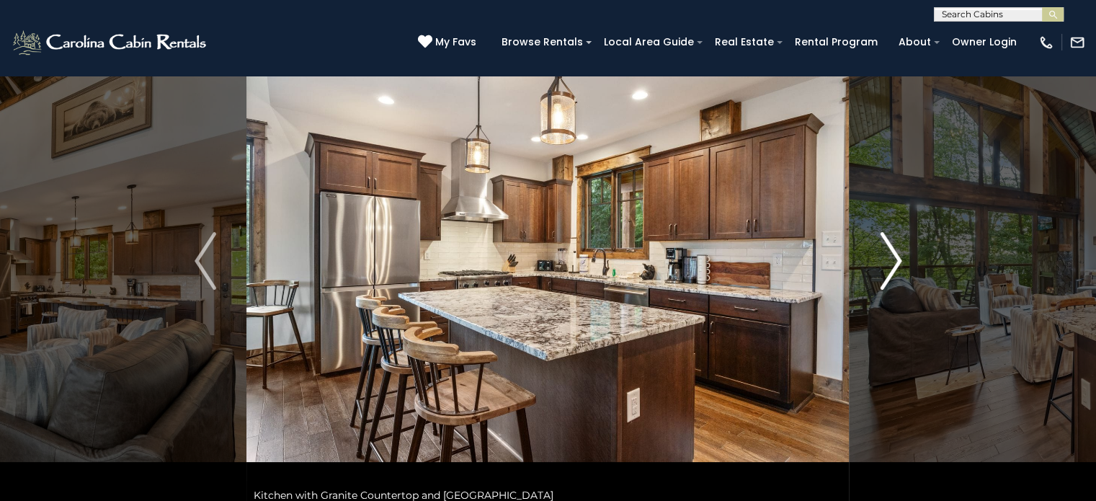
click at [891, 261] on img "Next" at bounding box center [891, 261] width 22 height 58
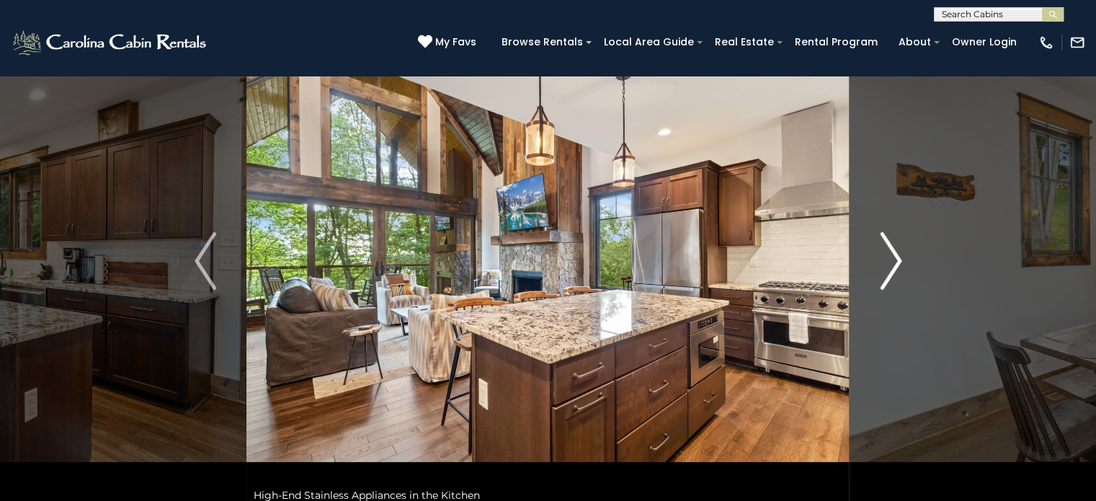
click at [891, 261] on img "Next" at bounding box center [891, 261] width 22 height 58
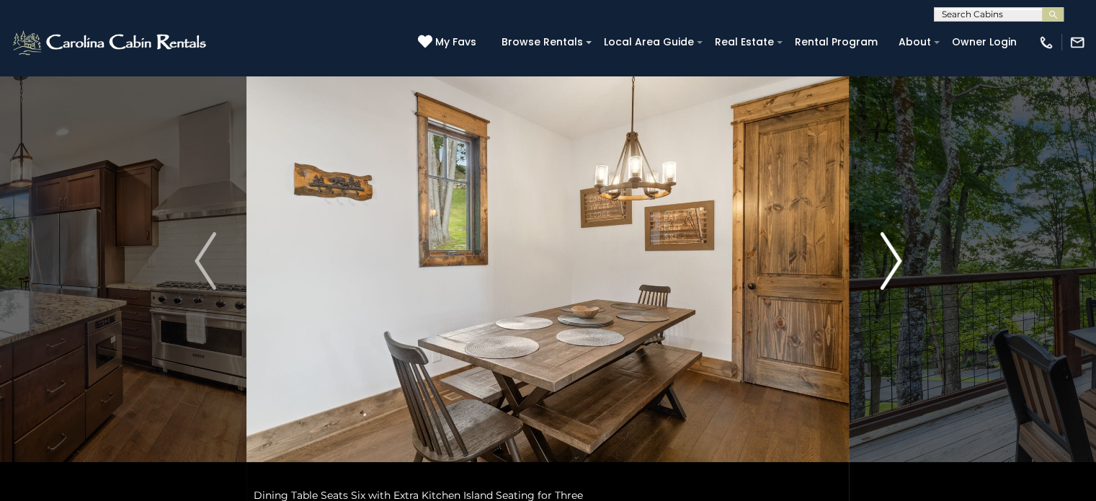
click at [891, 261] on img "Next" at bounding box center [891, 261] width 22 height 58
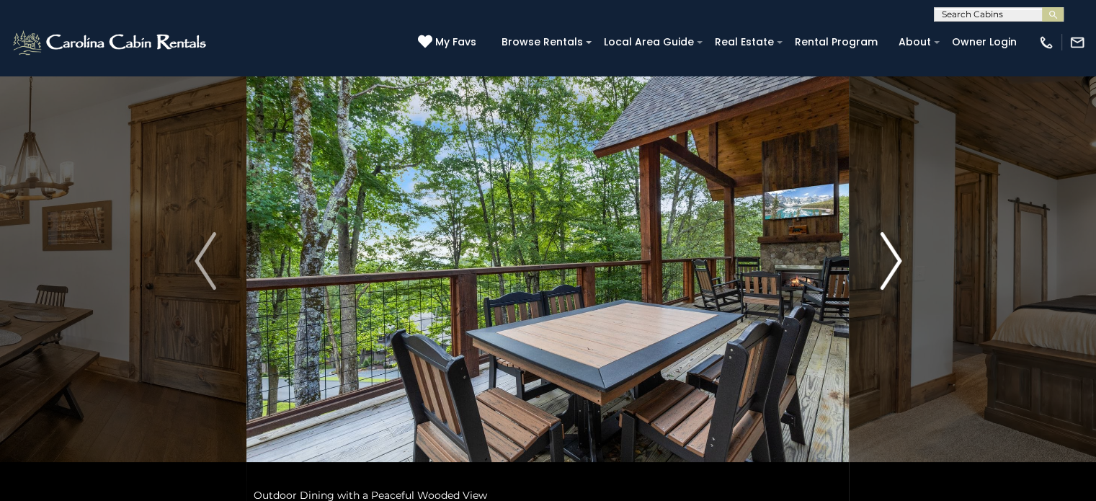
click at [891, 261] on img "Next" at bounding box center [891, 261] width 22 height 58
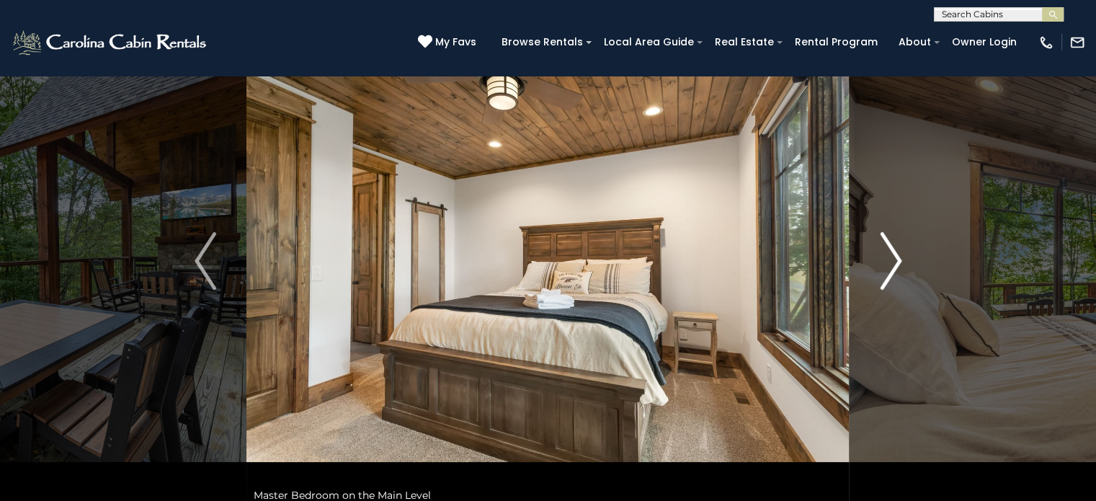
click at [891, 261] on img "Next" at bounding box center [891, 261] width 22 height 58
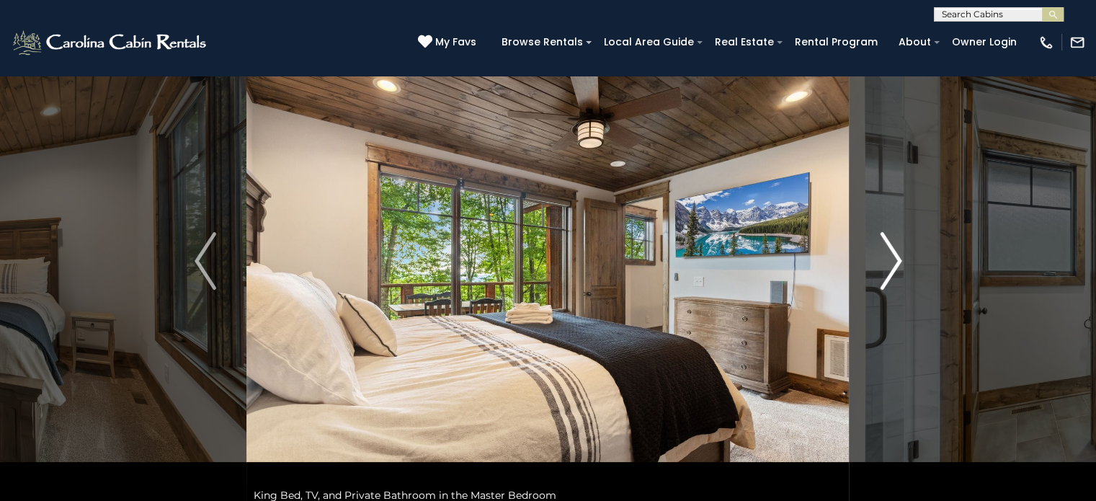
click at [891, 261] on img "Next" at bounding box center [891, 261] width 22 height 58
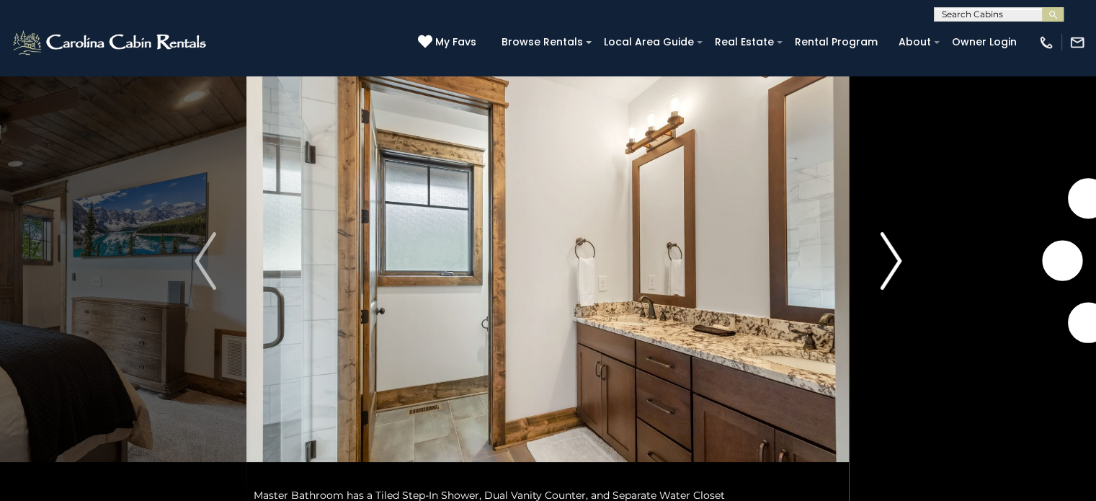
click at [891, 261] on img "Next" at bounding box center [891, 261] width 22 height 58
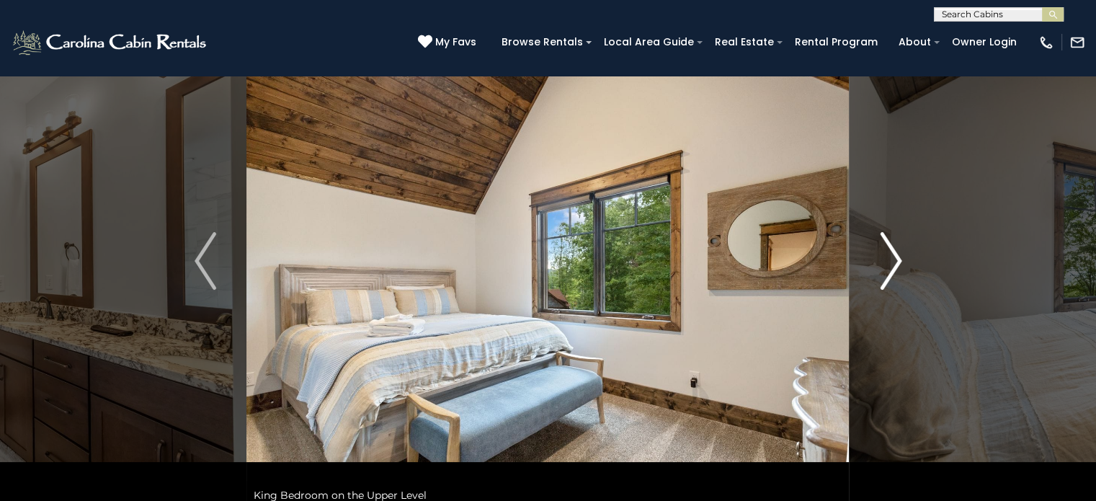
click at [891, 261] on img "Next" at bounding box center [891, 261] width 22 height 58
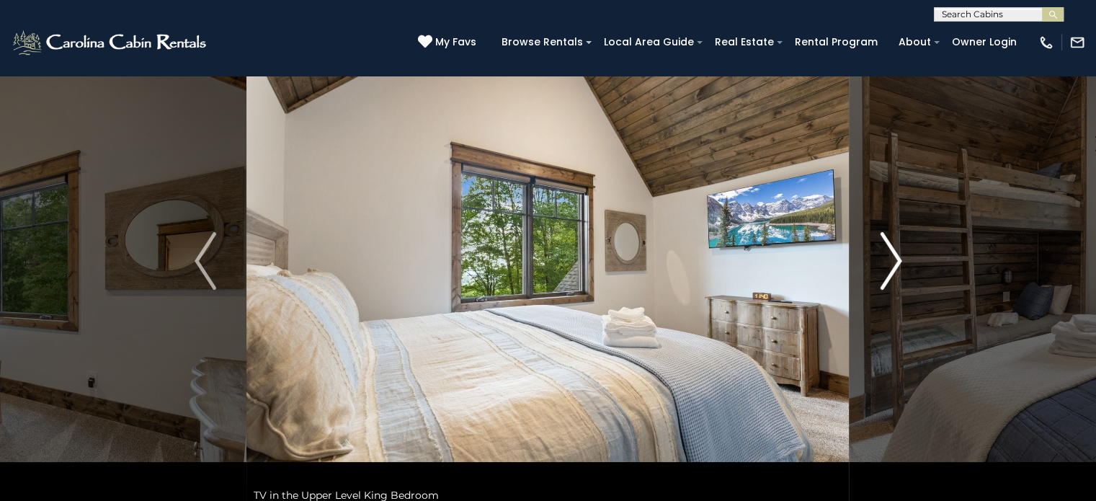
click at [891, 261] on img "Next" at bounding box center [891, 261] width 22 height 58
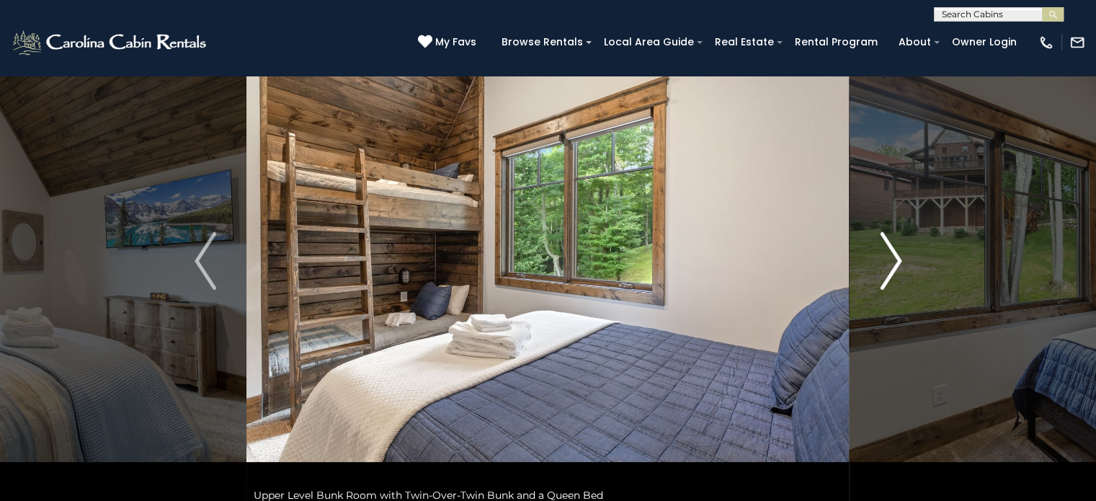
click at [891, 262] on img "Next" at bounding box center [891, 261] width 22 height 58
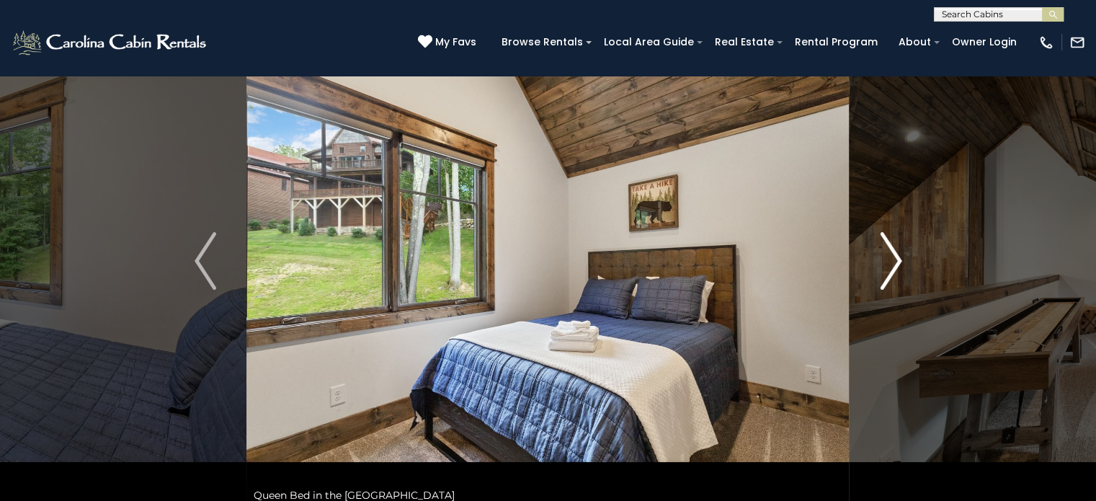
click at [891, 262] on img "Next" at bounding box center [891, 261] width 22 height 58
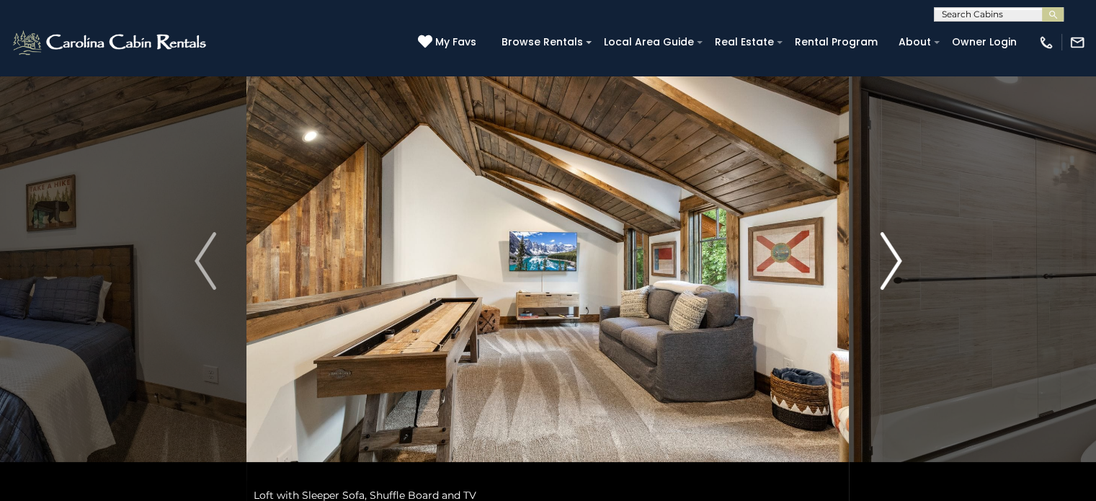
click at [891, 262] on img "Next" at bounding box center [891, 261] width 22 height 58
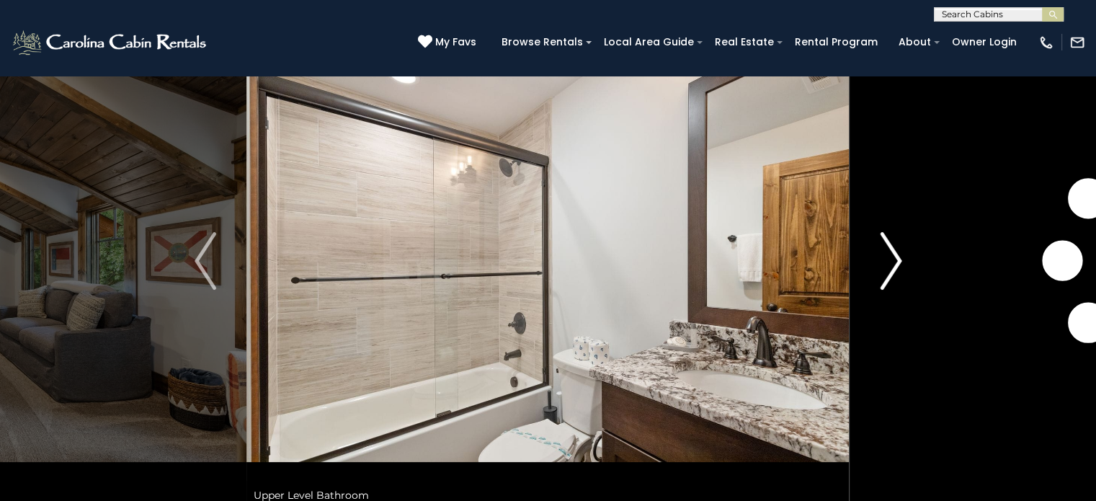
click at [891, 262] on img "Next" at bounding box center [891, 261] width 22 height 58
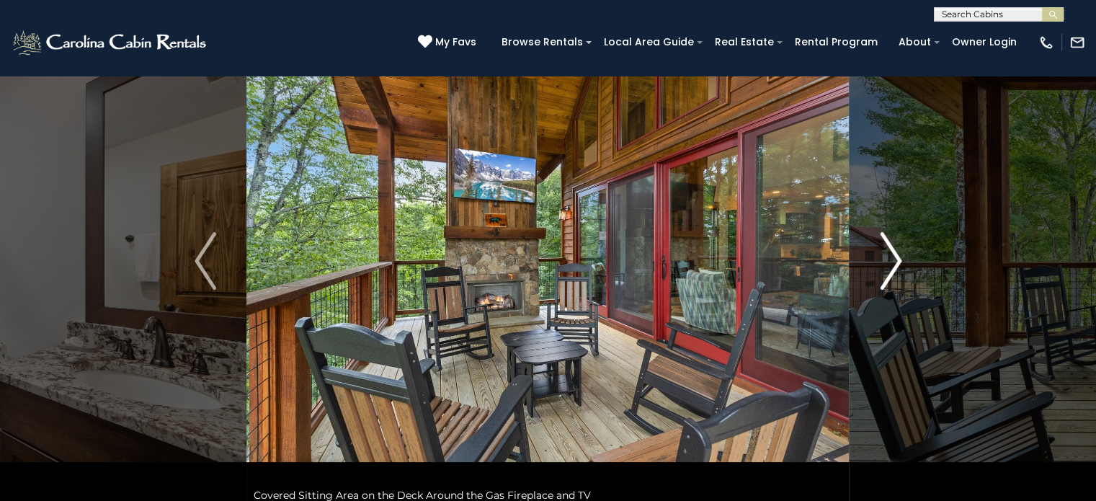
click at [891, 262] on img "Next" at bounding box center [891, 261] width 22 height 58
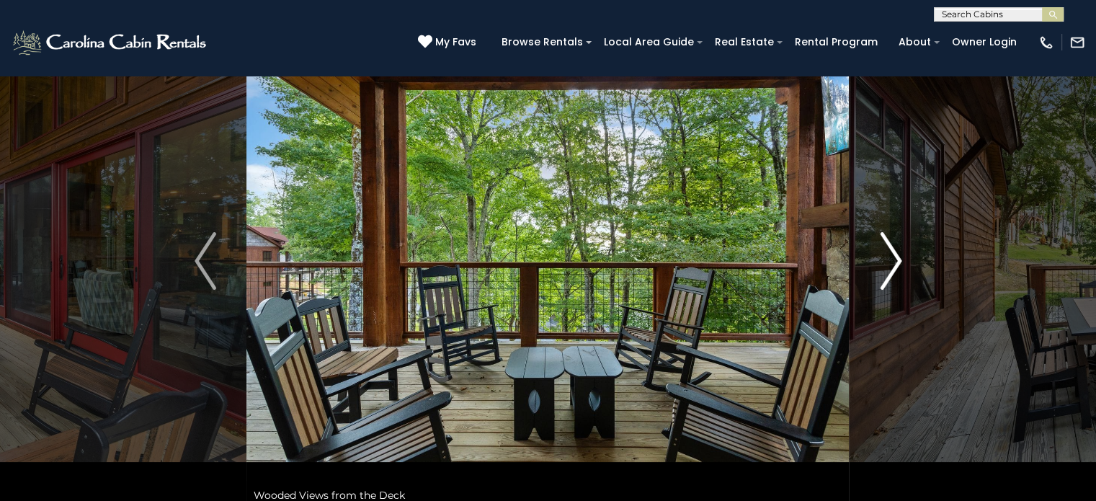
click at [891, 262] on img "Next" at bounding box center [891, 261] width 22 height 58
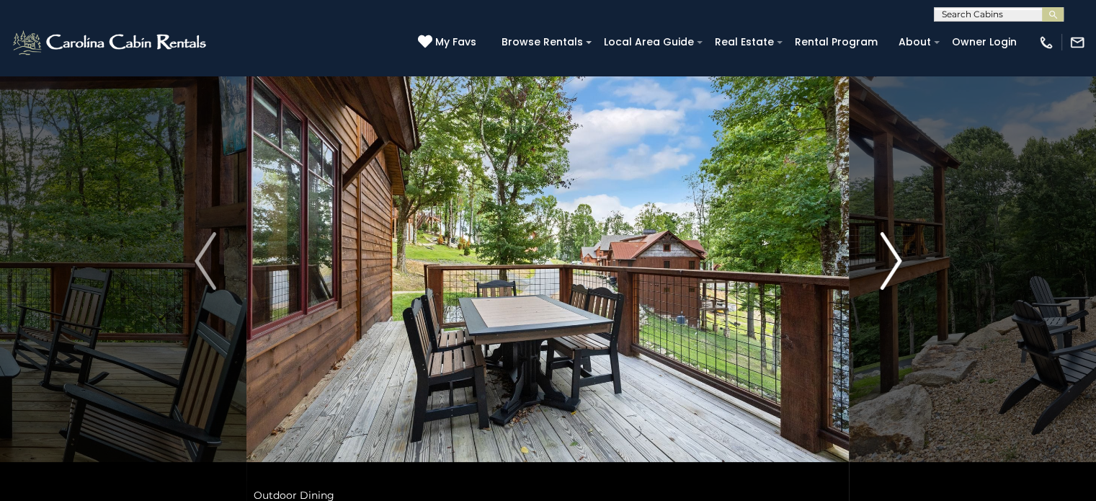
click at [891, 262] on img "Next" at bounding box center [891, 261] width 22 height 58
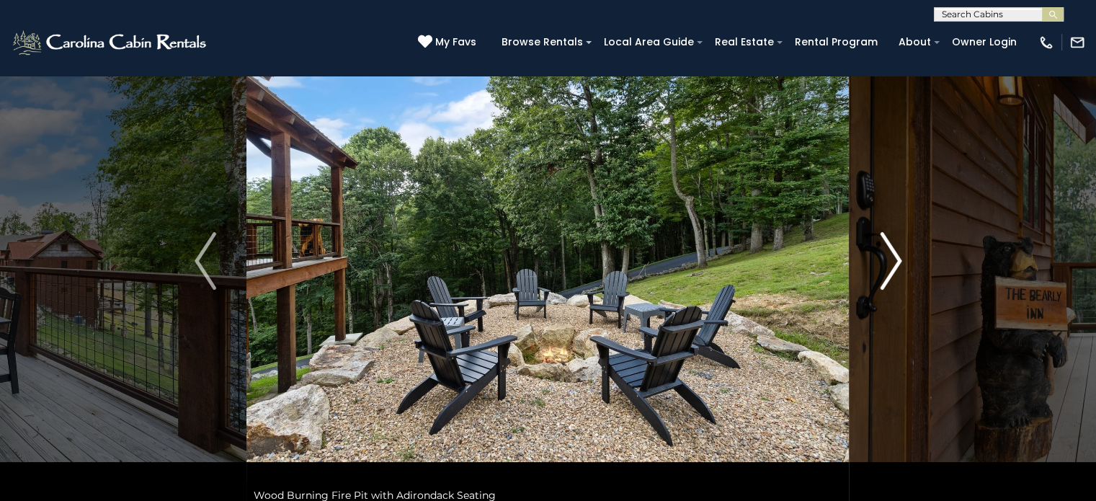
click at [891, 262] on img "Next" at bounding box center [891, 261] width 22 height 58
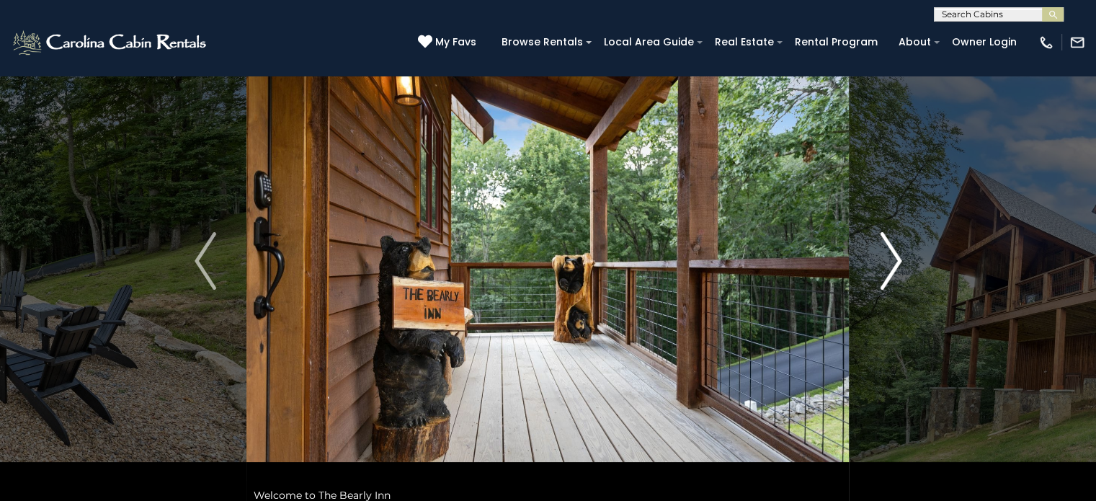
click at [891, 262] on img "Next" at bounding box center [891, 261] width 22 height 58
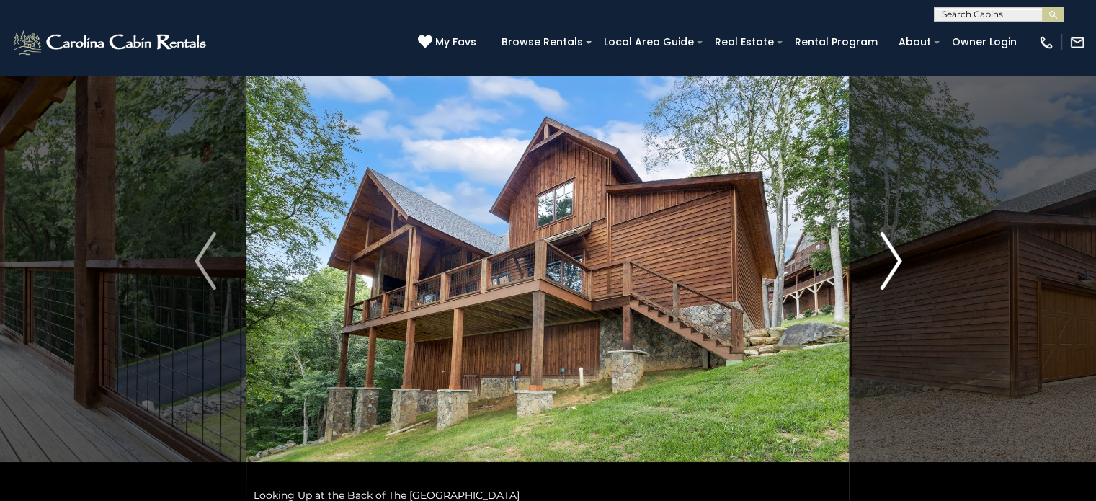
click at [891, 262] on img "Next" at bounding box center [891, 261] width 22 height 58
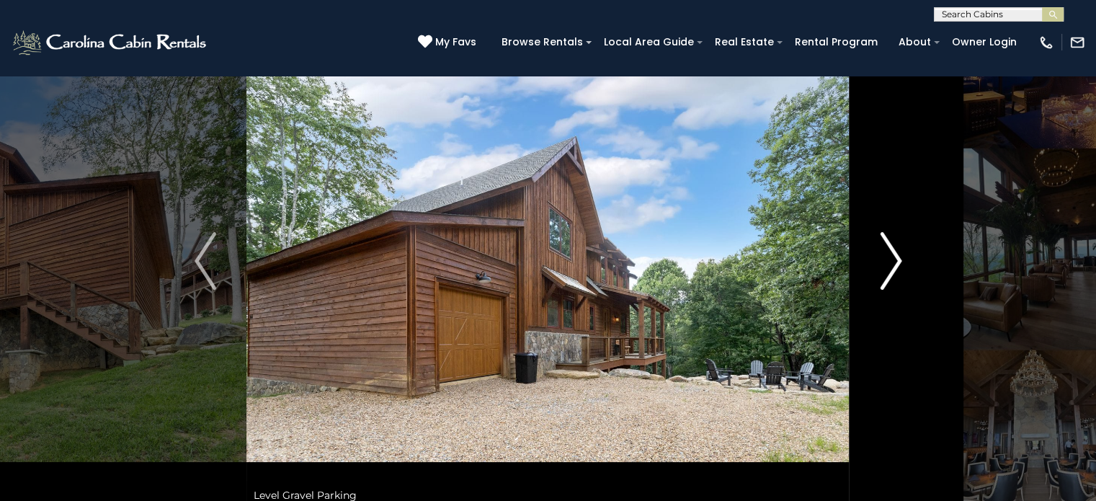
click at [891, 262] on img "Next" at bounding box center [891, 261] width 22 height 58
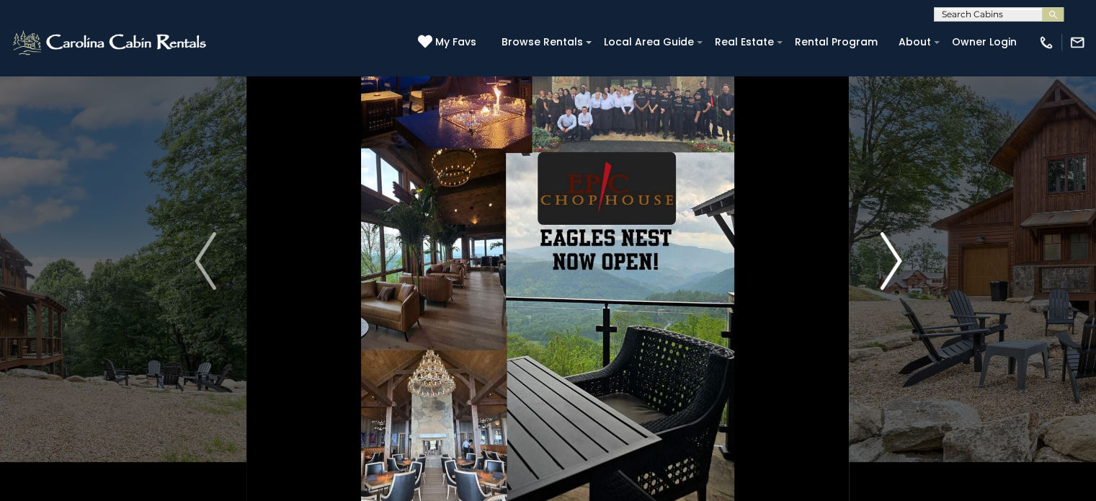
click at [891, 262] on img "Next" at bounding box center [891, 261] width 22 height 58
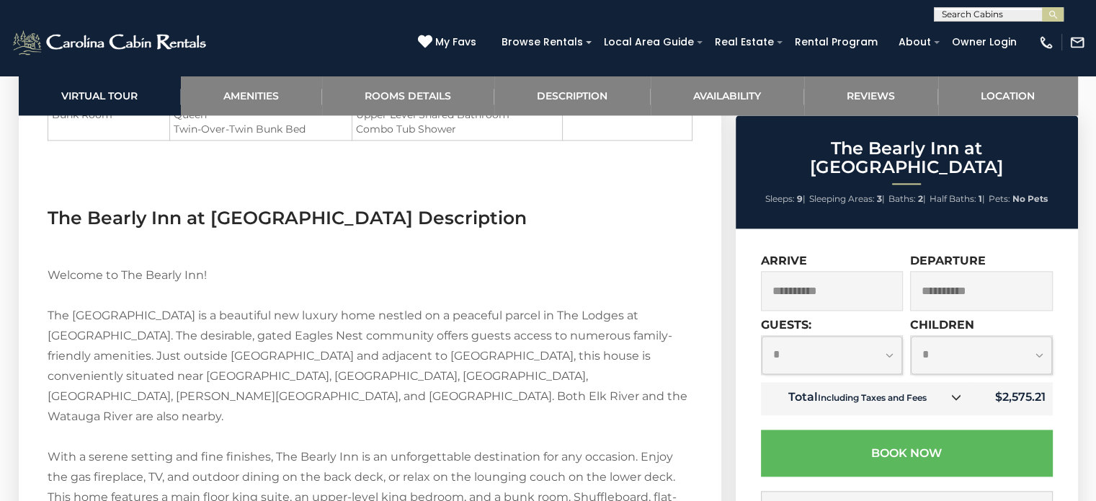
scroll to position [1865, 0]
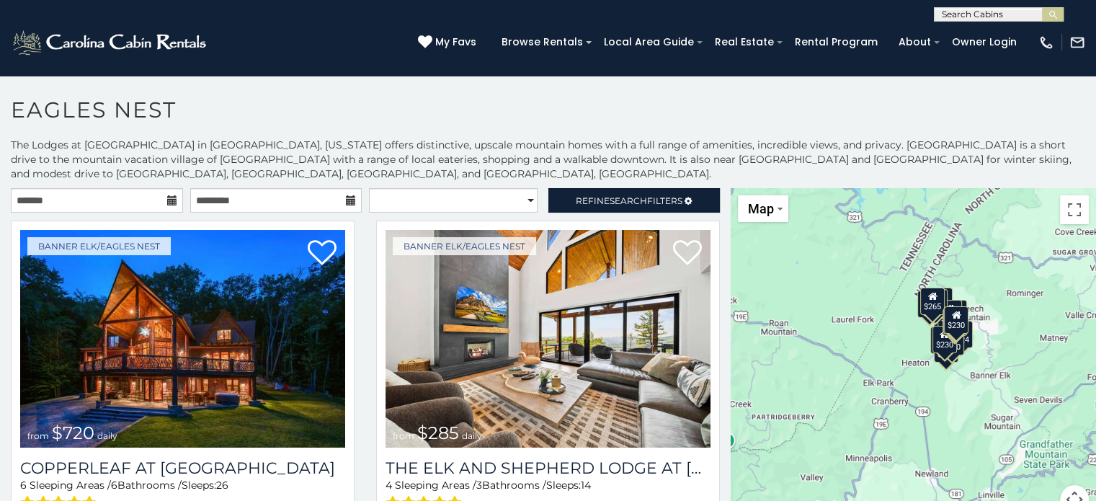
click at [167, 196] on icon at bounding box center [172, 200] width 10 height 10
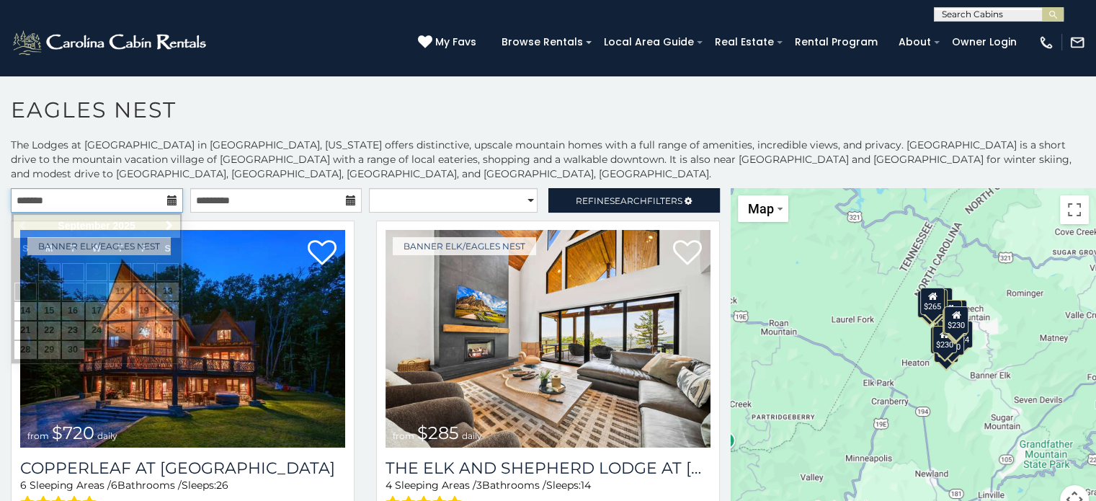
click at [104, 205] on input "text" at bounding box center [97, 200] width 172 height 25
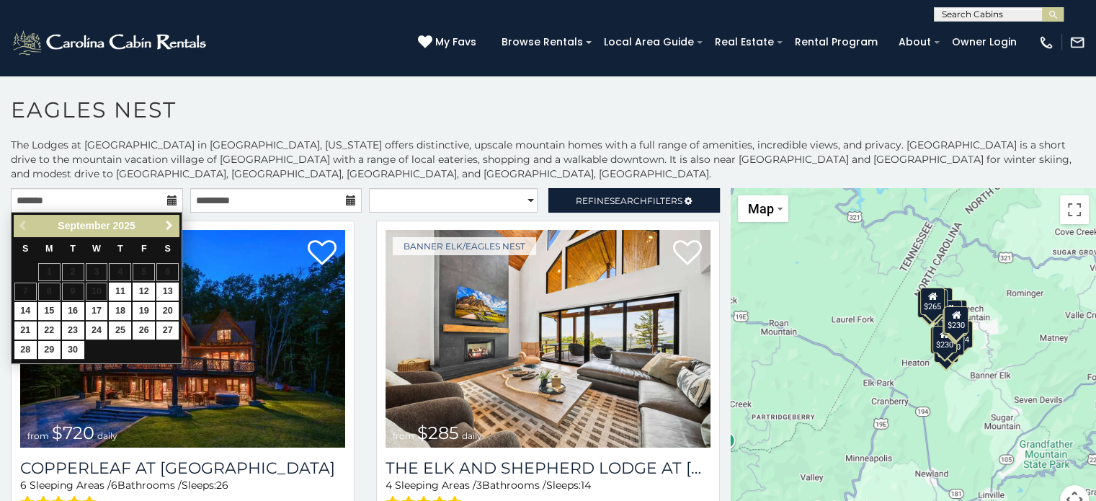
click at [167, 221] on span "Next" at bounding box center [170, 226] width 12 height 12
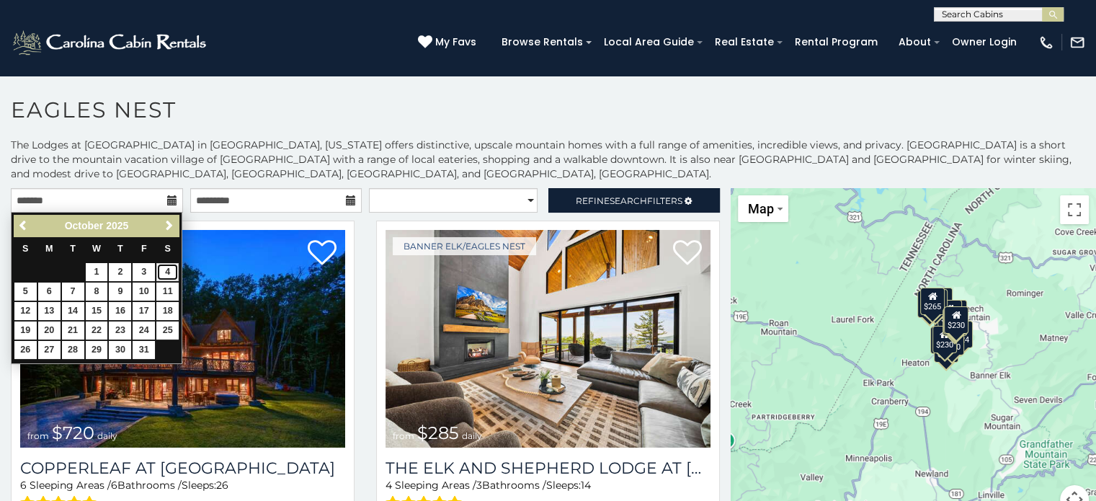
click at [167, 267] on link "4" at bounding box center [167, 272] width 22 height 18
type input "**********"
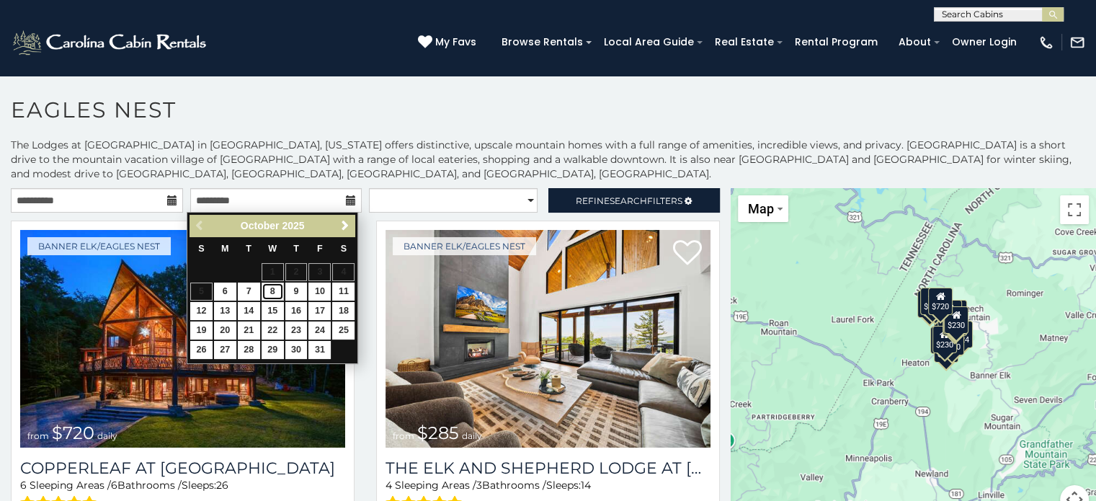
click at [271, 288] on link "8" at bounding box center [273, 292] width 22 height 18
type input "**********"
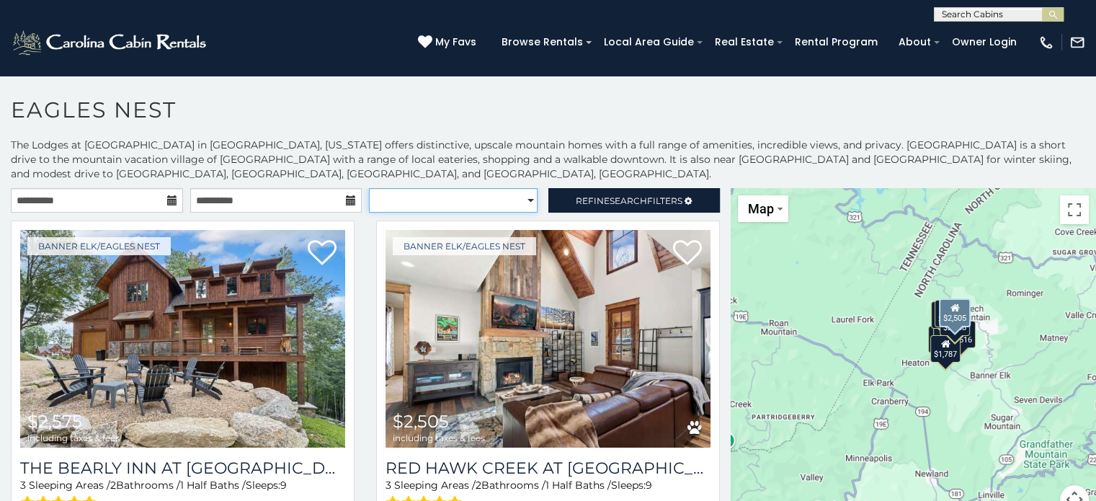
click at [518, 192] on select "**********" at bounding box center [453, 200] width 169 height 25
click at [369, 188] on select "**********" at bounding box center [453, 200] width 169 height 25
click at [484, 195] on select "**********" at bounding box center [453, 200] width 169 height 25
click at [369, 188] on select "**********" at bounding box center [453, 200] width 169 height 25
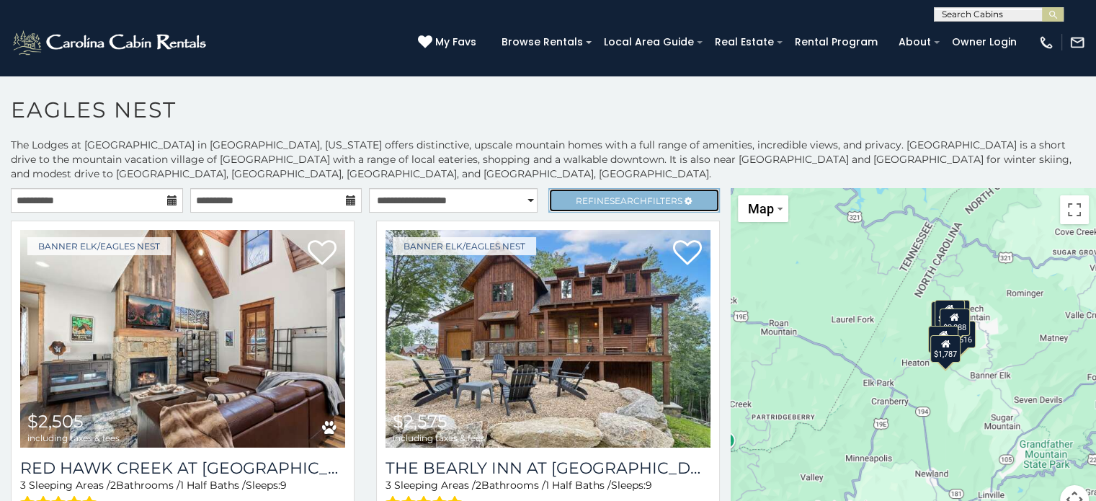
click at [576, 199] on span "Refine Search Filters" at bounding box center [629, 200] width 107 height 11
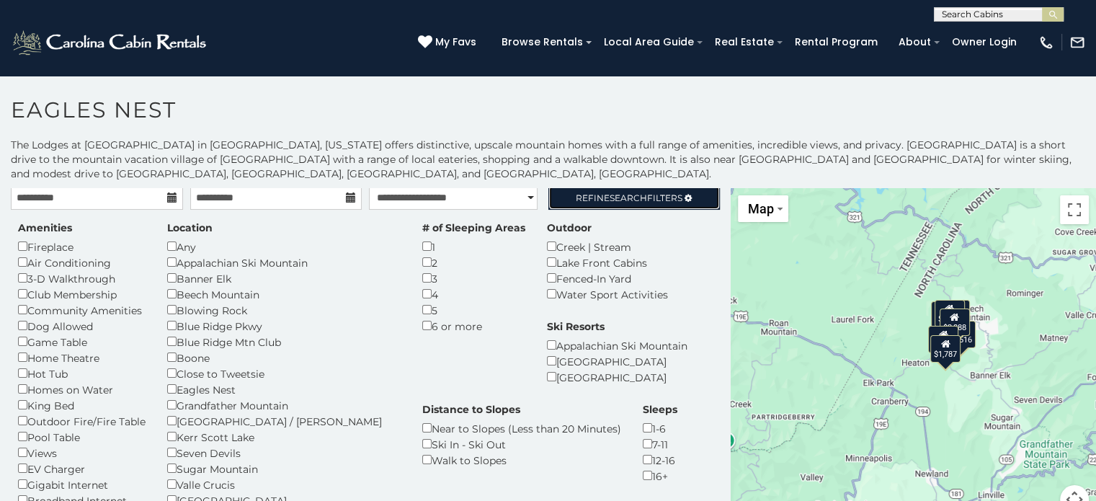
scroll to position [3, 0]
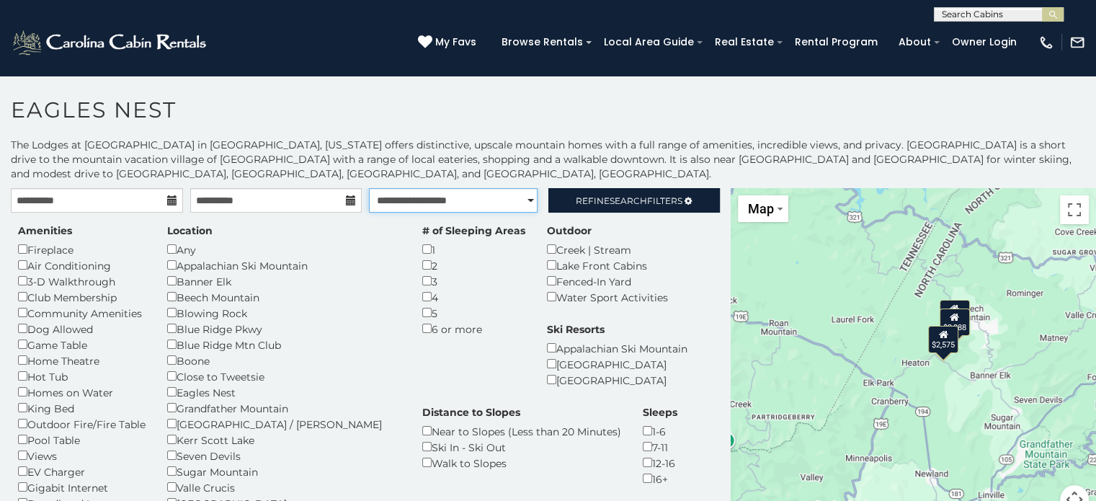
click at [516, 203] on select "**********" at bounding box center [453, 200] width 169 height 25
click at [369, 188] on select "**********" at bounding box center [453, 200] width 169 height 25
click at [481, 200] on select "**********" at bounding box center [453, 200] width 169 height 25
select select "*********"
click at [369, 188] on select "**********" at bounding box center [453, 200] width 169 height 25
